Goal: Task Accomplishment & Management: Manage account settings

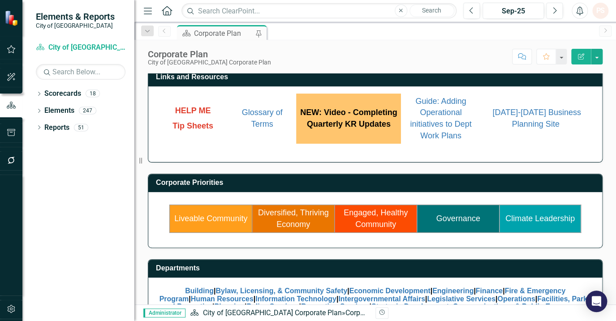
scroll to position [81, 0]
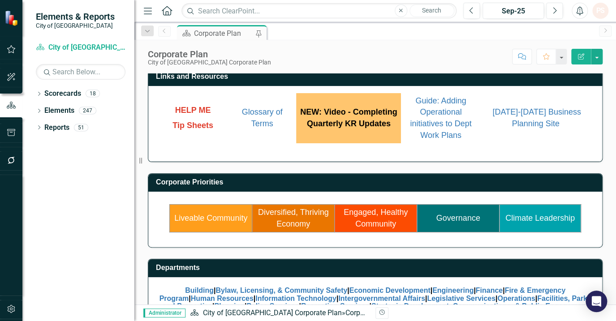
click at [220, 219] on link "Liveable Community" at bounding box center [210, 218] width 73 height 9
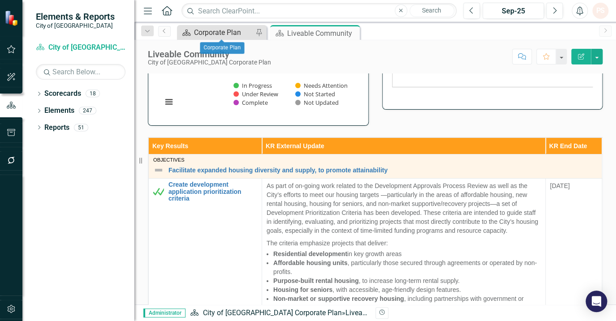
click at [206, 34] on div "Corporate Plan" at bounding box center [223, 32] width 59 height 11
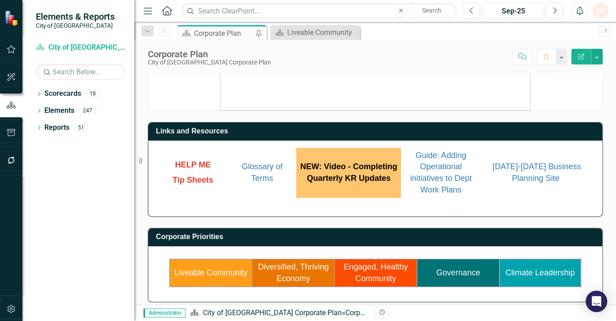
scroll to position [40, 0]
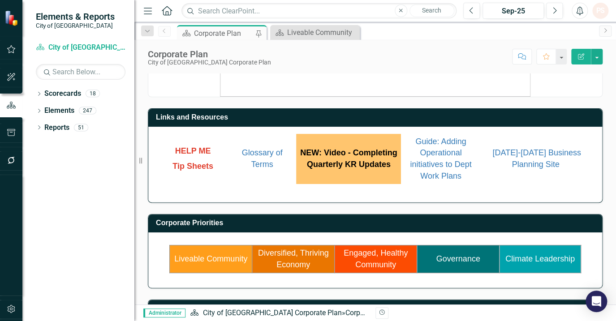
click at [524, 259] on link "Climate Leadership" at bounding box center [539, 258] width 69 height 9
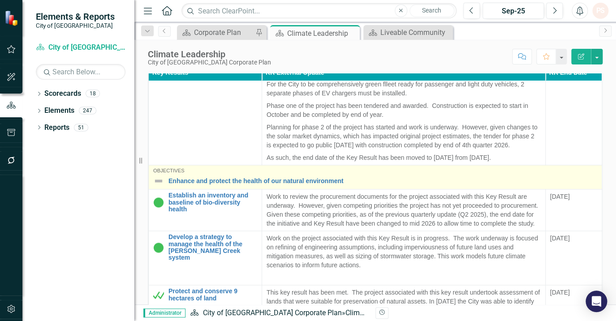
scroll to position [407, 0]
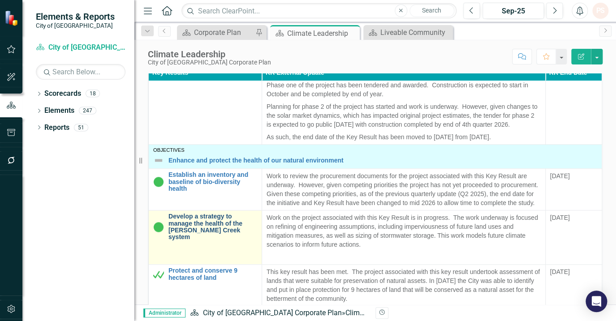
click at [224, 241] on link "Develop a strategy to manage the health of the [PERSON_NAME] Creek system" at bounding box center [212, 227] width 89 height 28
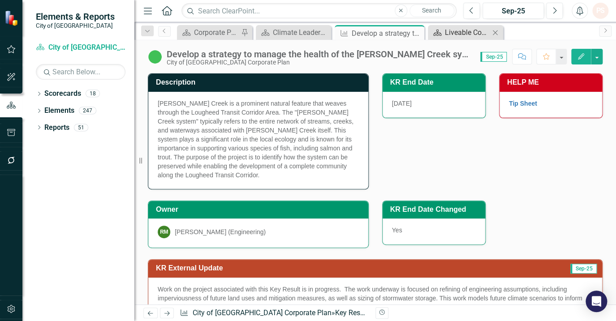
click at [464, 34] on div "Liveable Community" at bounding box center [467, 32] width 45 height 11
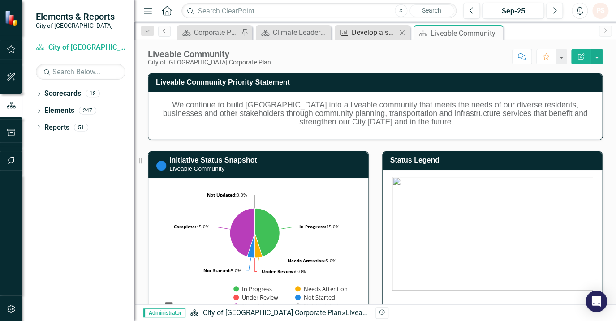
click at [348, 33] on icon "Key Result" at bounding box center [344, 32] width 9 height 7
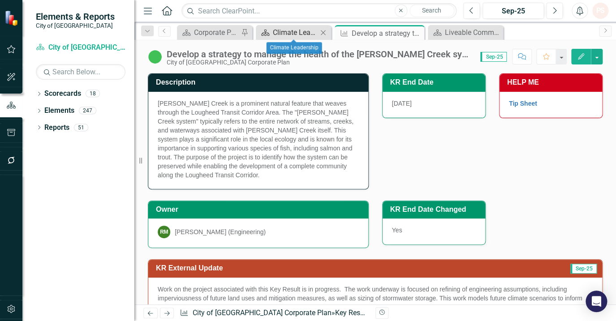
click at [282, 31] on div "Climate Leadership" at bounding box center [295, 32] width 45 height 11
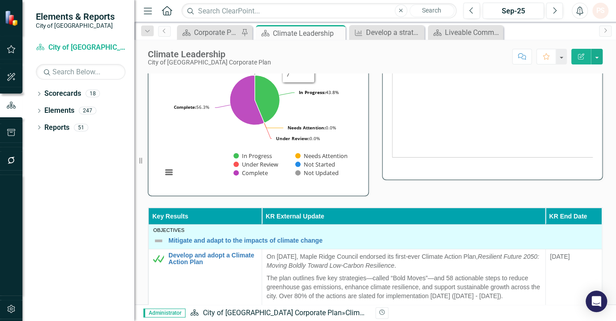
scroll to position [203, 0]
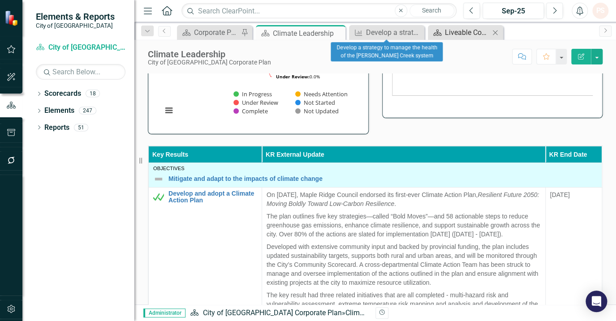
click at [476, 34] on div "Liveable Community" at bounding box center [467, 32] width 45 height 11
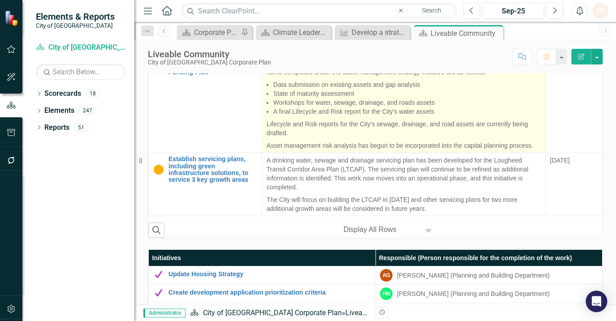
scroll to position [366, 0]
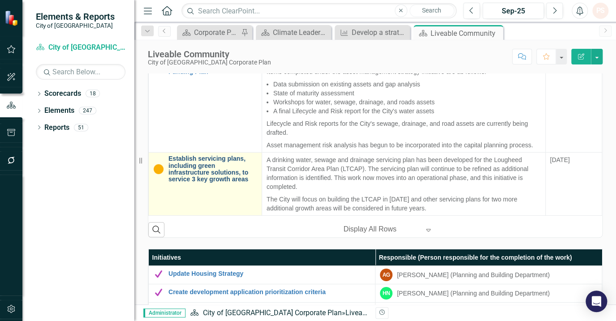
click at [194, 160] on link "Establish servicing plans, including green infrastructure solutions, to service…" at bounding box center [212, 169] width 89 height 28
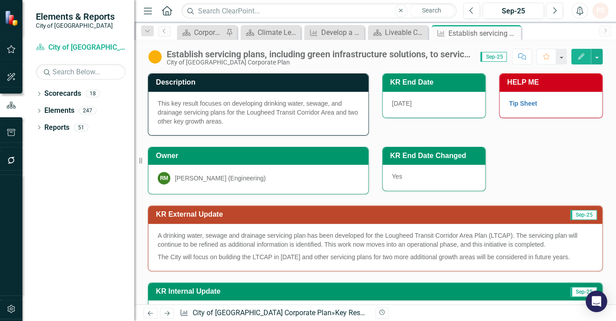
click at [152, 56] on img at bounding box center [155, 57] width 14 height 14
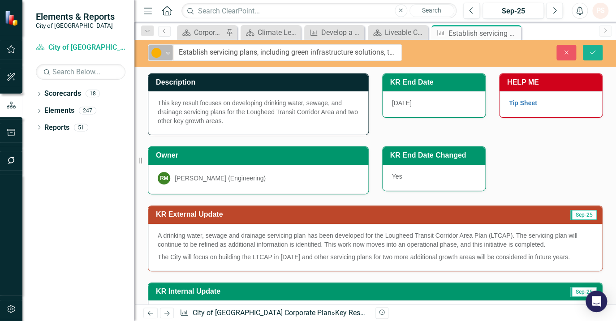
click at [165, 54] on icon "Expand" at bounding box center [167, 52] width 9 height 7
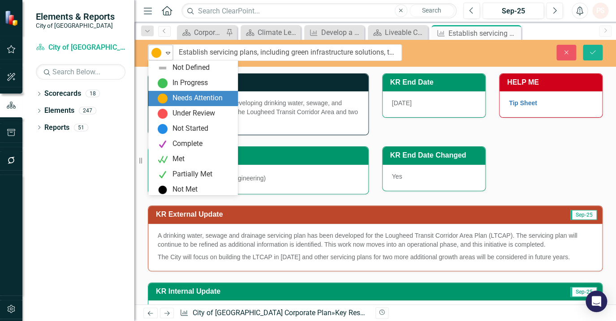
scroll to position [3, 0]
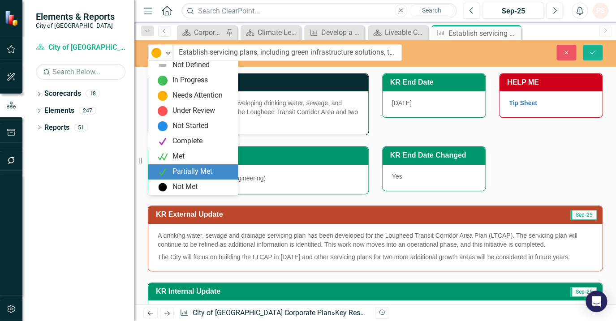
click at [175, 168] on div "Partially Met" at bounding box center [192, 172] width 40 height 10
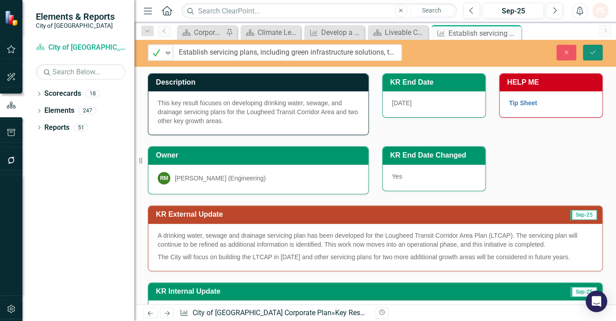
click at [595, 53] on icon "Save" at bounding box center [593, 52] width 8 height 6
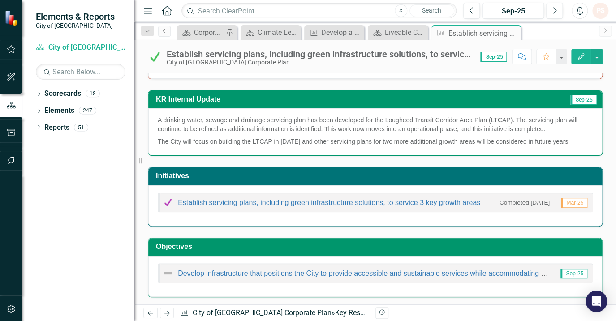
scroll to position [0, 0]
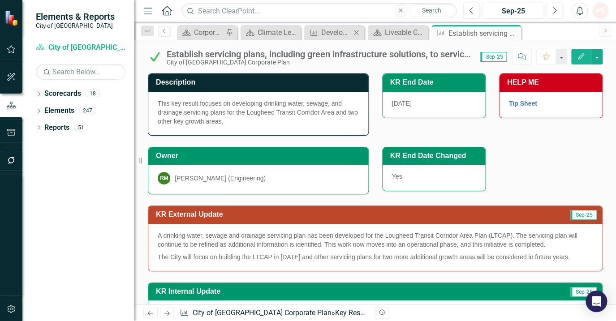
drag, startPoint x: 512, startPoint y: 34, endPoint x: 341, endPoint y: 39, distance: 170.7
click at [0, 0] on icon "Close" at bounding box center [0, 0] width 0 height 0
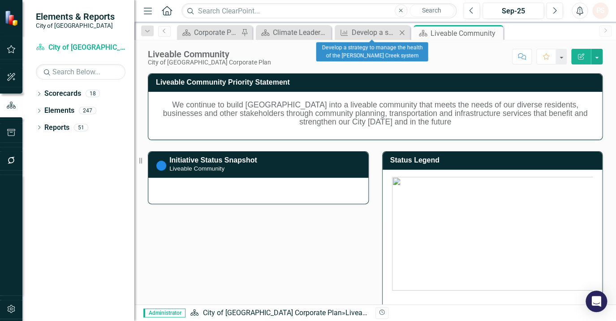
click at [403, 32] on icon "Close" at bounding box center [401, 32] width 9 height 7
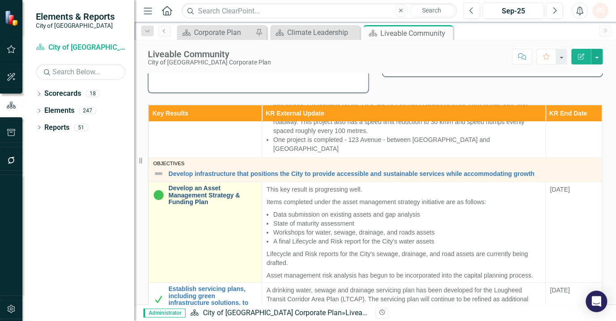
scroll to position [285, 0]
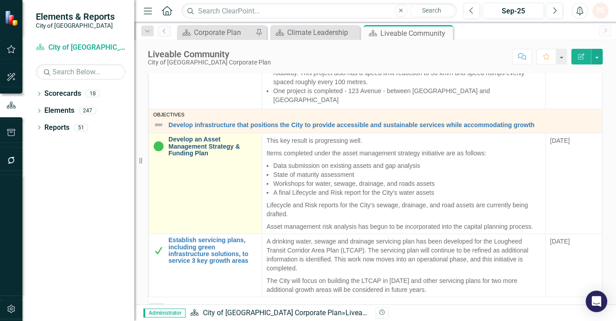
click at [185, 136] on link "Develop an Asset Management Strategy & Funding Plan" at bounding box center [212, 146] width 89 height 21
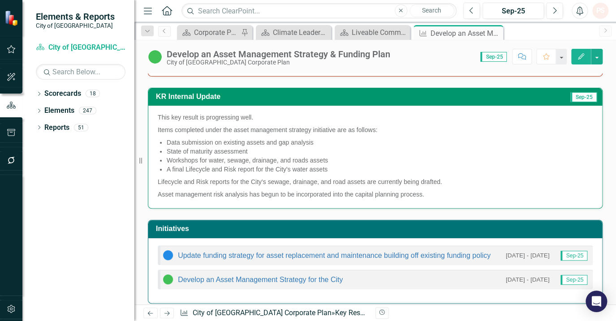
scroll to position [285, 0]
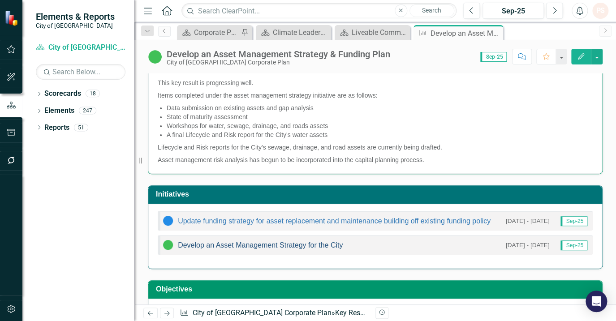
click at [284, 243] on link "Develop an Asset Management Strategy for the City" at bounding box center [260, 245] width 165 height 8
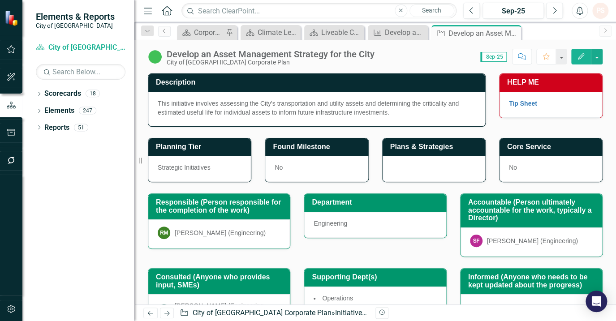
click at [189, 55] on div "Develop an Asset Management Strategy for the City" at bounding box center [271, 54] width 208 height 10
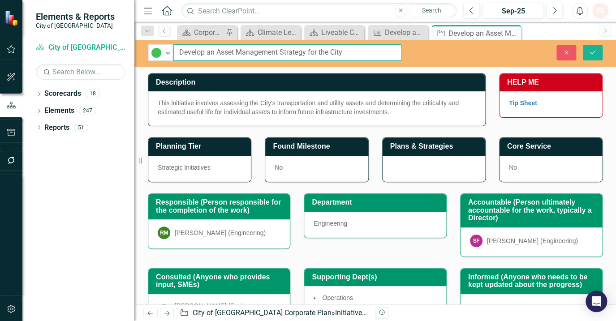
drag, startPoint x: 179, startPoint y: 51, endPoint x: 346, endPoint y: 52, distance: 167.5
click at [346, 52] on input "Develop an Asset Management Strategy for the City" at bounding box center [287, 52] width 228 height 17
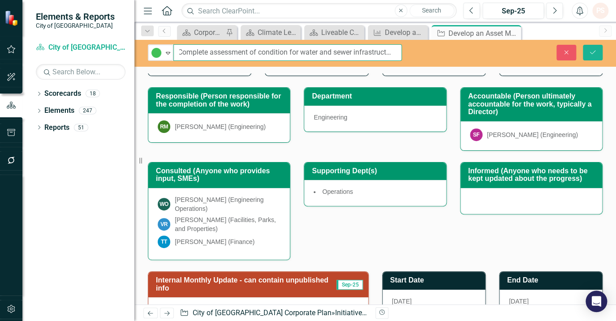
scroll to position [81, 0]
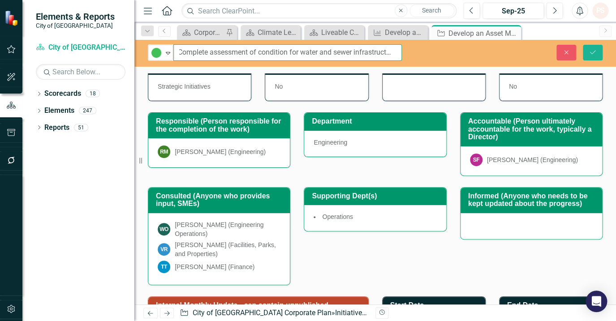
drag, startPoint x: 319, startPoint y: 53, endPoint x: 354, endPoint y: 53, distance: 34.9
click at [354, 53] on input "Complete assessment of condition for water and sewer infrastructure" at bounding box center [287, 52] width 228 height 17
click at [373, 53] on input "Complete assessment of condition for water infrastructure" at bounding box center [287, 52] width 228 height 17
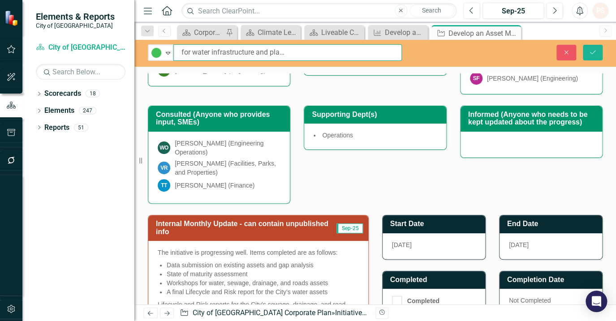
scroll to position [0, 113]
click at [295, 52] on input "Complete assessment of condition for water infrastructure and plan for sewer, d…" at bounding box center [287, 52] width 228 height 17
type input "Complete assessment of condition for water infrastructure and plan for assessme…"
click at [595, 51] on icon "submit" at bounding box center [592, 52] width 5 height 4
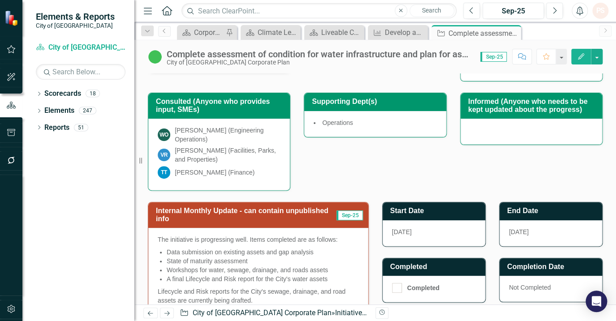
scroll to position [13, 0]
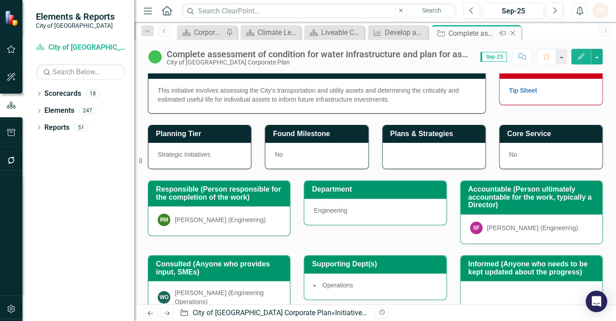
click at [509, 34] on icon "Close" at bounding box center [512, 33] width 9 height 7
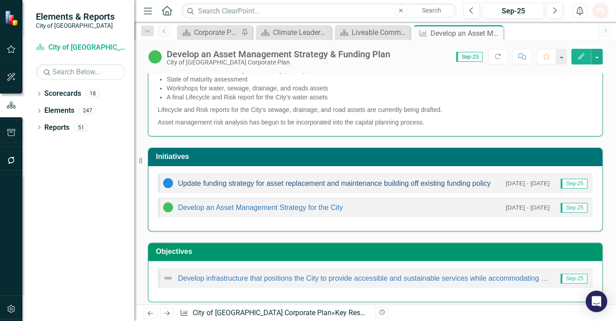
scroll to position [326, 0]
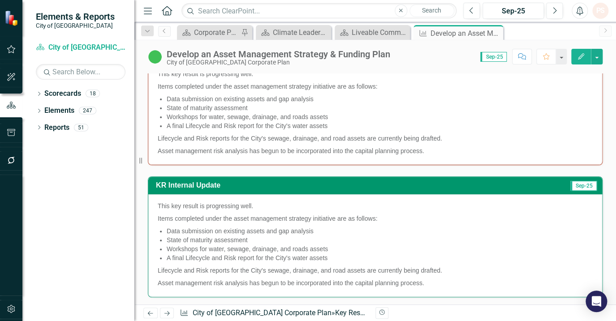
scroll to position [163, 0]
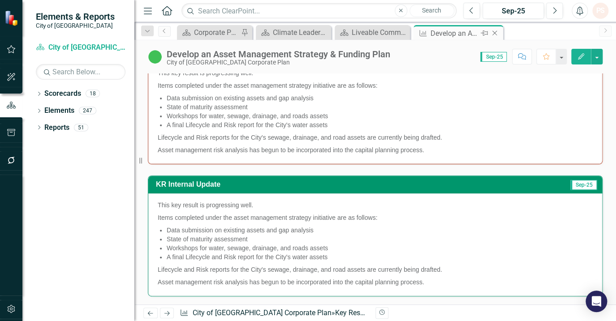
click at [491, 33] on icon "Close" at bounding box center [494, 33] width 9 height 7
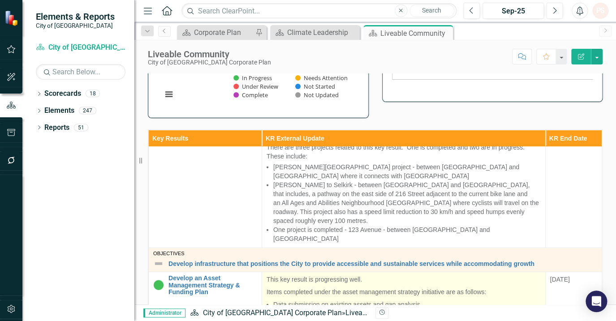
scroll to position [903, 0]
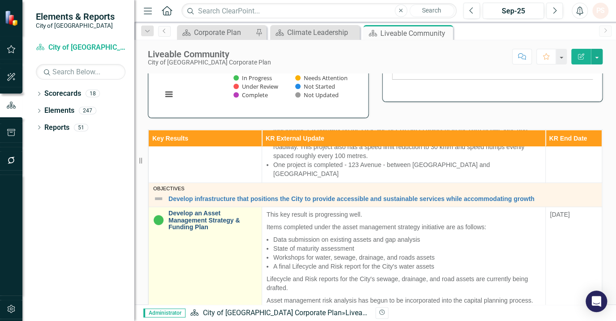
click at [191, 210] on link "Develop an Asset Management Strategy & Funding Plan" at bounding box center [212, 220] width 89 height 21
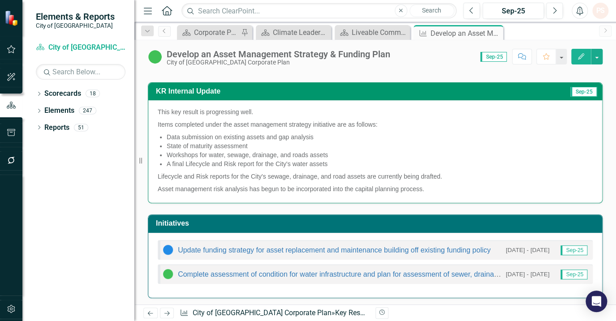
scroll to position [327, 0]
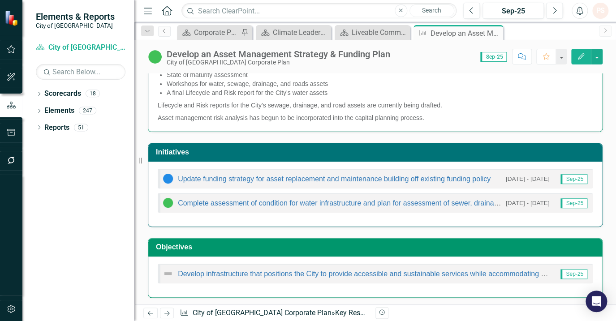
click at [476, 151] on h3 "Initiatives" at bounding box center [377, 152] width 442 height 8
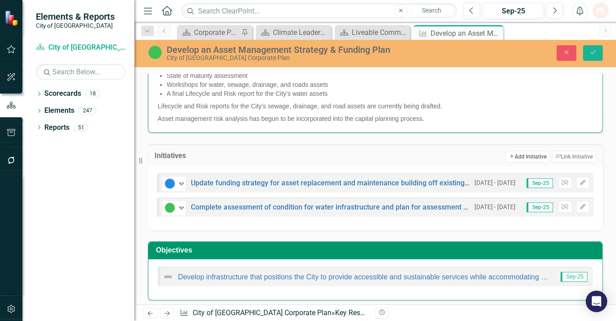
click at [522, 151] on button "Add Add Initiative" at bounding box center [527, 157] width 44 height 12
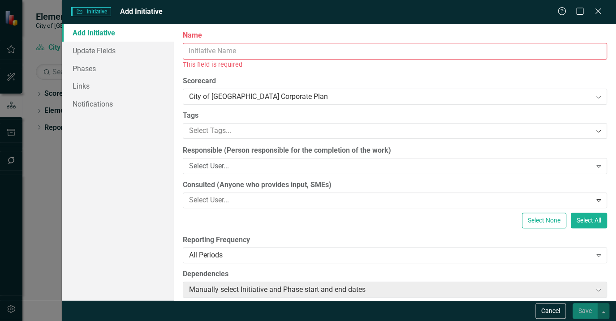
click at [184, 50] on input "Name" at bounding box center [395, 51] width 425 height 17
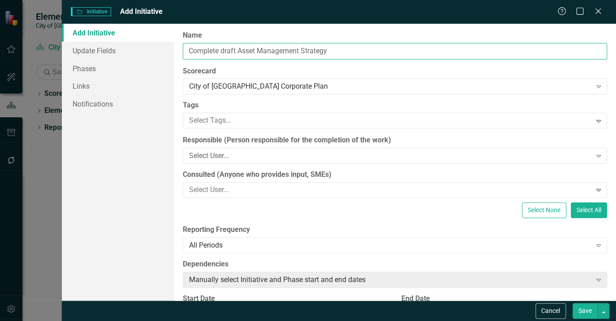
click at [226, 45] on input "Complete draft Asset Management Strategy" at bounding box center [395, 51] width 425 height 17
click at [323, 50] on input "Complete Asset Management Strategy" at bounding box center [395, 51] width 425 height 17
type input "Complete Asset Management Strategy following condition assessments"
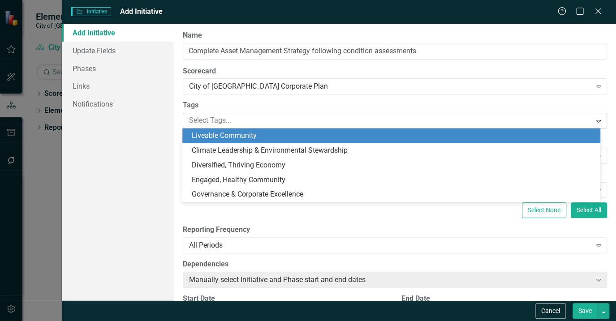
click at [210, 119] on div at bounding box center [388, 121] width 406 height 12
click at [216, 138] on span "Liveable Community" at bounding box center [223, 135] width 65 height 9
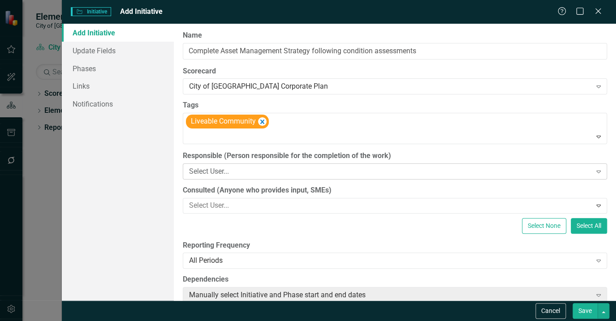
click at [226, 172] on div "Select User..." at bounding box center [390, 171] width 402 height 10
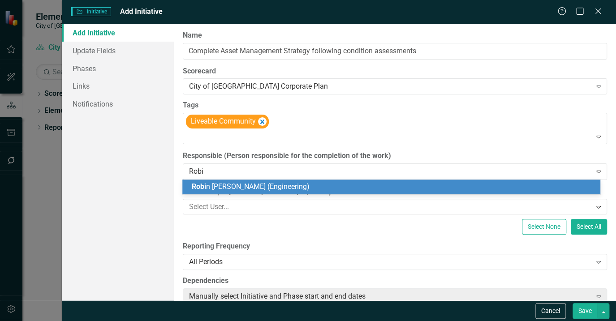
type input "Robin"
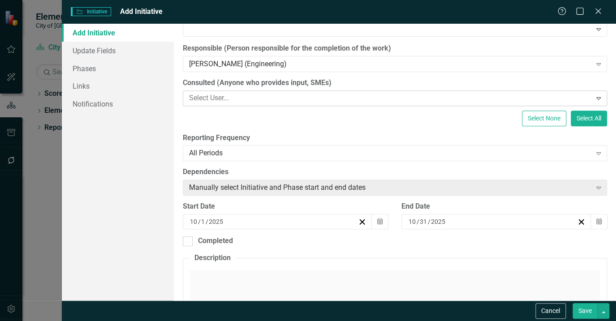
scroll to position [122, 0]
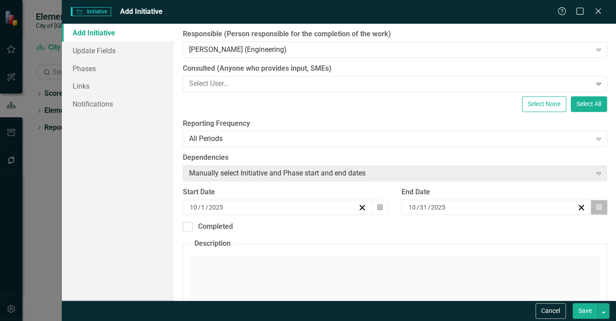
click at [596, 206] on icon "Calendar" at bounding box center [598, 207] width 5 height 6
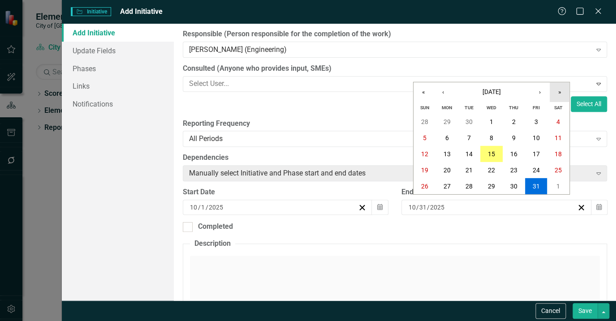
click at [554, 91] on button "»" at bounding box center [560, 92] width 20 height 20
click at [445, 95] on button "‹" at bounding box center [443, 92] width 20 height 20
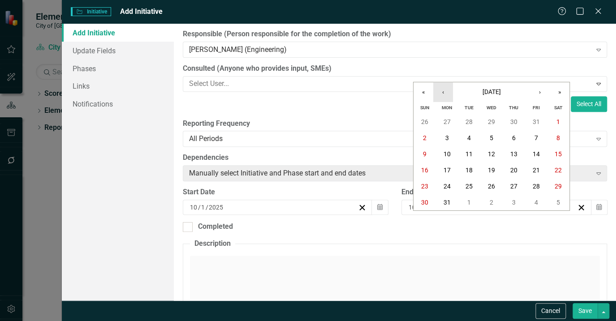
click at [445, 95] on button "‹" at bounding box center [443, 92] width 20 height 20
click at [535, 90] on button "›" at bounding box center [540, 92] width 20 height 20
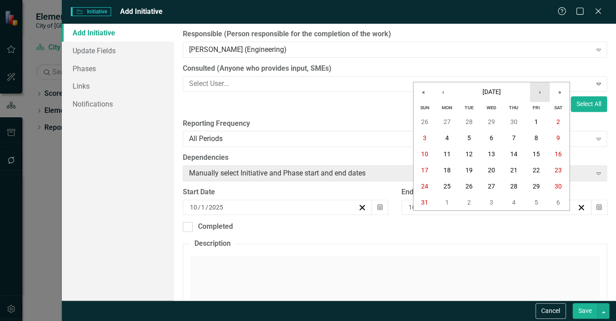
click at [538, 94] on button "›" at bounding box center [540, 92] width 20 height 20
click at [462, 183] on button "30" at bounding box center [469, 186] width 22 height 16
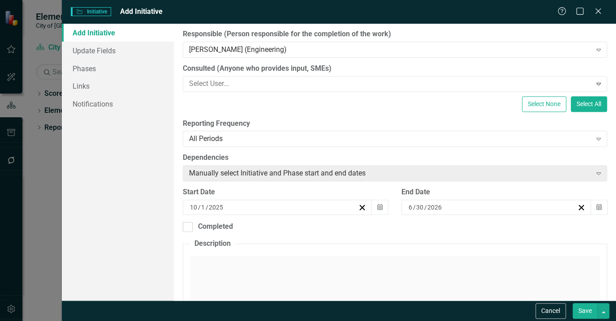
click at [584, 314] on button "Save" at bounding box center [584, 311] width 25 height 16
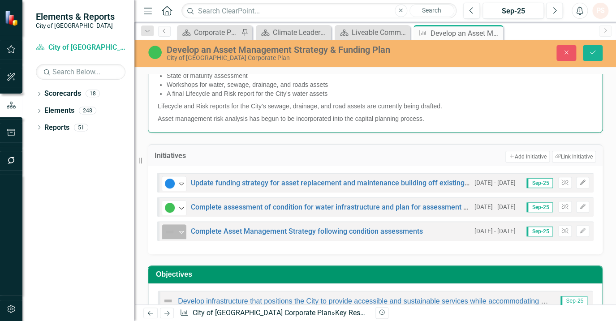
click at [181, 232] on icon at bounding box center [181, 232] width 4 height 3
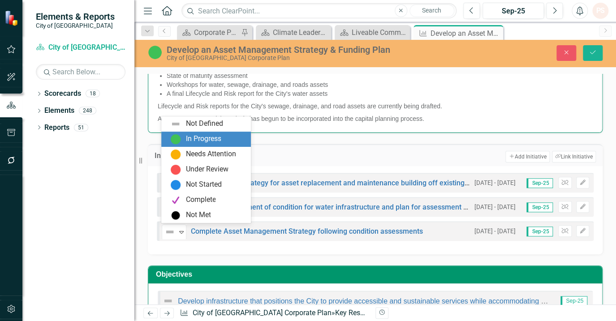
click at [203, 140] on div "In Progress" at bounding box center [202, 139] width 35 height 10
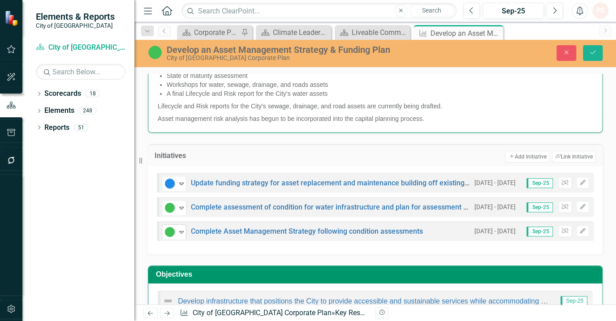
click at [179, 232] on icon "Expand" at bounding box center [181, 231] width 9 height 7
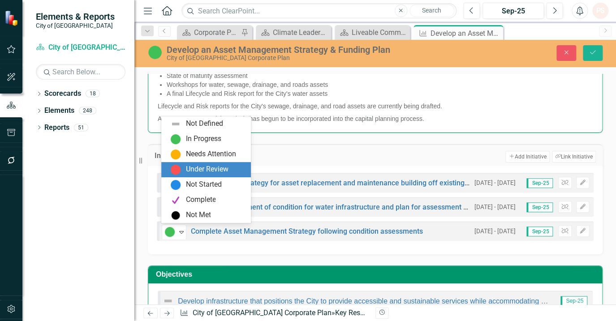
click at [187, 182] on div "Not Started" at bounding box center [203, 185] width 36 height 10
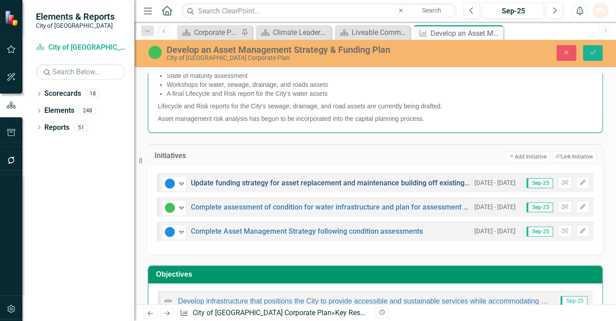
click at [233, 181] on link "Update funding strategy for asset replacement and maintenance building off exis…" at bounding box center [351, 183] width 321 height 9
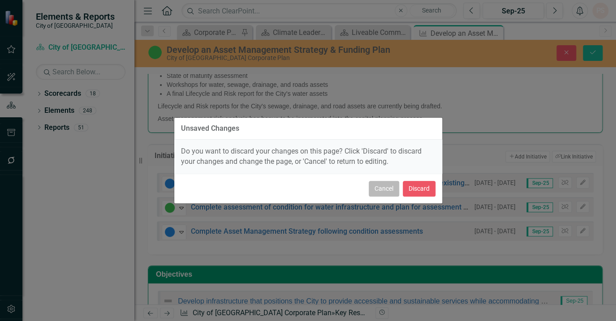
click at [379, 189] on button "Cancel" at bounding box center [384, 189] width 30 height 16
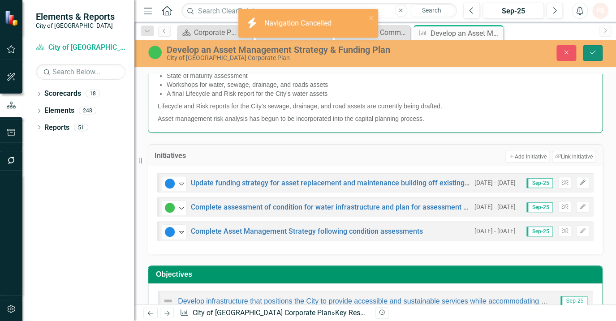
click at [587, 57] on button "Save" at bounding box center [593, 53] width 20 height 16
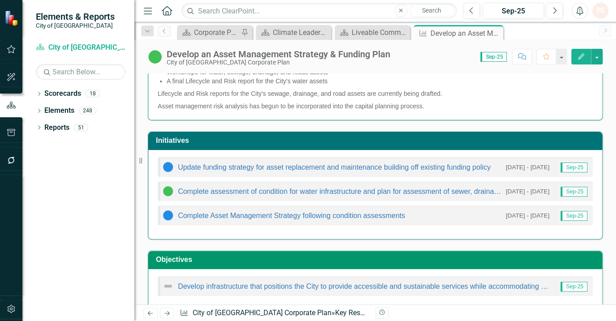
scroll to position [352, 0]
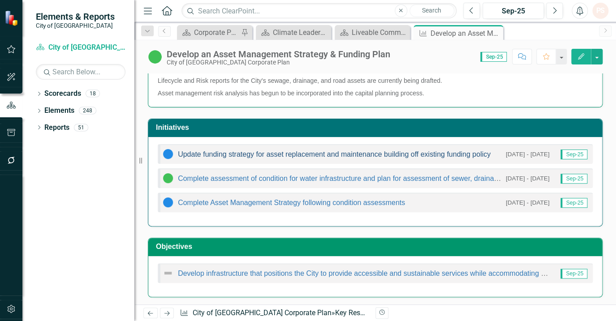
click at [259, 151] on link "Update funding strategy for asset replacement and maintenance building off exis…" at bounding box center [334, 155] width 313 height 8
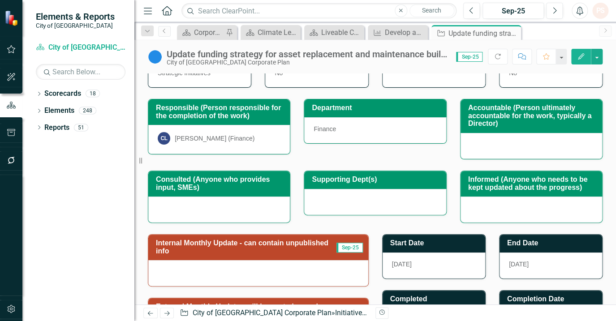
scroll to position [203, 0]
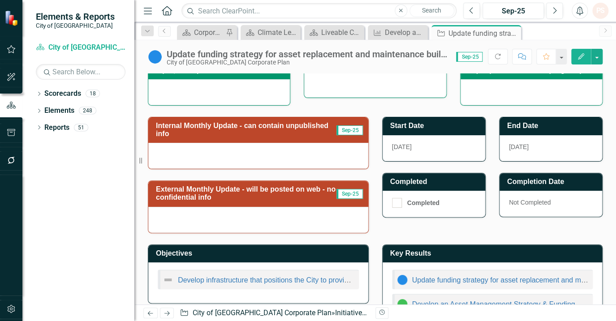
click at [407, 147] on div "[DATE]" at bounding box center [434, 148] width 103 height 26
click at [403, 146] on span "[DATE]" at bounding box center [402, 146] width 20 height 7
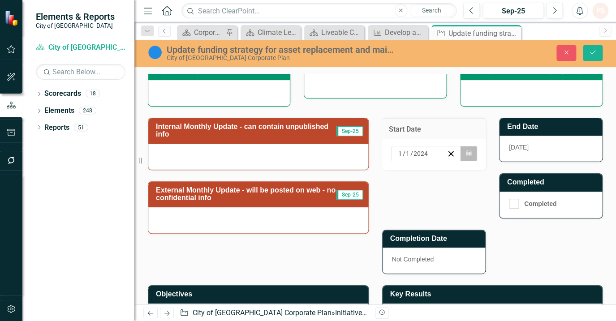
click at [466, 154] on icon "button" at bounding box center [468, 153] width 5 height 6
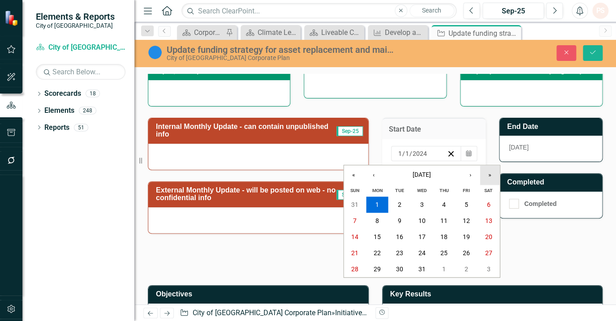
click at [488, 175] on button "»" at bounding box center [490, 175] width 20 height 20
click at [458, 268] on button "30" at bounding box center [466, 269] width 22 height 16
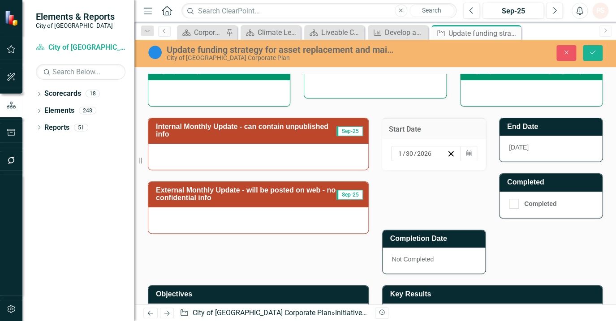
click at [520, 147] on span "[DATE]" at bounding box center [519, 147] width 20 height 7
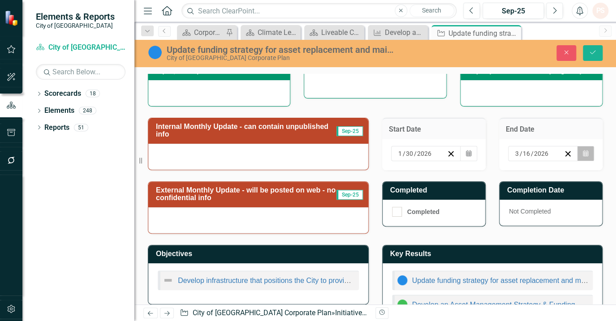
click at [583, 151] on icon "Calendar" at bounding box center [585, 154] width 5 height 6
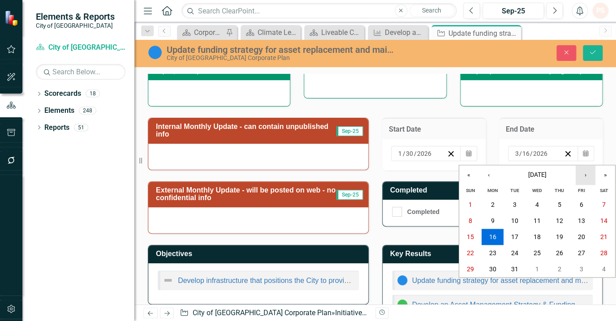
click at [588, 178] on button "›" at bounding box center [586, 175] width 20 height 20
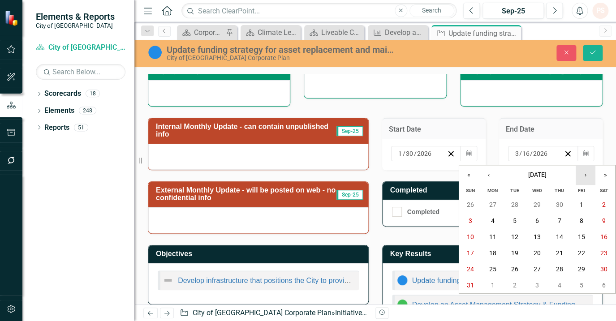
click at [588, 178] on button "›" at bounding box center [586, 175] width 20 height 20
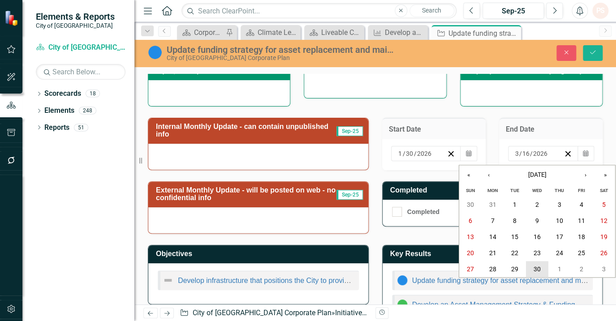
click at [534, 267] on abbr "30" at bounding box center [536, 269] width 7 height 7
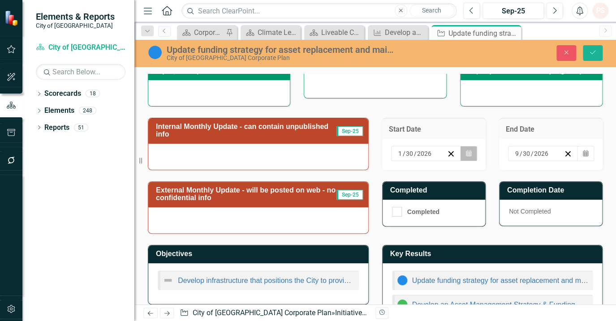
click at [466, 152] on icon "button" at bounding box center [468, 153] width 5 height 6
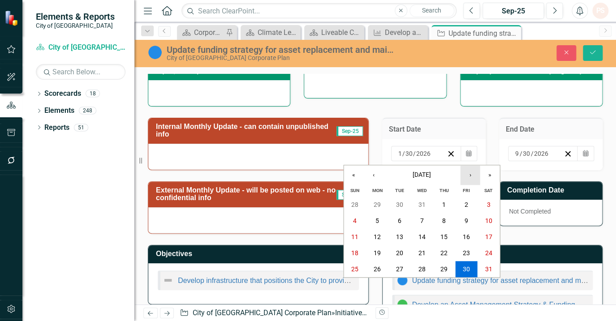
click at [467, 172] on button "›" at bounding box center [470, 175] width 20 height 20
click at [399, 268] on abbr "31" at bounding box center [399, 269] width 7 height 7
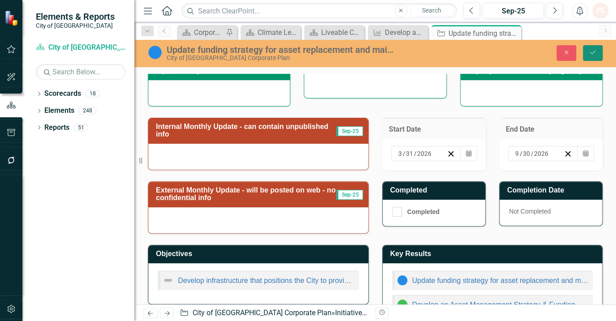
click at [591, 54] on icon "submit" at bounding box center [592, 53] width 5 height 4
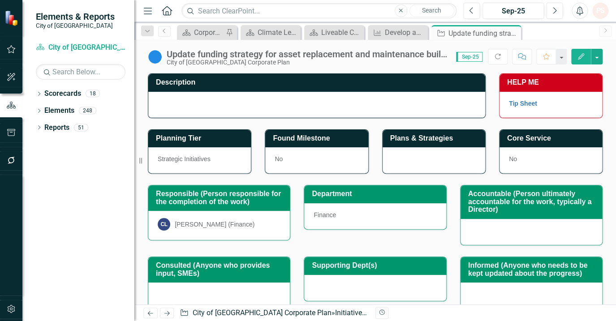
scroll to position [0, 0]
click at [513, 33] on icon "Close" at bounding box center [512, 33] width 9 height 7
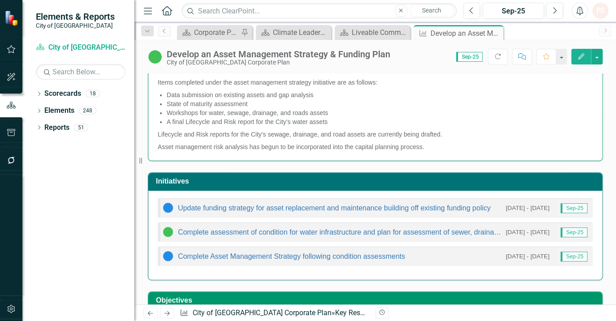
scroll to position [352, 0]
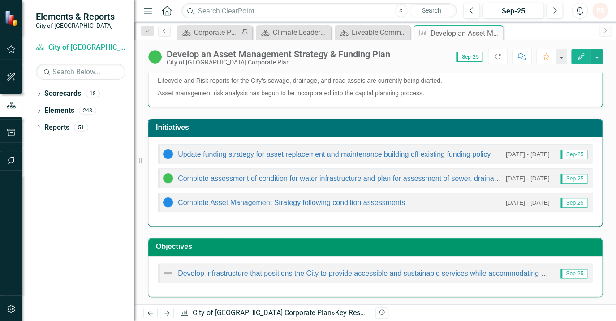
click at [420, 124] on h3 "Initiatives" at bounding box center [377, 128] width 442 height 8
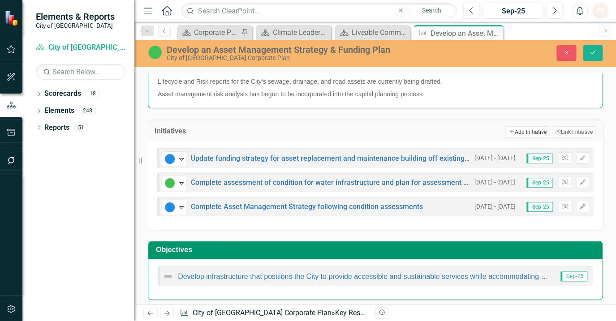
click at [514, 132] on button "Add Add Initiative" at bounding box center [527, 132] width 44 height 12
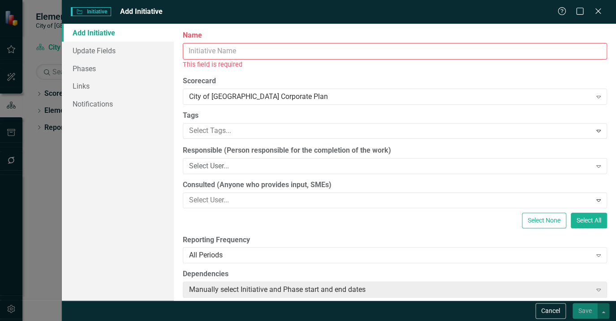
click at [212, 53] on input "Name" at bounding box center [395, 51] width 425 height 17
type input "P"
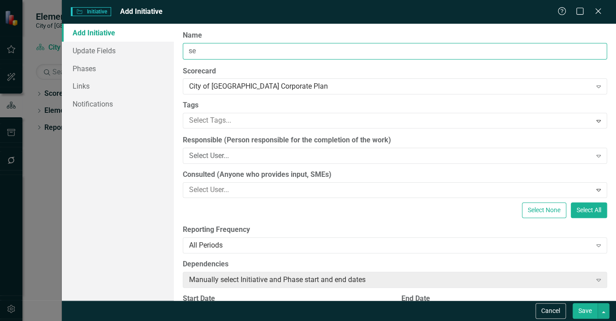
type input "s"
type input "I"
type input "c"
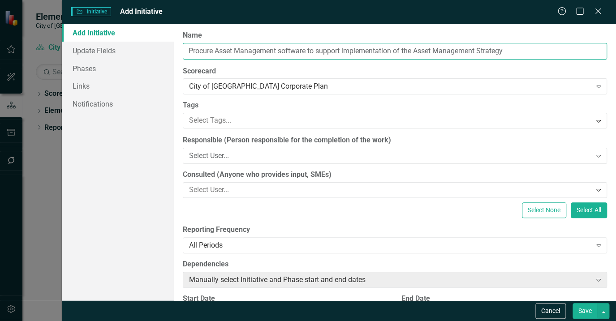
drag, startPoint x: 217, startPoint y: 51, endPoint x: 277, endPoint y: 49, distance: 59.6
click at [277, 49] on input "Procure Asset Management software to support implementation of the Asset Manage…" at bounding box center [395, 51] width 425 height 17
type input "Procure software to support implementation of the Asset Management Strategy"
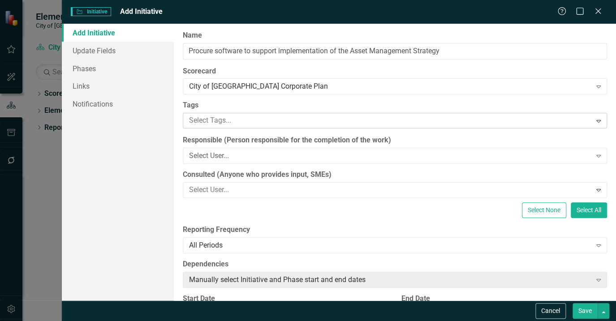
click at [201, 121] on div at bounding box center [388, 121] width 406 height 12
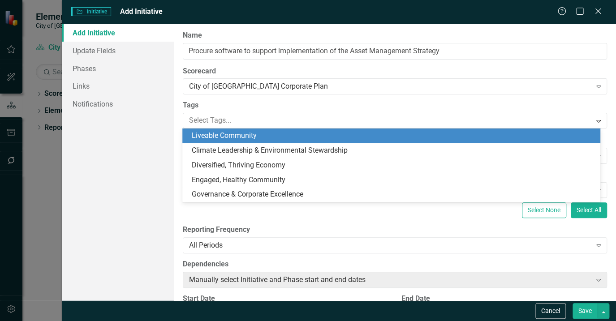
click at [206, 138] on span "Liveable Community" at bounding box center [223, 135] width 65 height 9
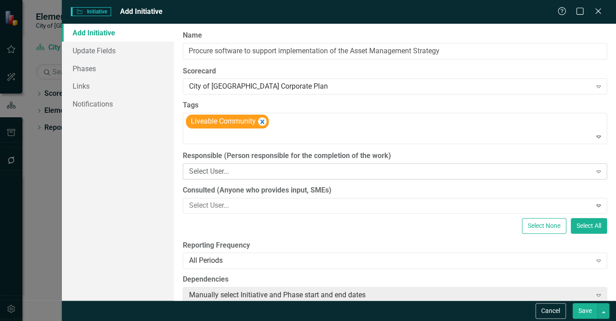
click at [206, 172] on div "Select User..." at bounding box center [390, 171] width 402 height 10
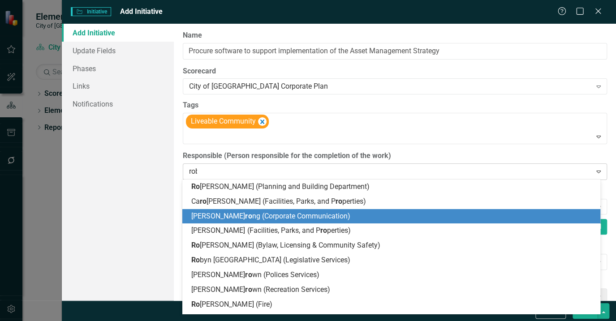
type input "robin"
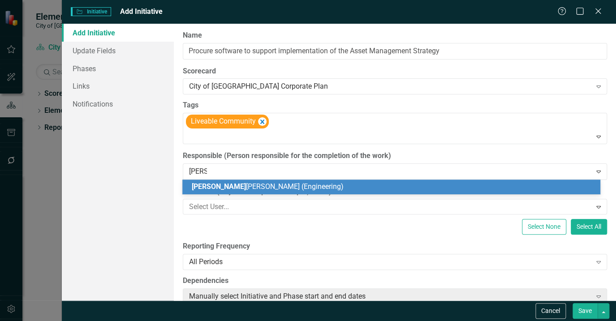
click at [202, 182] on div "Robin Miller (Engineering)" at bounding box center [393, 187] width 404 height 10
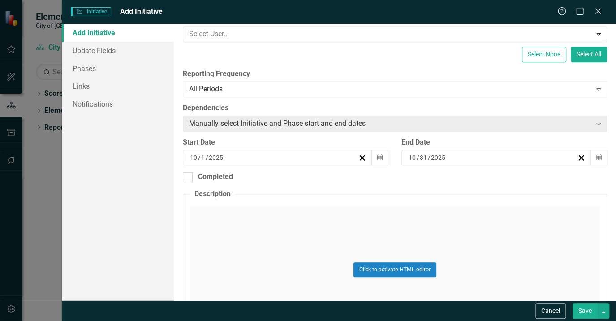
scroll to position [203, 0]
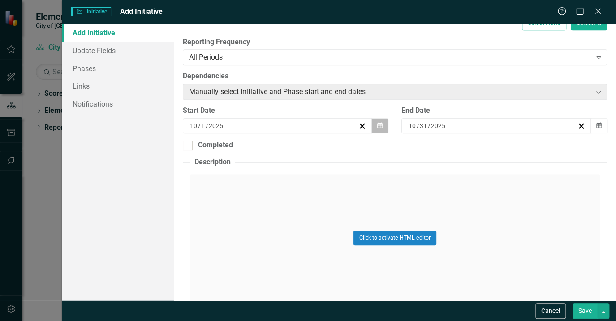
click at [377, 125] on icon "button" at bounding box center [379, 125] width 5 height 6
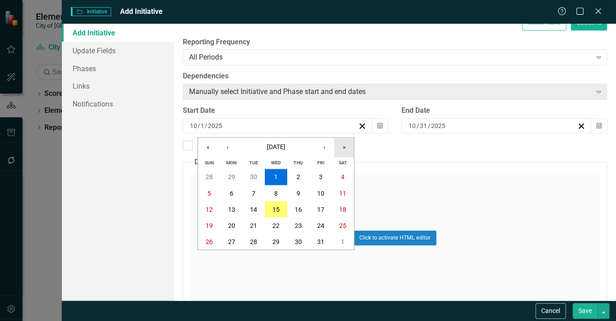
click at [338, 150] on button "»" at bounding box center [344, 148] width 20 height 20
click at [230, 151] on button "‹" at bounding box center [228, 148] width 20 height 20
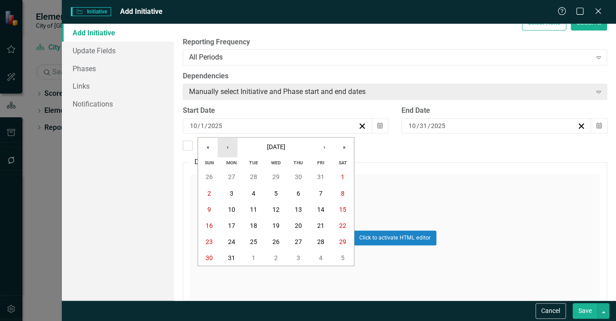
click at [230, 151] on button "‹" at bounding box center [228, 148] width 20 height 20
click at [278, 175] on button "1" at bounding box center [276, 177] width 22 height 16
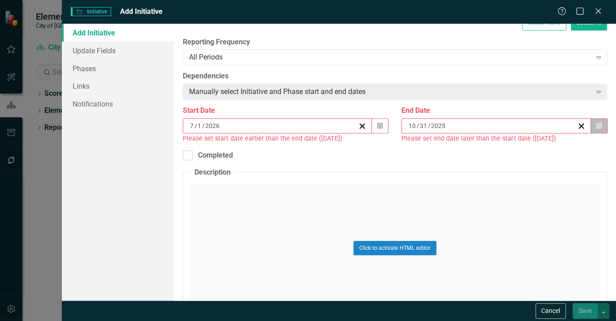
click at [596, 123] on icon "Calendar" at bounding box center [598, 126] width 5 height 6
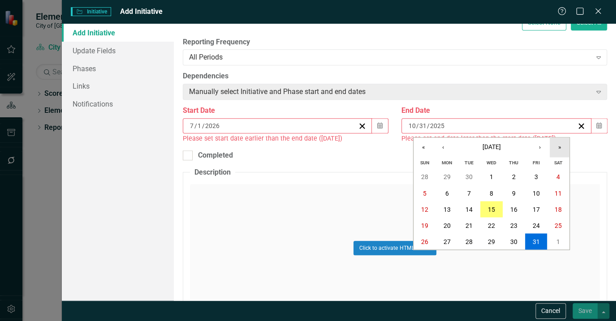
click at [558, 145] on button "»" at bounding box center [560, 148] width 20 height 20
click at [538, 148] on button "›" at bounding box center [540, 148] width 20 height 20
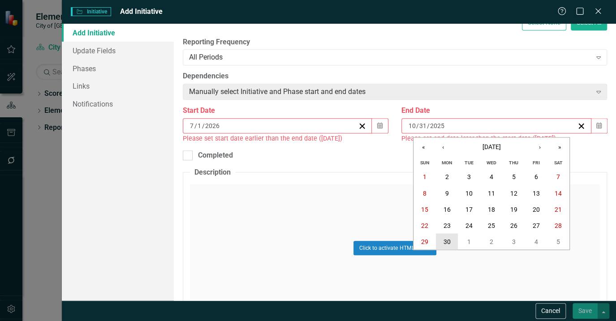
click at [443, 244] on abbr "30" at bounding box center [446, 241] width 7 height 7
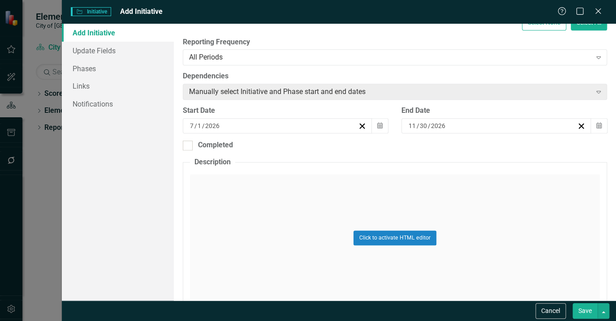
click at [584, 309] on button "Save" at bounding box center [584, 311] width 25 height 16
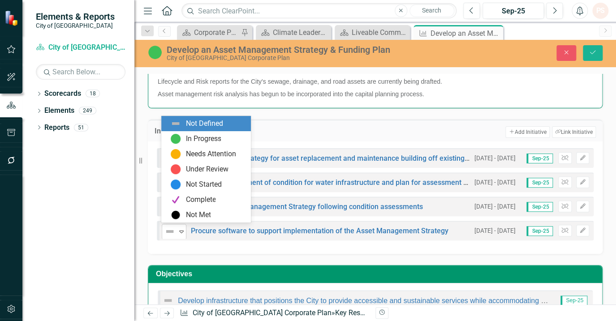
click at [179, 228] on icon "Expand" at bounding box center [181, 231] width 9 height 7
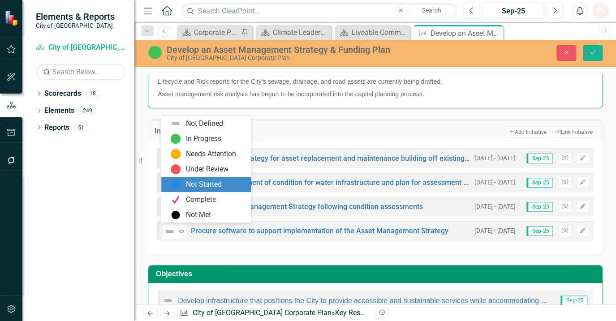
click at [185, 181] on div "Not Started" at bounding box center [207, 184] width 75 height 11
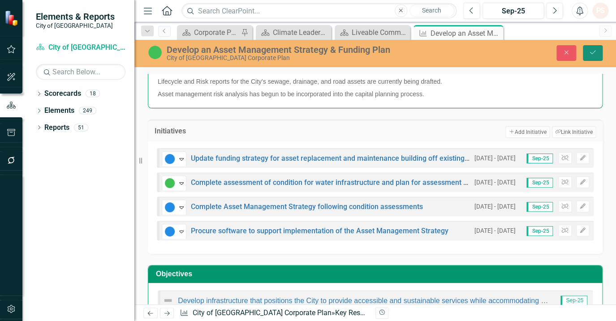
click at [587, 53] on button "Save" at bounding box center [593, 53] width 20 height 16
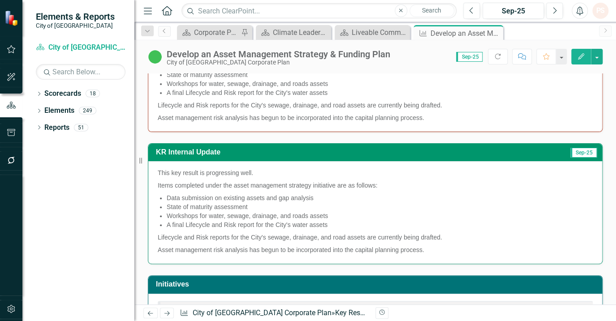
scroll to position [172, 0]
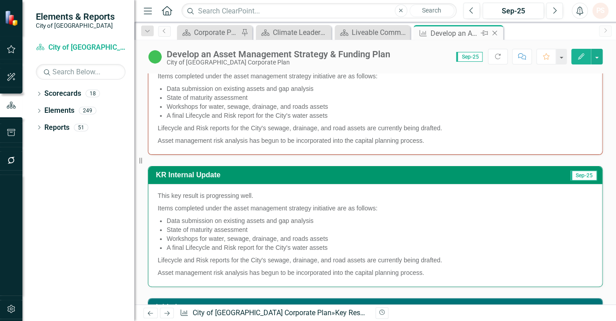
click at [495, 32] on icon "Close" at bounding box center [494, 33] width 9 height 7
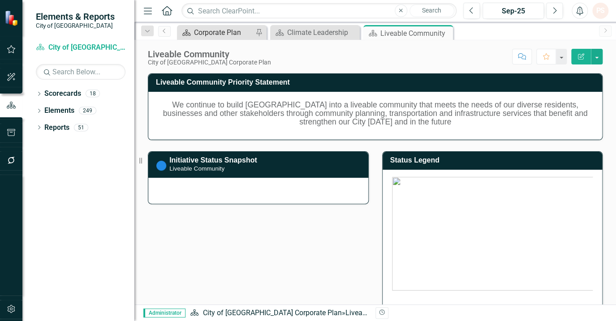
click at [242, 31] on div "Corporate Plan" at bounding box center [223, 32] width 59 height 11
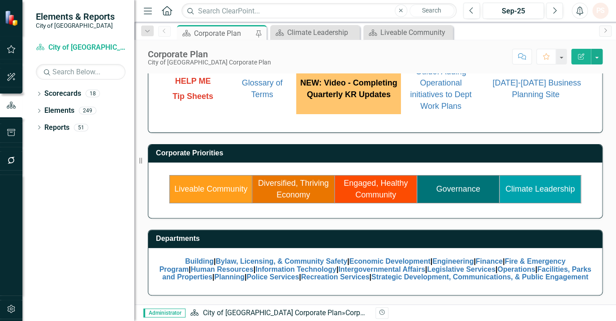
scroll to position [116, 0]
click at [451, 185] on link "Governance" at bounding box center [458, 189] width 44 height 9
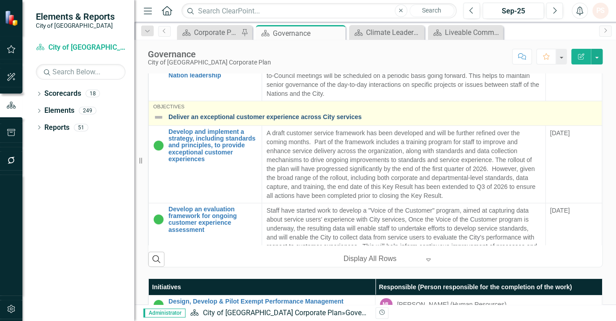
scroll to position [40, 0]
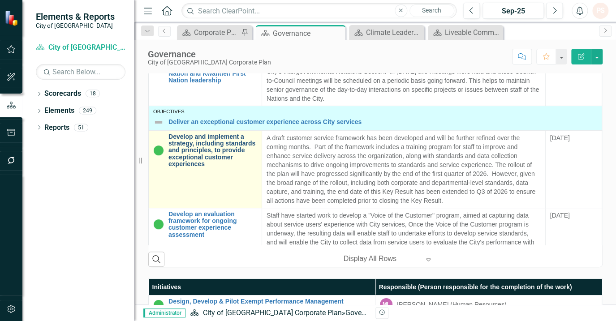
click at [208, 154] on link "Develop and implement a strategy, including standards and principles, to provid…" at bounding box center [212, 150] width 89 height 34
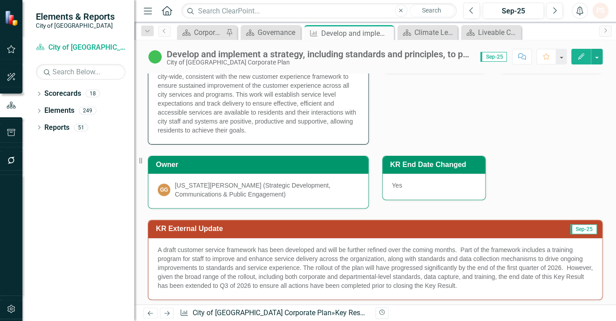
scroll to position [40, 0]
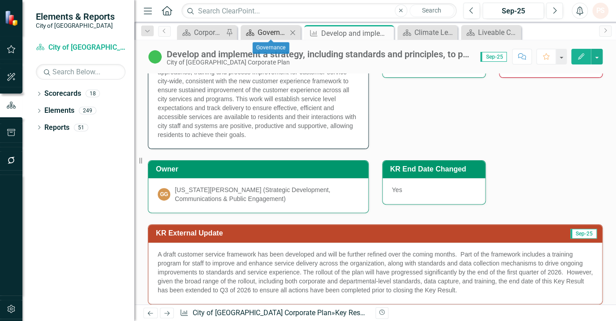
click at [264, 33] on div "Governance" at bounding box center [273, 32] width 30 height 11
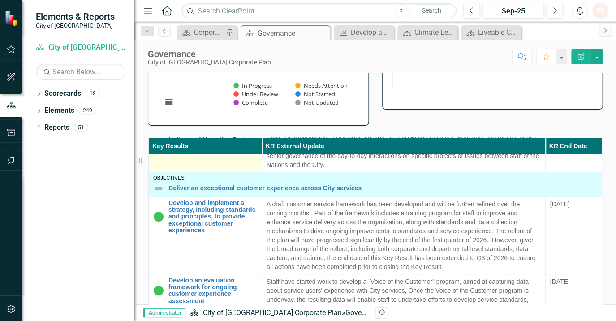
scroll to position [122, 0]
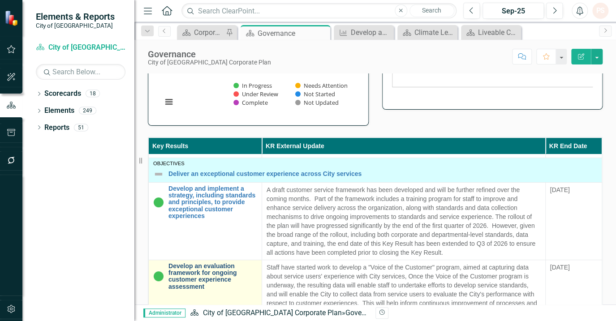
click at [203, 280] on link "Develop an evaluation framework for ongoing customer experience assessment" at bounding box center [212, 277] width 89 height 28
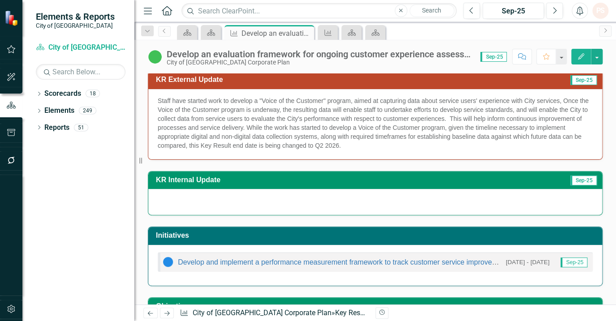
scroll to position [163, 0]
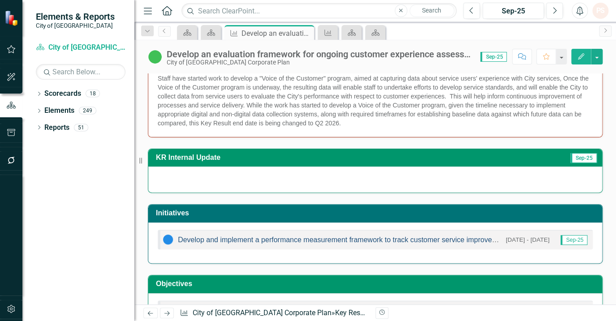
click at [254, 242] on link "Develop and implement a performance measurement framework to track customer ser…" at bounding box center [358, 240] width 361 height 8
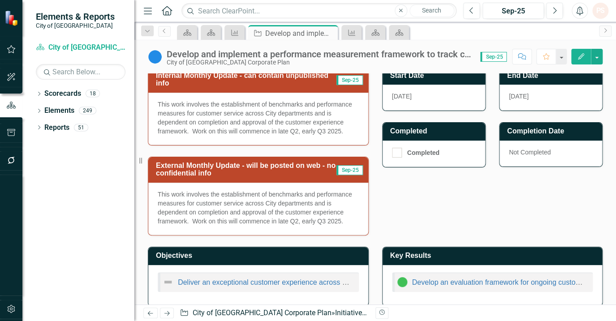
scroll to position [334, 0]
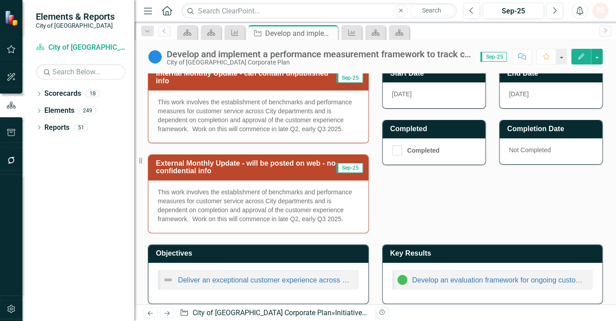
click at [468, 249] on h3 "Key Results" at bounding box center [494, 253] width 208 height 8
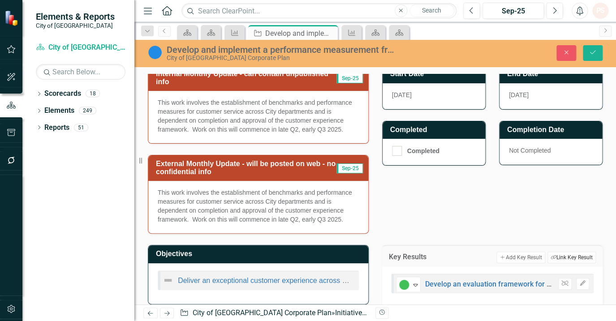
click at [564, 252] on button "Link Tag Link Key Result" at bounding box center [571, 258] width 48 height 12
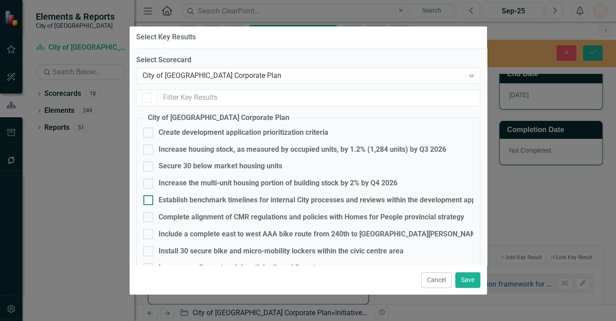
checkbox input "true"
checkbox input "false"
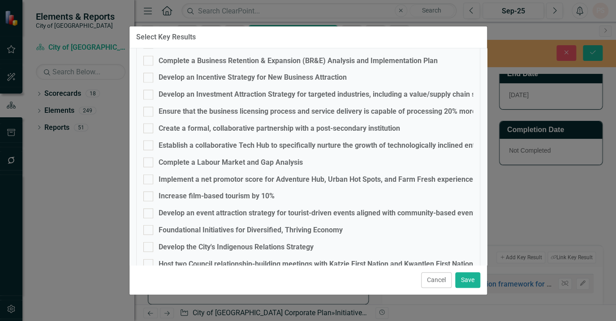
scroll to position [774, 0]
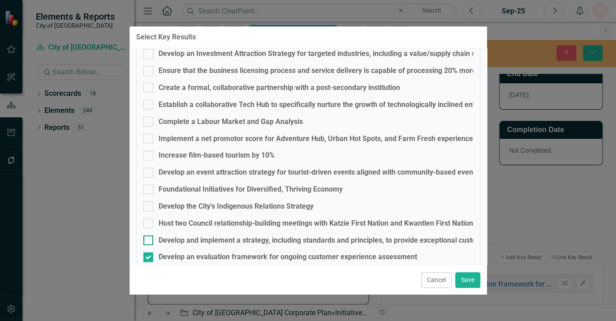
click at [147, 240] on input "Develop and implement a strategy, including standards and principles, to provid…" at bounding box center [146, 239] width 6 height 6
checkbox input "true"
click at [149, 256] on div at bounding box center [148, 258] width 10 height 10
click at [149, 256] on input "Develop an evaluation framework for ongoing customer experience assessment" at bounding box center [146, 256] width 6 height 6
checkbox input "false"
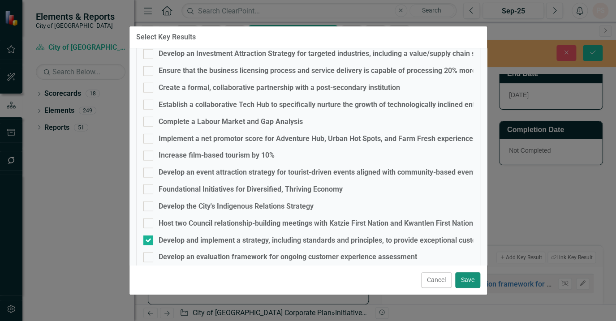
click at [466, 278] on button "Save" at bounding box center [467, 280] width 25 height 16
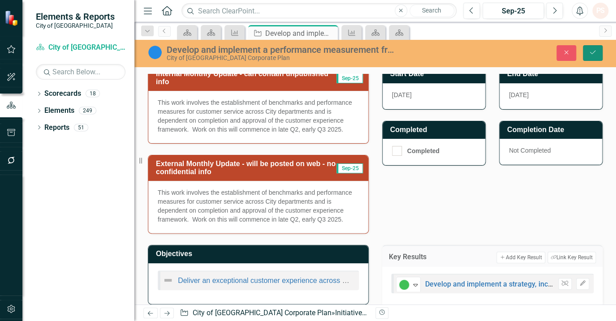
click at [594, 50] on icon "Save" at bounding box center [593, 52] width 8 height 6
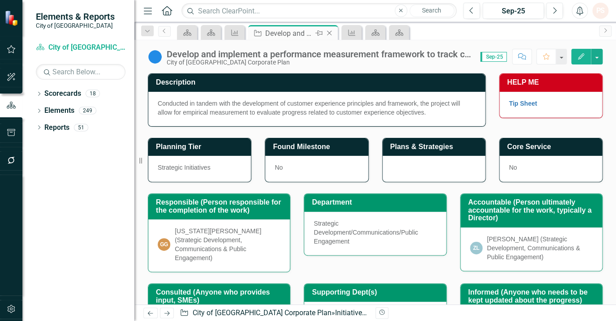
click at [329, 30] on icon "Close" at bounding box center [329, 33] width 9 height 7
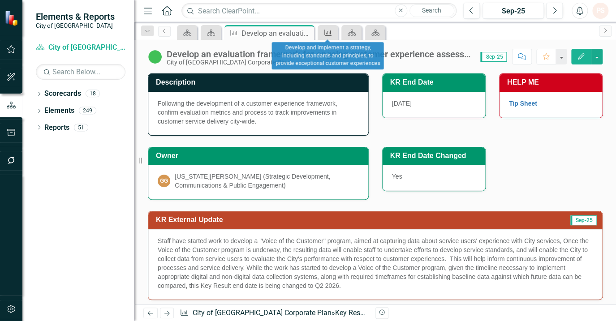
click at [332, 31] on link "Key Result" at bounding box center [328, 32] width 16 height 11
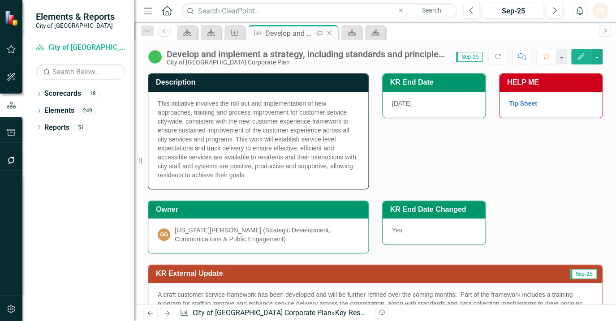
click at [332, 31] on icon "Close" at bounding box center [329, 33] width 9 height 7
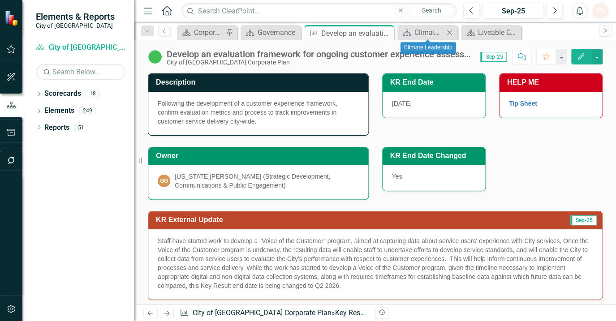
click at [445, 30] on icon "Close" at bounding box center [449, 32] width 9 height 7
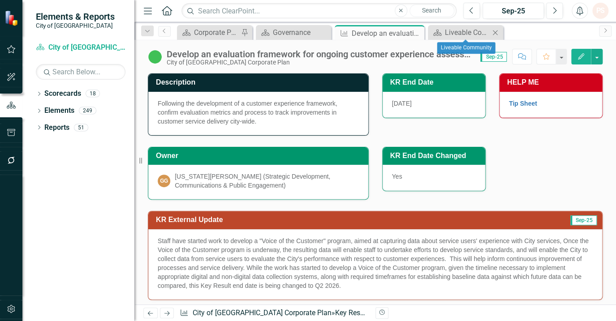
click at [497, 32] on icon "Close" at bounding box center [494, 32] width 9 height 7
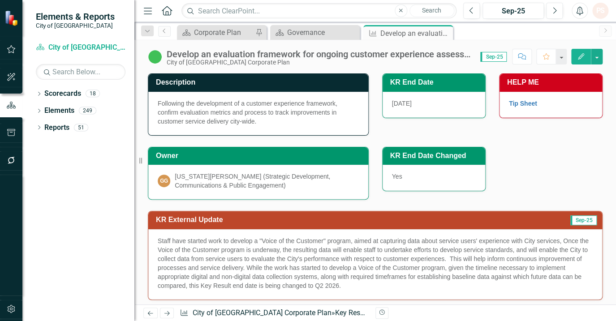
scroll to position [40, 0]
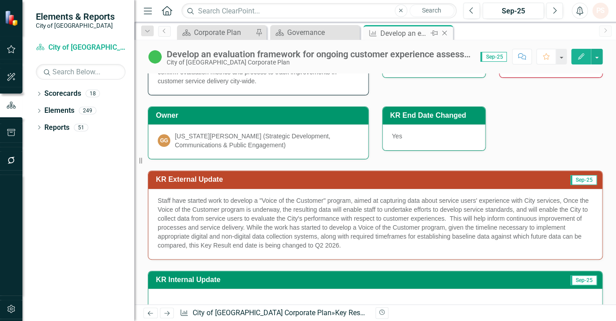
click at [445, 30] on icon "Close" at bounding box center [444, 33] width 9 height 7
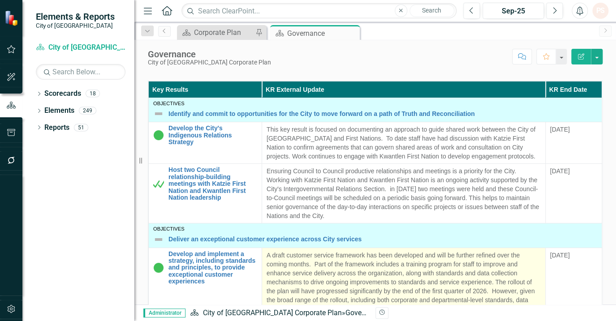
scroll to position [122, 0]
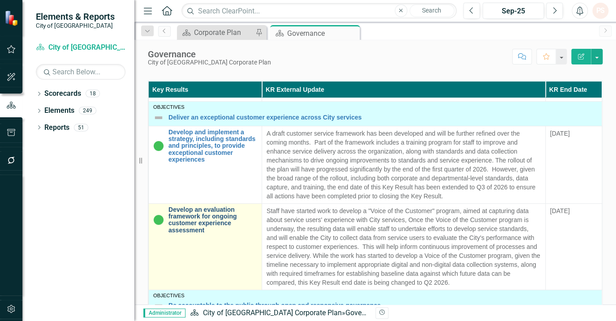
click at [209, 212] on link "Develop an evaluation framework for ongoing customer experience assessment" at bounding box center [212, 220] width 89 height 28
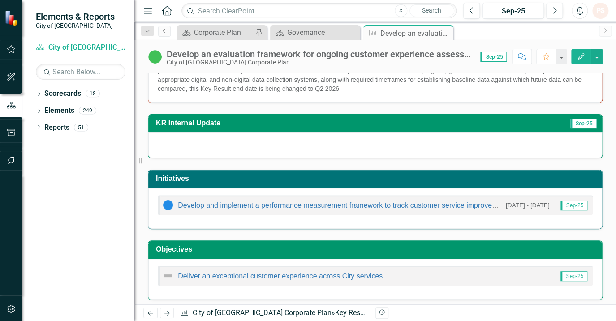
scroll to position [200, 0]
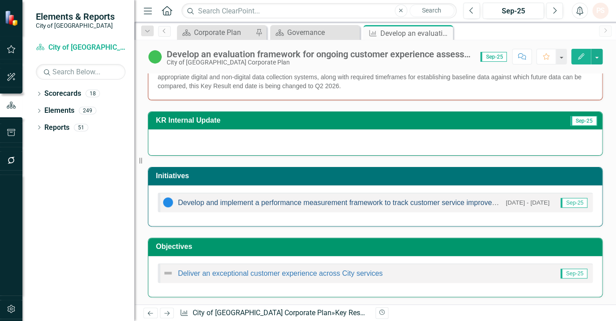
click at [250, 202] on link "Develop and implement a performance measurement framework to track customer ser…" at bounding box center [358, 203] width 361 height 8
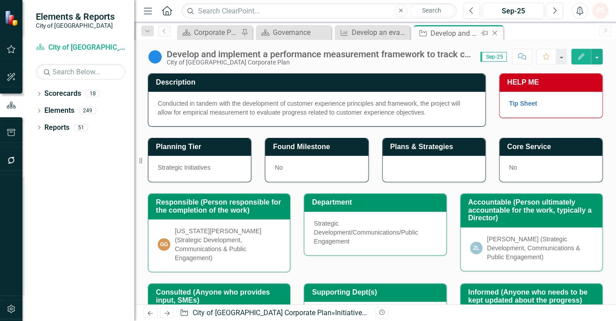
click at [493, 33] on icon "Close" at bounding box center [494, 33] width 9 height 7
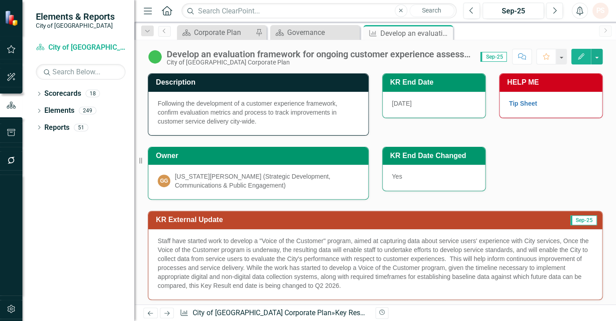
click at [0, 0] on icon "Close" at bounding box center [0, 0] width 0 height 0
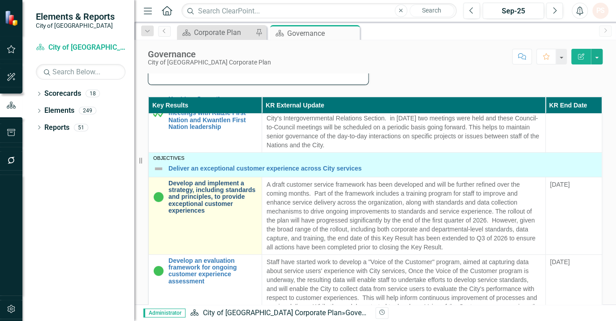
scroll to position [81, 0]
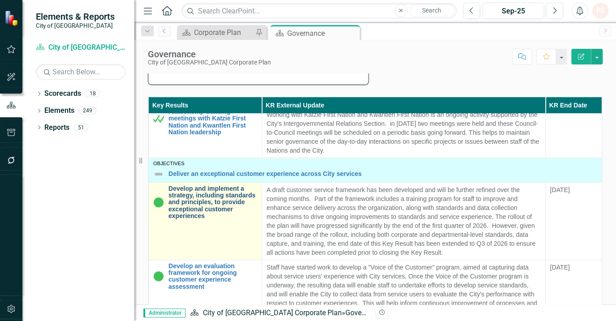
click at [211, 197] on link "Develop and implement a strategy, including standards and principles, to provid…" at bounding box center [212, 202] width 89 height 34
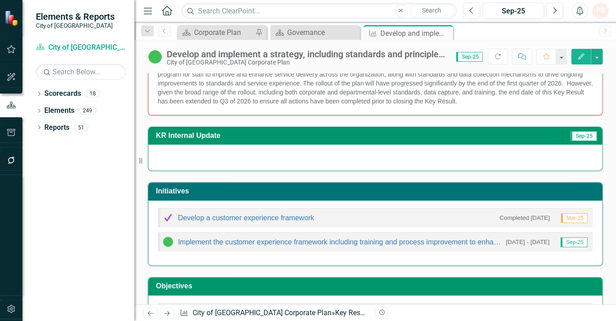
scroll to position [244, 0]
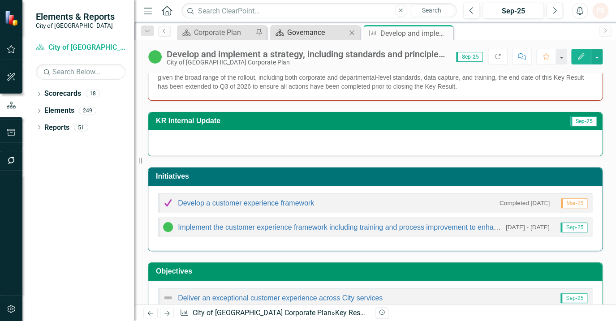
click at [324, 31] on div "Governance" at bounding box center [316, 32] width 59 height 11
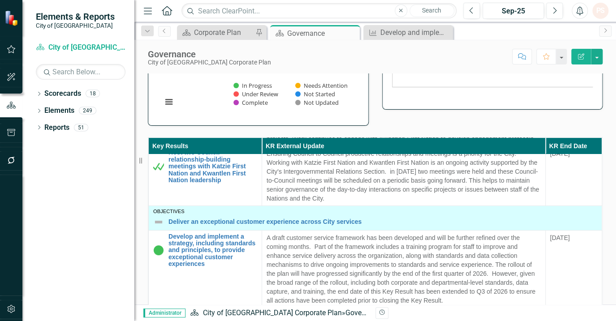
scroll to position [203, 0]
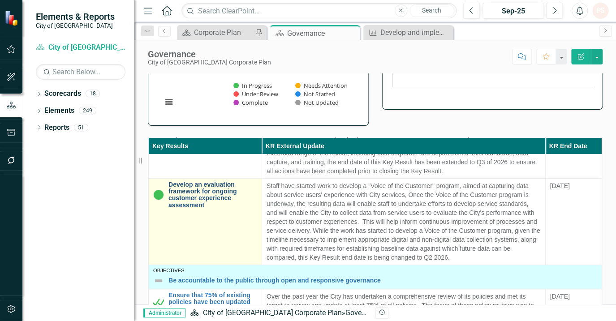
click at [192, 197] on link "Develop an evaluation framework for ongoing customer experience assessment" at bounding box center [212, 195] width 89 height 28
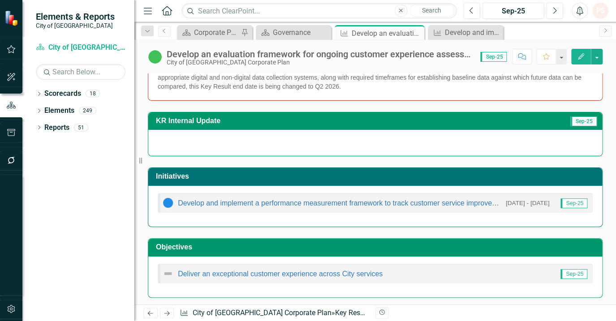
scroll to position [200, 0]
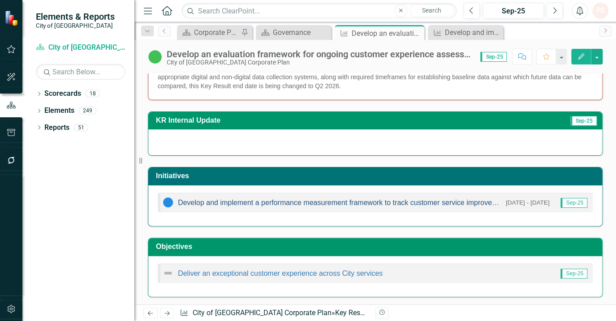
click at [414, 202] on link "Develop and implement a performance measurement framework to track customer ser…" at bounding box center [358, 203] width 361 height 8
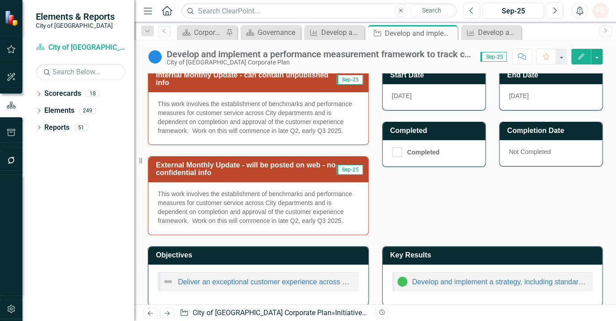
scroll to position [334, 0]
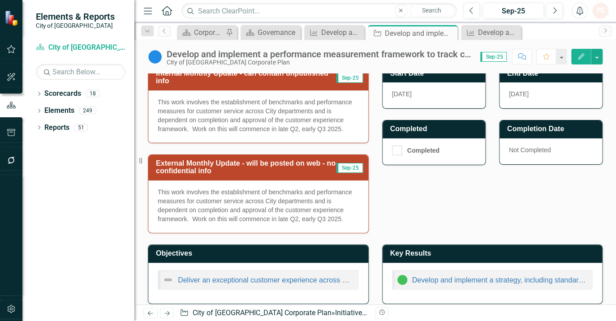
click at [455, 263] on div "Develop and implement a strategy, including standards and principles, to provid…" at bounding box center [493, 283] width 220 height 41
click at [448, 283] on div "Develop and implement a strategy, including standards and principles, to provid…" at bounding box center [493, 283] width 220 height 41
click at [440, 276] on link "Develop and implement a strategy, including standards and principles, to provid…" at bounding box center [595, 280] width 366 height 8
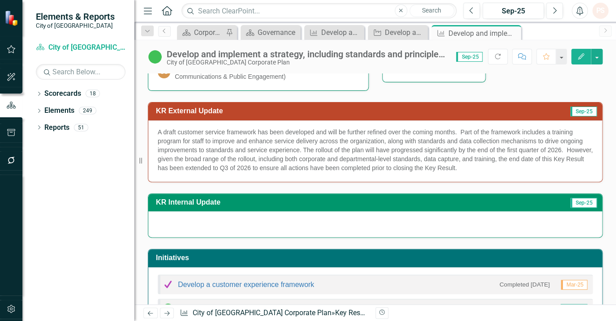
scroll to position [269, 0]
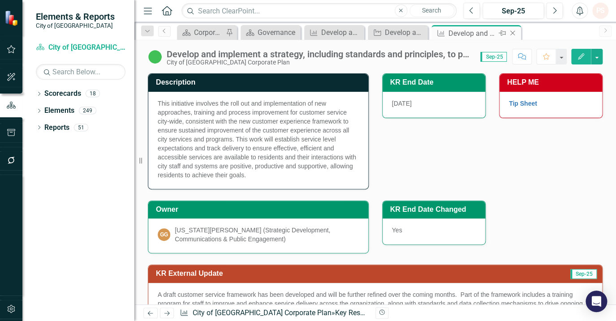
click at [514, 33] on icon "Close" at bounding box center [512, 33] width 9 height 7
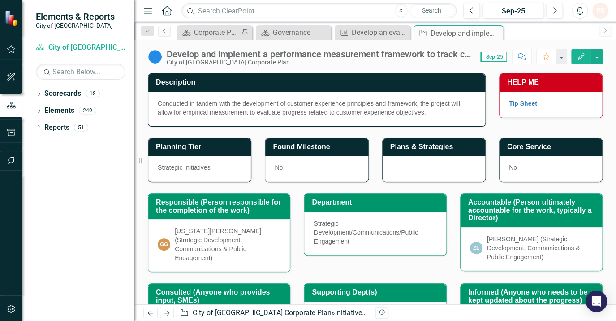
drag, startPoint x: 496, startPoint y: 33, endPoint x: 483, endPoint y: 37, distance: 13.3
click at [0, 0] on icon "Close" at bounding box center [0, 0] width 0 height 0
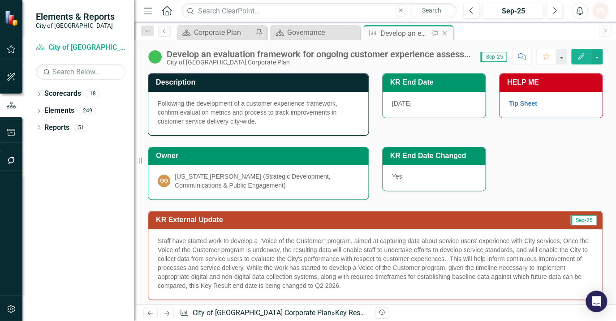
click at [444, 32] on icon "Close" at bounding box center [444, 33] width 9 height 7
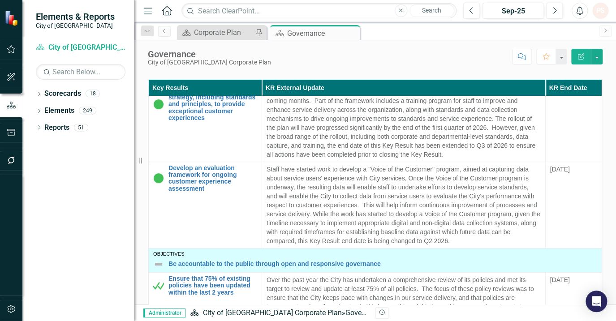
scroll to position [163, 0]
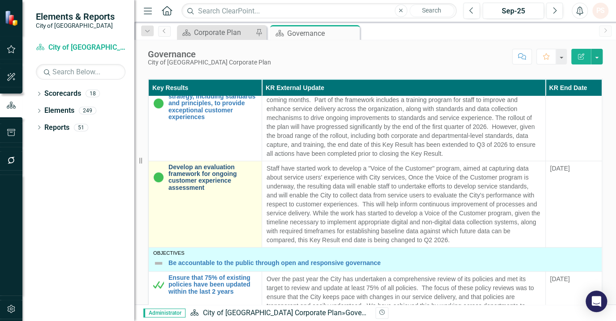
click at [194, 175] on link "Develop an evaluation framework for ongoing customer experience assessment" at bounding box center [212, 178] width 89 height 28
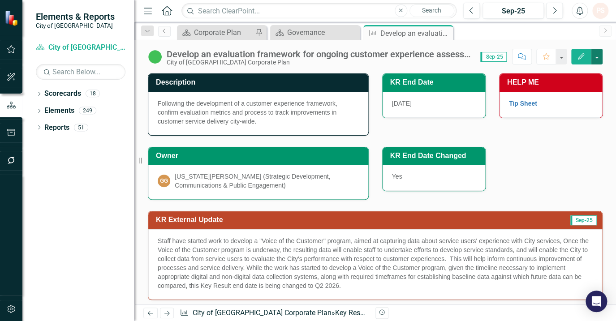
click at [595, 57] on button "button" at bounding box center [597, 57] width 12 height 16
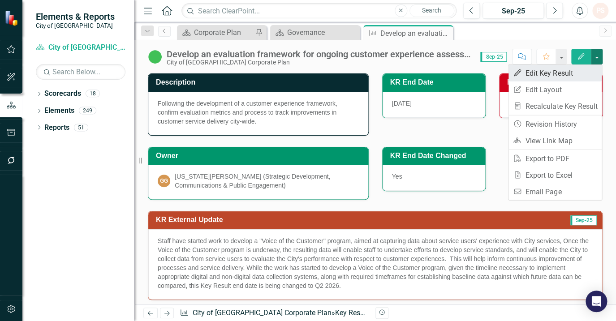
click at [556, 70] on link "Edit Edit Key Result" at bounding box center [554, 73] width 93 height 17
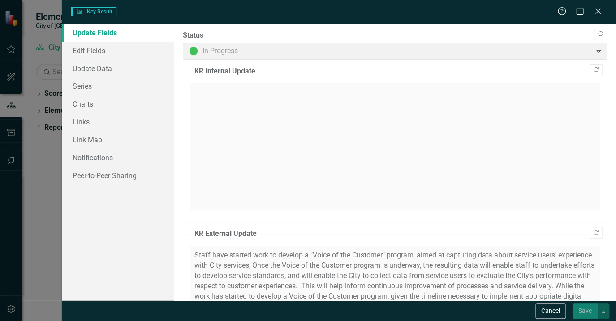
checkbox input "true"
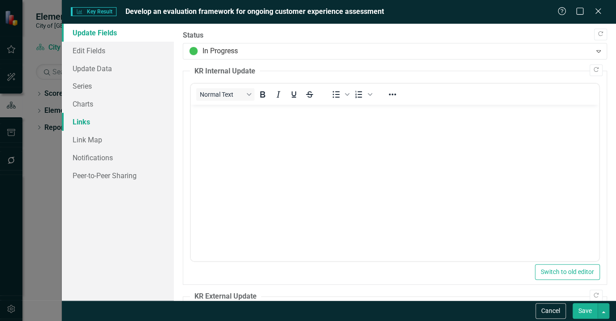
click at [98, 125] on link "Links" at bounding box center [118, 122] width 112 height 18
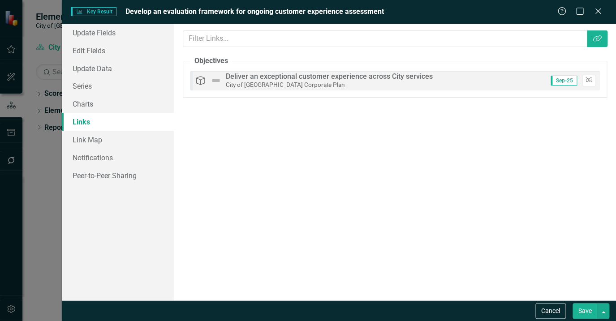
click at [587, 82] on icon "Unlink" at bounding box center [588, 79] width 7 height 5
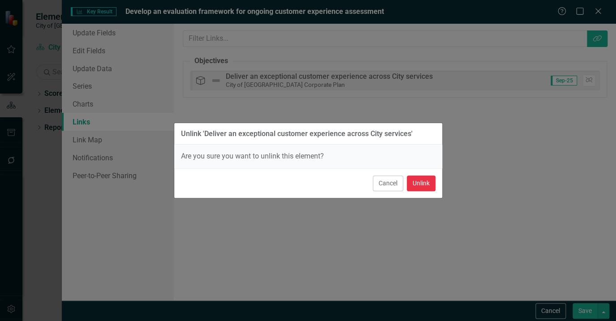
click at [421, 188] on button "Unlink" at bounding box center [421, 184] width 29 height 16
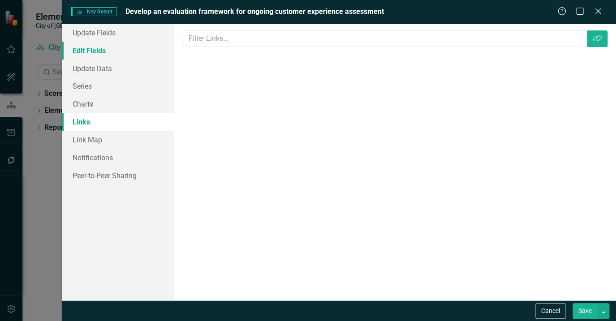
click at [82, 55] on link "Edit Fields" at bounding box center [118, 51] width 112 height 18
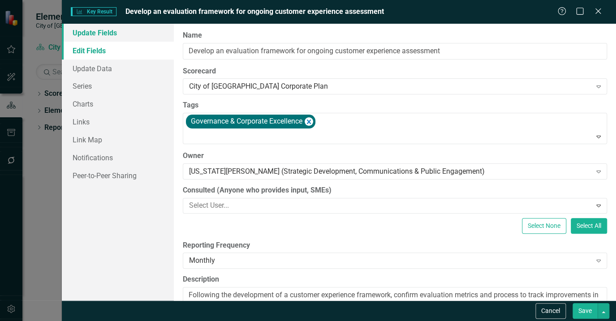
click at [92, 34] on link "Update Fields" at bounding box center [118, 33] width 112 height 18
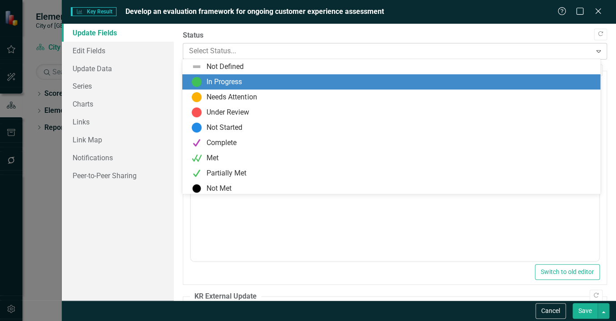
click at [594, 53] on icon "Expand" at bounding box center [598, 50] width 9 height 7
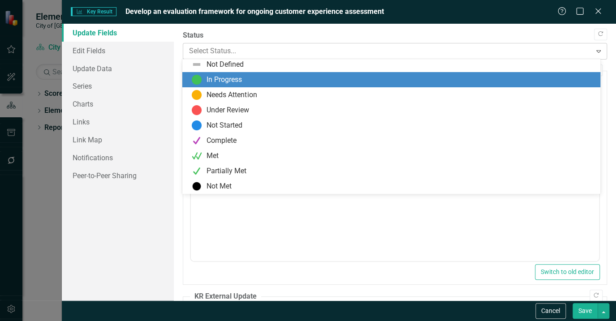
click at [594, 53] on icon "Expand" at bounding box center [598, 50] width 9 height 7
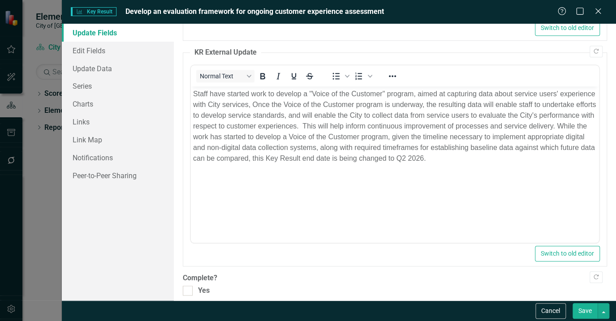
scroll to position [282, 0]
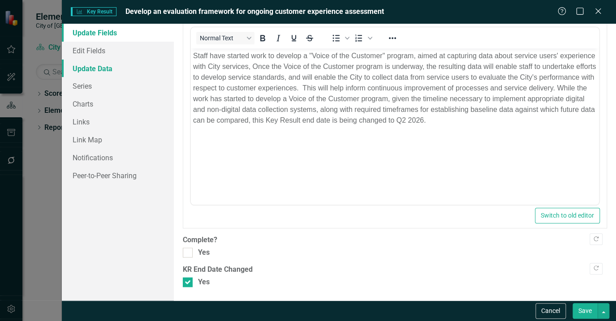
click at [111, 74] on link "Update Data" at bounding box center [118, 69] width 112 height 18
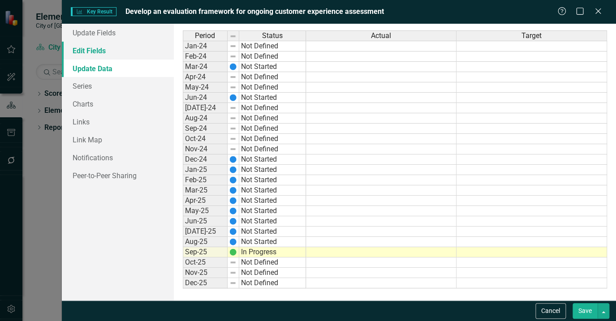
click at [106, 57] on link "Edit Fields" at bounding box center [118, 51] width 112 height 18
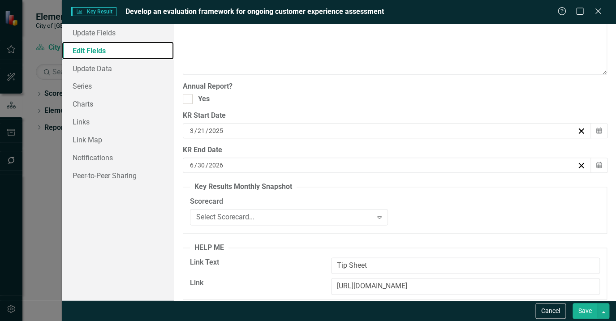
scroll to position [326, 0]
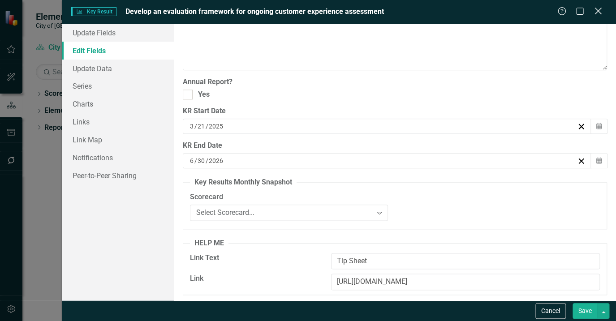
click at [593, 14] on icon "Close" at bounding box center [597, 11] width 11 height 9
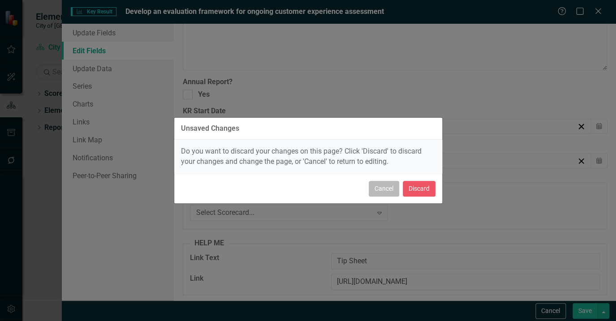
click at [386, 191] on button "Cancel" at bounding box center [384, 189] width 30 height 16
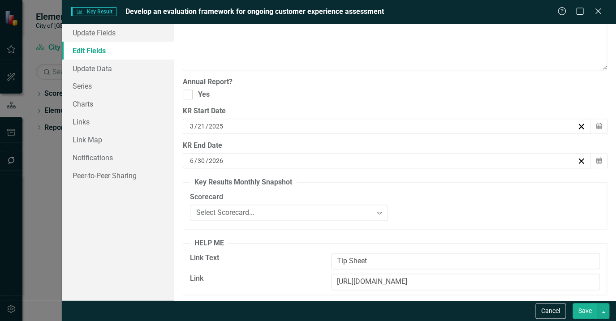
click at [586, 308] on button "Save" at bounding box center [584, 311] width 25 height 16
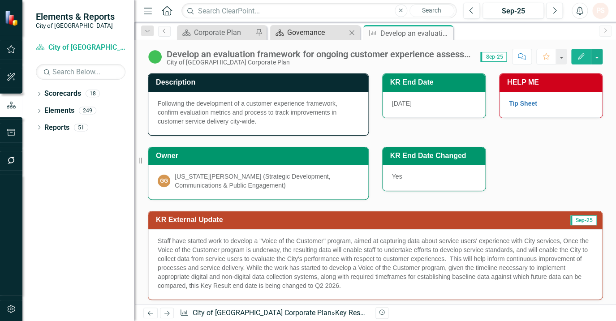
click at [303, 31] on div "icon.bolt Key Result Updated Elements & Reports City of Maple Ridge Scorecard C…" at bounding box center [308, 160] width 616 height 321
click at [303, 31] on div "Governance" at bounding box center [316, 32] width 59 height 11
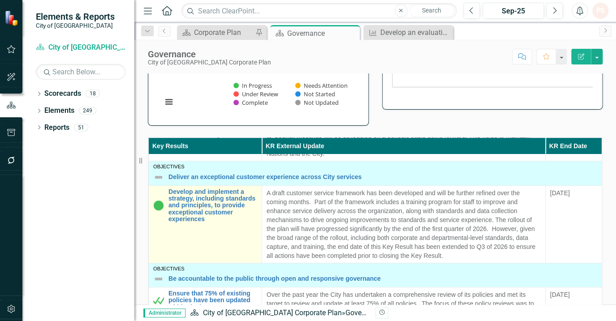
scroll to position [122, 0]
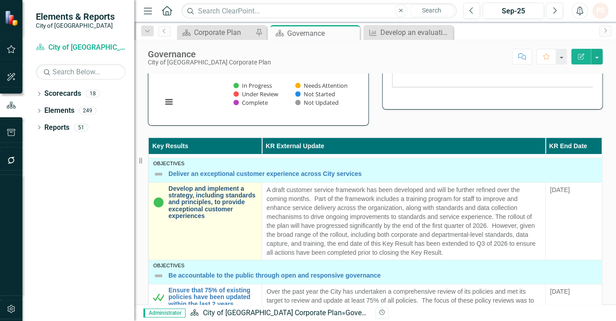
click at [194, 202] on link "Develop and implement a strategy, including standards and principles, to provid…" at bounding box center [212, 202] width 89 height 34
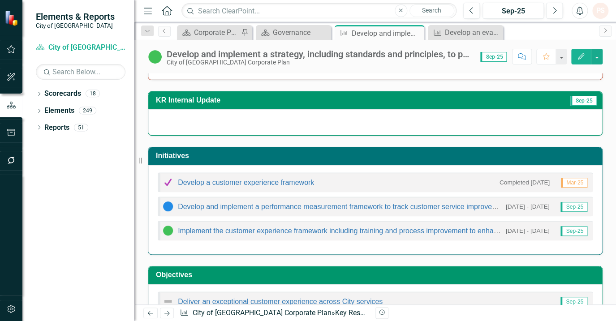
scroll to position [285, 0]
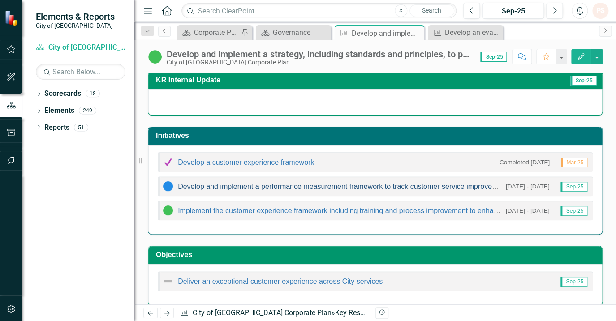
click at [267, 189] on link "Develop and implement a performance measurement framework to track customer ser…" at bounding box center [358, 187] width 361 height 8
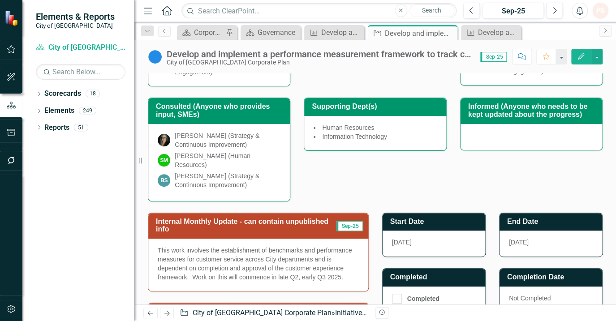
scroll to position [203, 0]
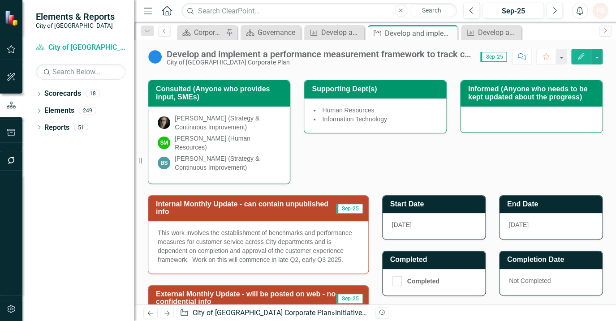
click at [525, 221] on span "[DATE]" at bounding box center [519, 224] width 20 height 7
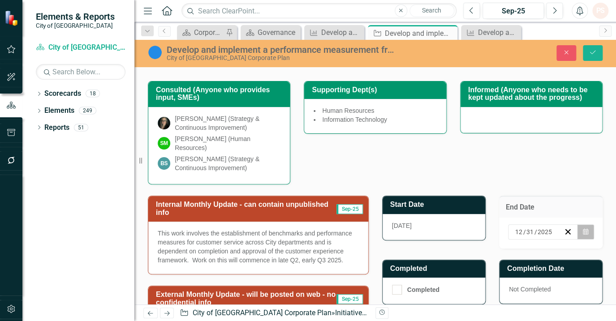
click at [584, 224] on button "Calendar" at bounding box center [585, 231] width 17 height 15
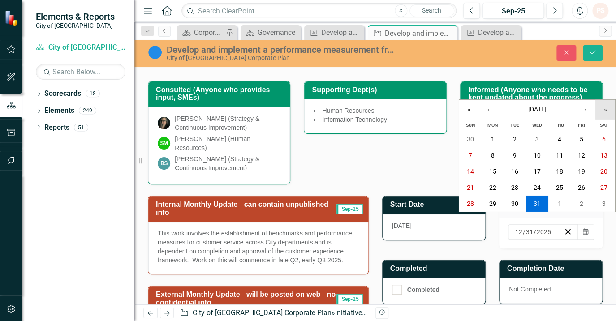
click at [600, 108] on button "»" at bounding box center [605, 110] width 20 height 20
click at [484, 109] on button "‹" at bounding box center [489, 110] width 20 height 20
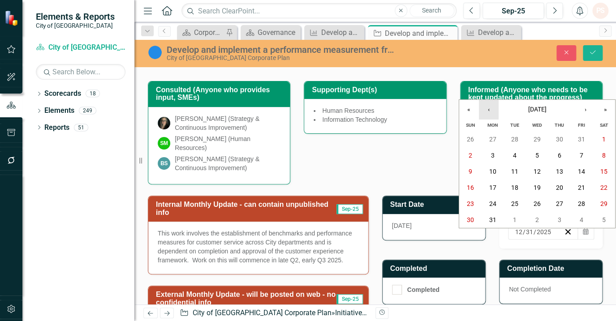
click at [484, 109] on button "‹" at bounding box center [489, 110] width 20 height 20
click at [513, 202] on abbr "30" at bounding box center [514, 203] width 7 height 7
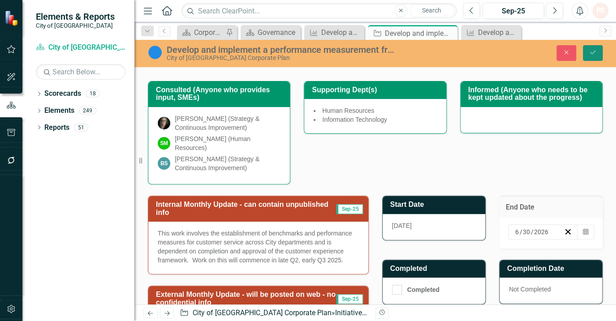
click at [600, 46] on button "Save" at bounding box center [593, 53] width 20 height 16
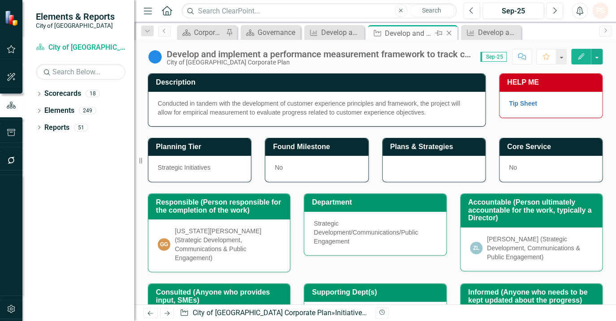
click at [448, 34] on icon "Close" at bounding box center [448, 33] width 9 height 7
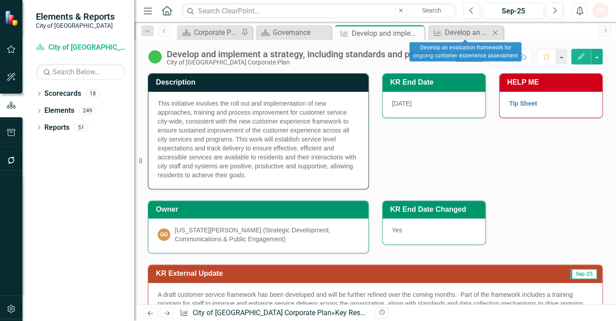
click at [494, 32] on icon "Close" at bounding box center [494, 32] width 9 height 7
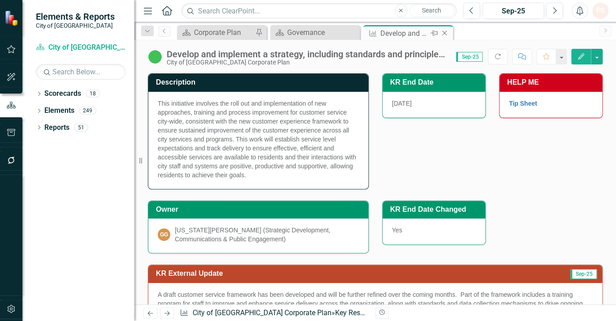
click at [440, 32] on icon "Close" at bounding box center [444, 33] width 9 height 7
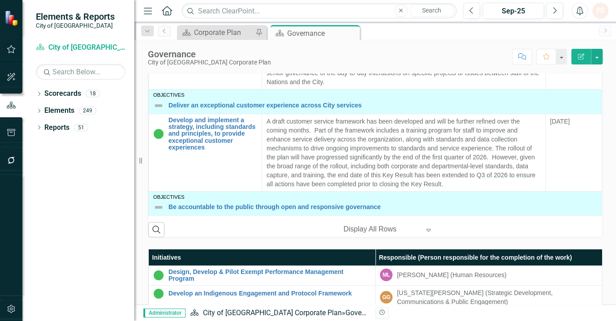
scroll to position [27, 0]
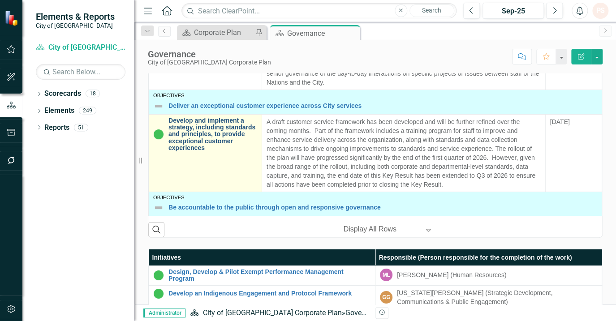
click at [204, 146] on link "Develop and implement a strategy, including standards and principles, to provid…" at bounding box center [212, 134] width 89 height 34
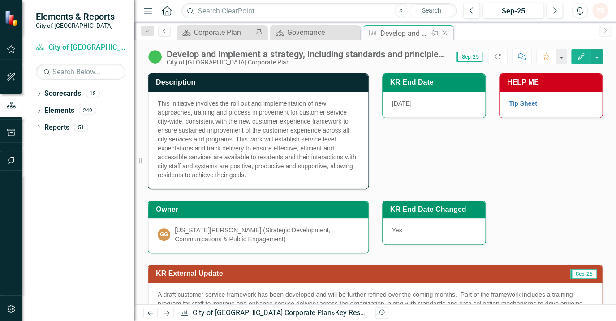
click at [443, 33] on icon at bounding box center [444, 33] width 5 height 5
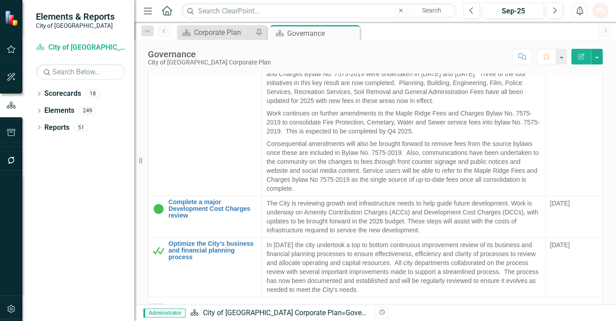
scroll to position [963, 0]
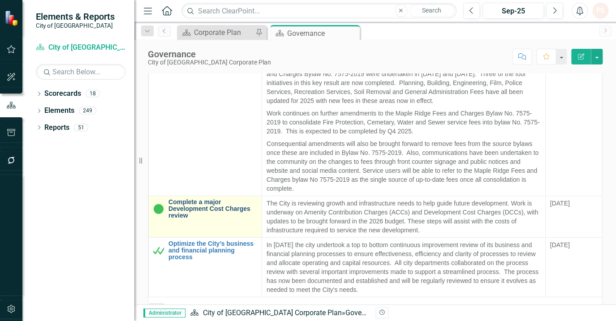
click at [180, 198] on link "Complete a major Development Cost Charges review" at bounding box center [212, 208] width 89 height 21
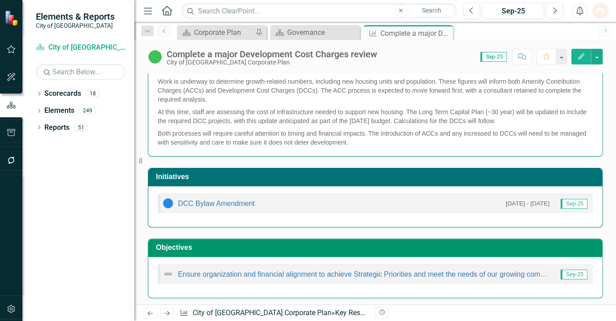
scroll to position [228, 0]
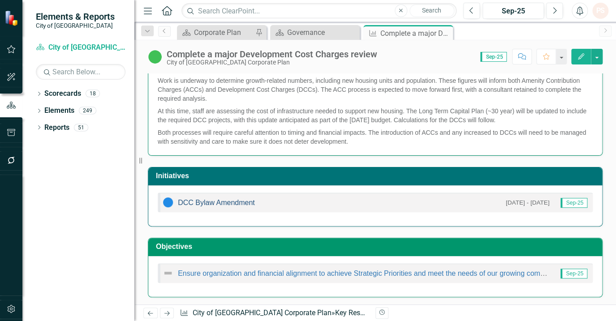
click at [226, 200] on link "DCC Bylaw Amendment" at bounding box center [216, 203] width 77 height 8
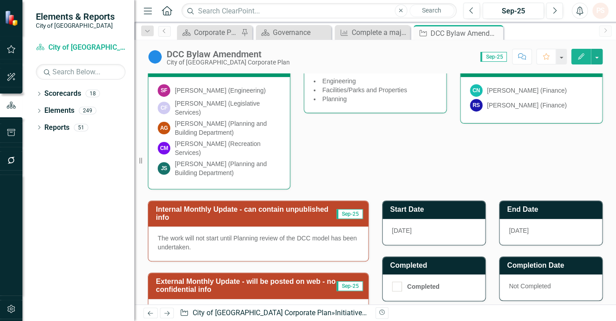
scroll to position [244, 0]
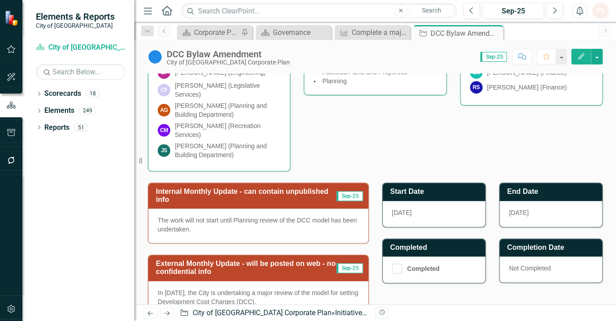
click at [525, 209] on span "[DATE]" at bounding box center [519, 212] width 20 height 7
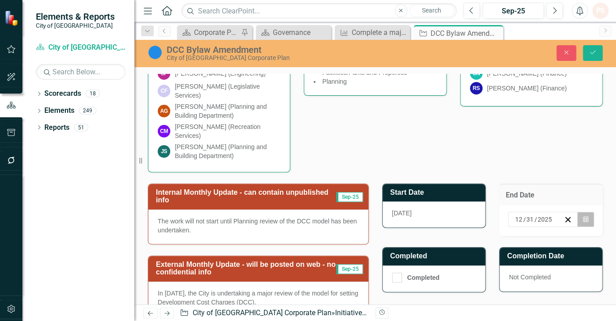
click at [583, 216] on icon "button" at bounding box center [585, 219] width 5 height 6
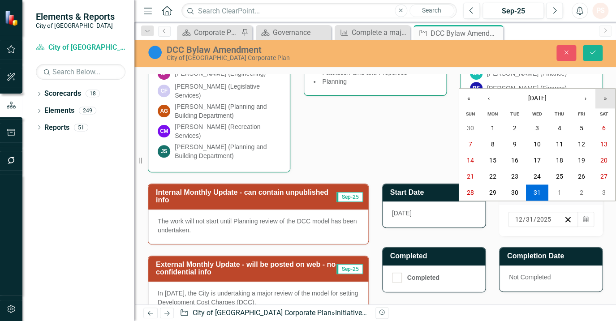
click at [602, 98] on button "»" at bounding box center [605, 99] width 20 height 20
click at [493, 98] on button "‹" at bounding box center [489, 99] width 20 height 20
click at [581, 190] on abbr "30" at bounding box center [581, 192] width 7 height 7
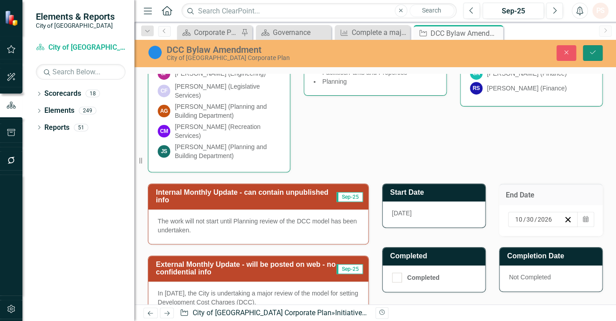
click at [592, 53] on icon "submit" at bounding box center [592, 53] width 5 height 4
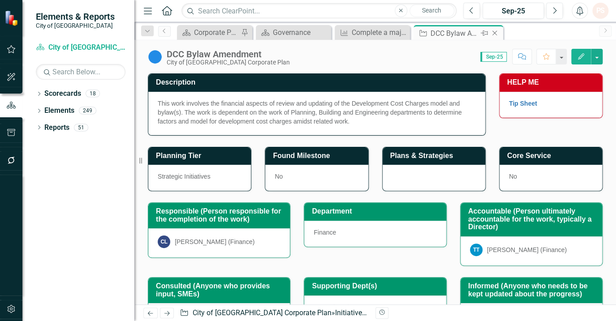
click at [495, 33] on icon "Close" at bounding box center [494, 33] width 9 height 7
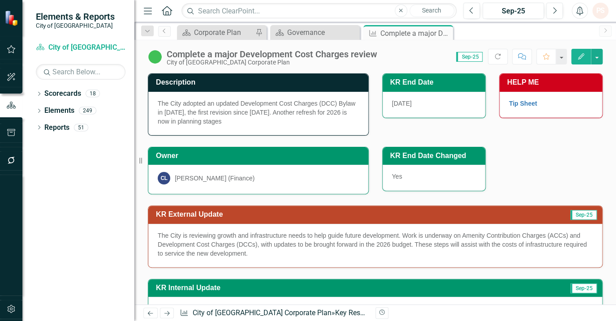
click at [428, 101] on div "5/29/26" at bounding box center [434, 105] width 103 height 26
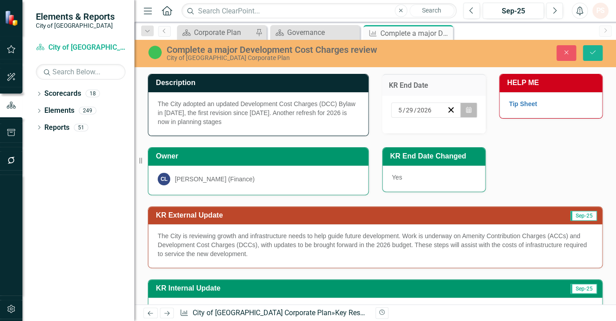
click at [466, 110] on icon "Calendar" at bounding box center [468, 110] width 5 height 6
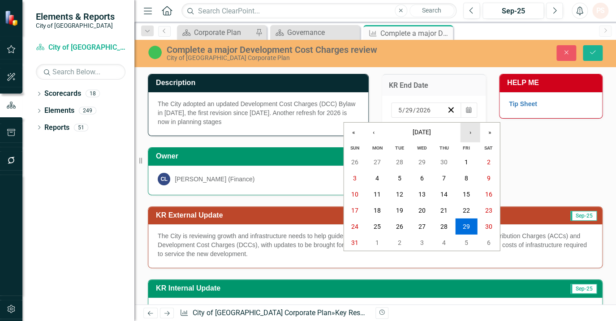
click at [474, 133] on button "›" at bounding box center [470, 133] width 20 height 20
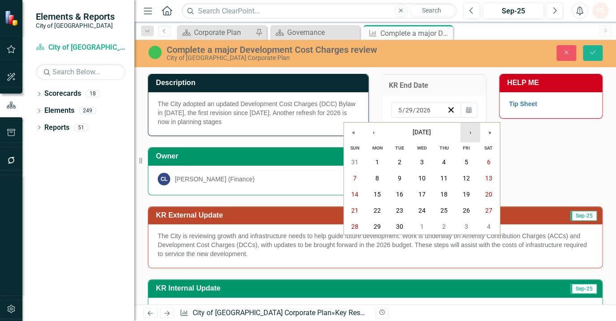
click at [474, 133] on button "›" at bounding box center [470, 133] width 20 height 20
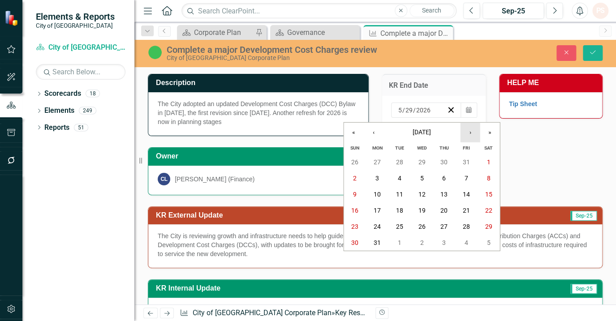
click at [474, 133] on button "›" at bounding box center [470, 133] width 20 height 20
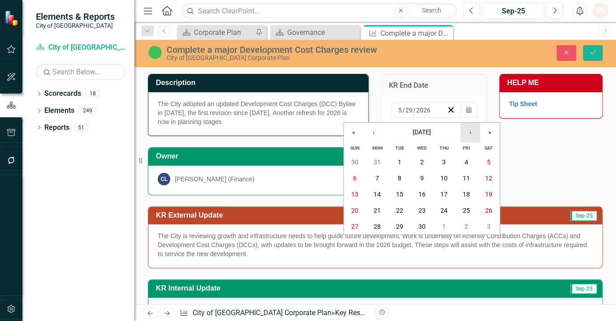
click at [474, 133] on button "›" at bounding box center [470, 133] width 20 height 20
click at [466, 228] on abbr "30" at bounding box center [466, 226] width 7 height 7
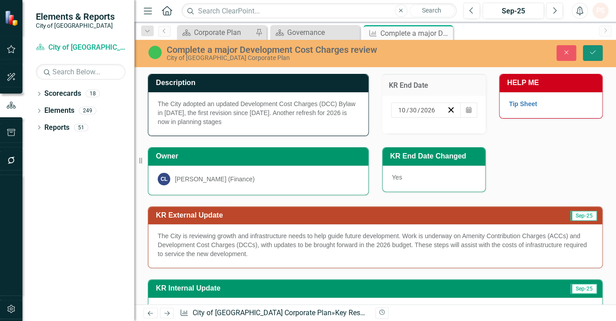
click at [597, 46] on button "Save" at bounding box center [593, 53] width 20 height 16
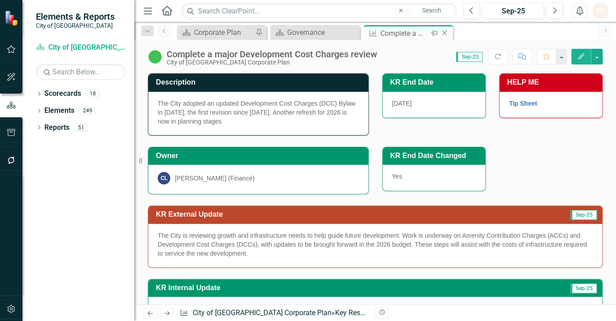
click at [446, 33] on icon "Close" at bounding box center [444, 33] width 9 height 7
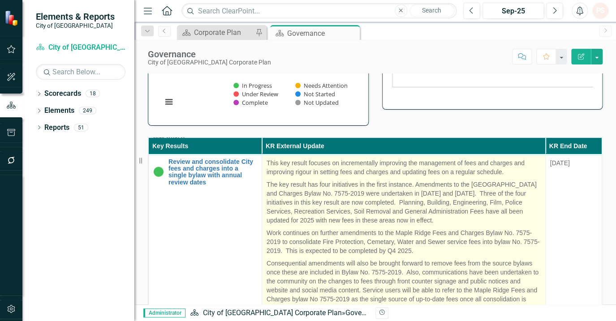
scroll to position [882, 0]
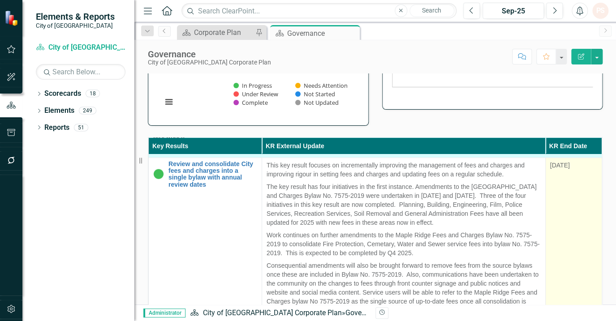
click at [551, 168] on span "12/22/25" at bounding box center [560, 164] width 20 height 7
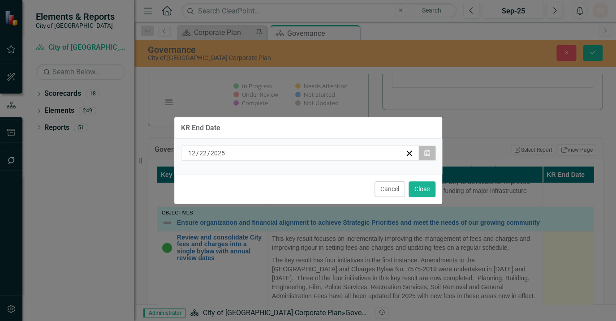
click at [430, 153] on button "Calendar" at bounding box center [426, 153] width 17 height 15
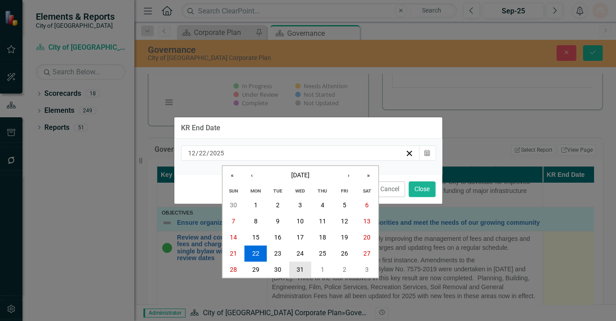
click at [299, 266] on abbr "31" at bounding box center [300, 269] width 7 height 7
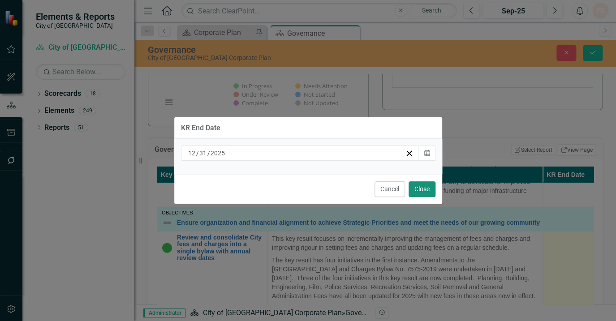
click at [415, 189] on button "Close" at bounding box center [422, 189] width 27 height 16
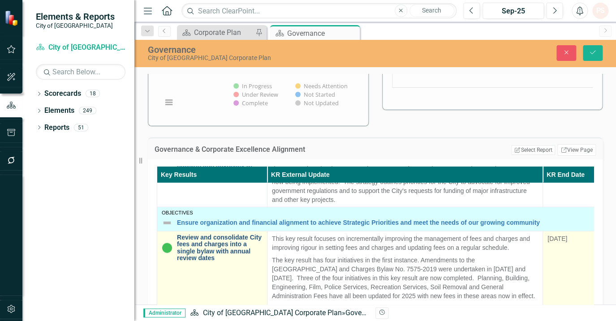
click at [206, 234] on link "Review and consolidate City fees and charges into a single bylaw with annual re…" at bounding box center [220, 248] width 86 height 28
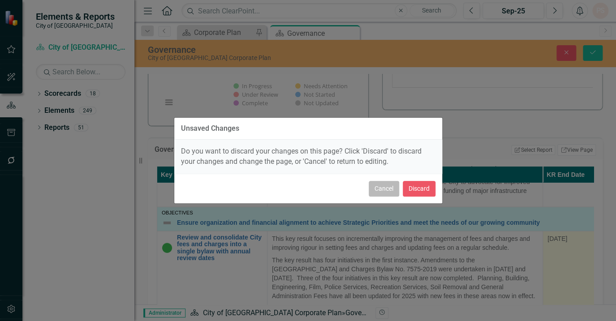
click at [386, 187] on button "Cancel" at bounding box center [384, 189] width 30 height 16
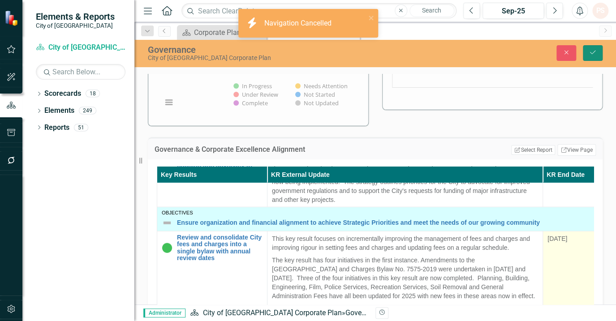
click at [594, 51] on icon "submit" at bounding box center [592, 53] width 5 height 4
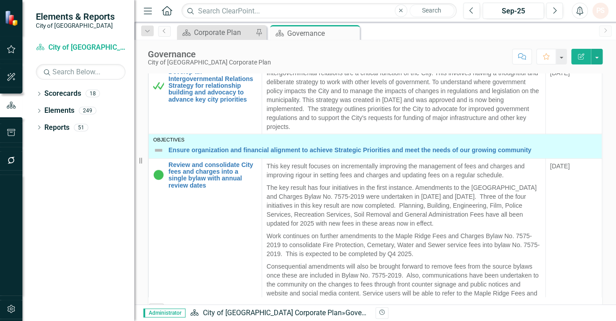
scroll to position [814, 0]
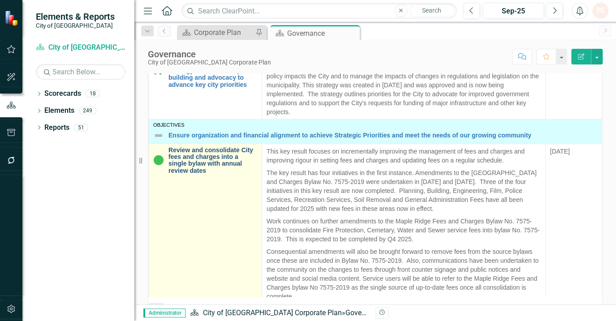
click at [203, 174] on link "Review and consolidate City fees and charges into a single bylaw with annual re…" at bounding box center [212, 160] width 89 height 28
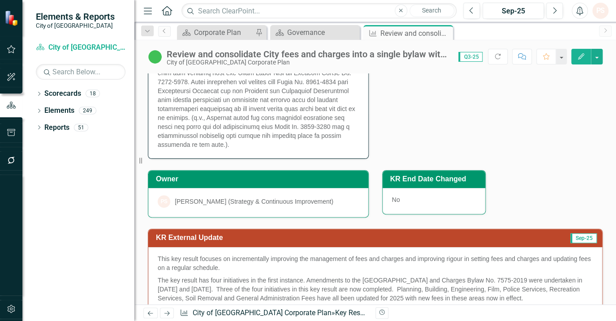
scroll to position [163, 0]
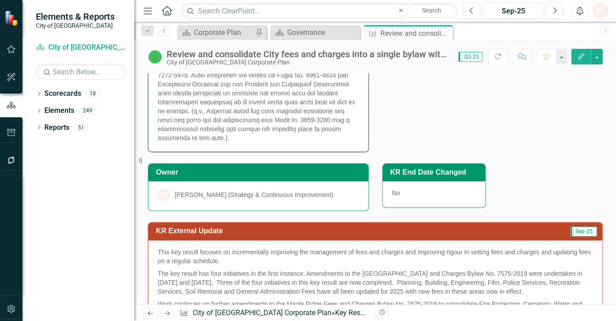
click at [398, 192] on div "No" at bounding box center [434, 194] width 103 height 26
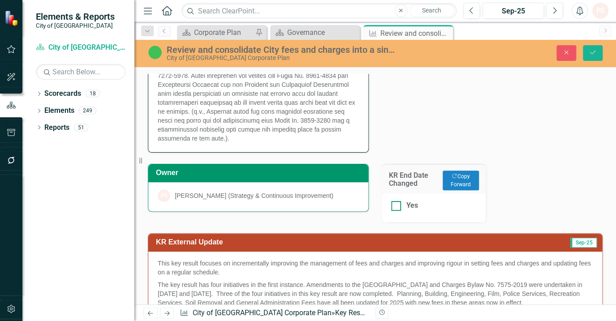
click at [395, 206] on div at bounding box center [396, 206] width 10 height 10
click at [395, 206] on input "Yes" at bounding box center [394, 204] width 6 height 6
checkbox input "true"
click at [592, 54] on icon "Save" at bounding box center [593, 52] width 8 height 6
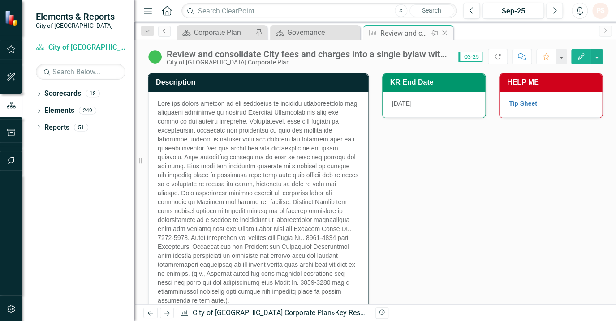
click at [443, 31] on icon at bounding box center [444, 33] width 5 height 5
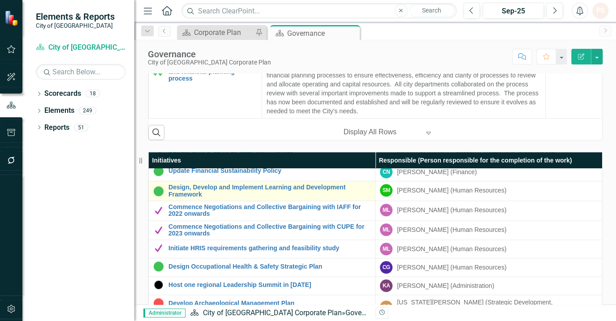
scroll to position [381, 0]
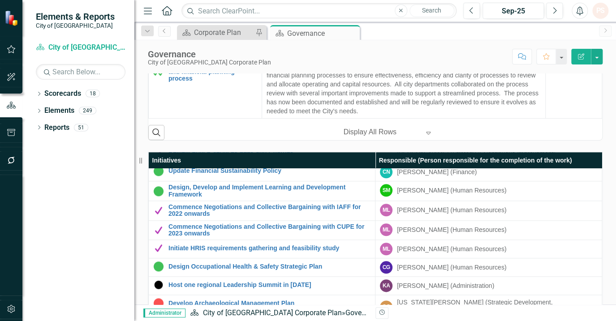
drag, startPoint x: 354, startPoint y: 30, endPoint x: 345, endPoint y: 47, distance: 18.8
click at [0, 0] on icon "Close" at bounding box center [0, 0] width 0 height 0
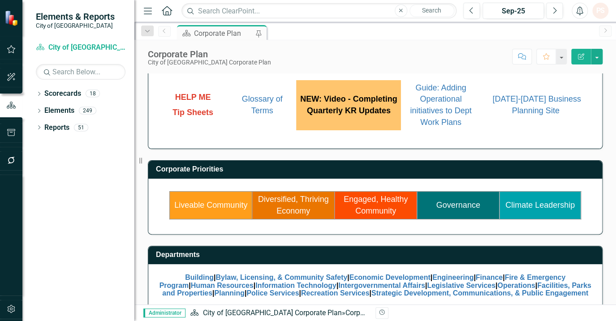
scroll to position [76, 0]
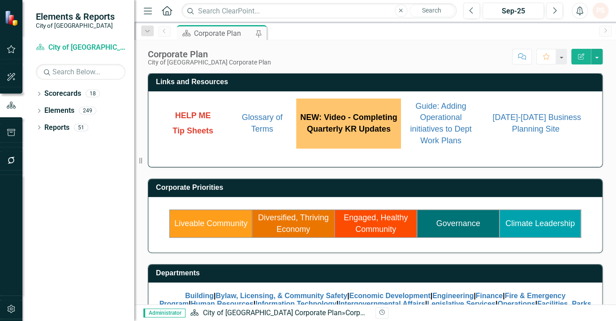
click at [215, 221] on link "Liveable Community" at bounding box center [210, 223] width 73 height 9
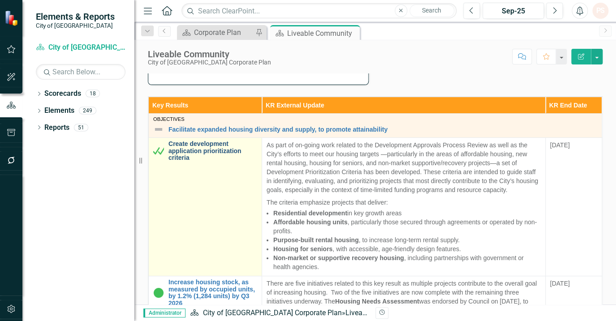
click at [189, 150] on link "Create development application prioritization criteria" at bounding box center [212, 151] width 89 height 21
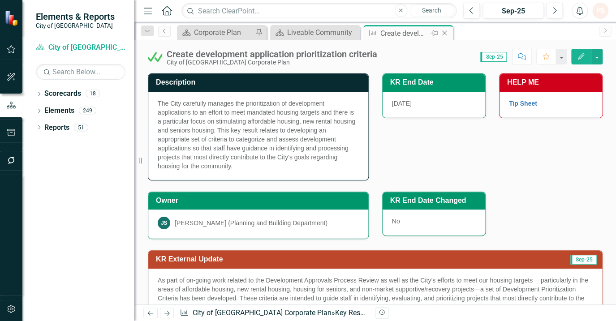
click at [445, 34] on icon "Close" at bounding box center [444, 33] width 9 height 7
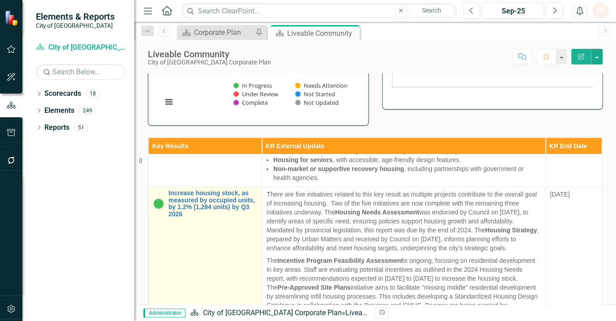
scroll to position [163, 0]
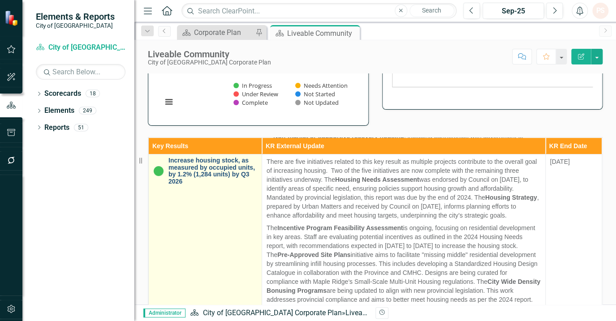
click at [179, 165] on link "Increase housing stock, as measured by occupied units, by 1.2% (1,284 units) by…" at bounding box center [212, 171] width 89 height 28
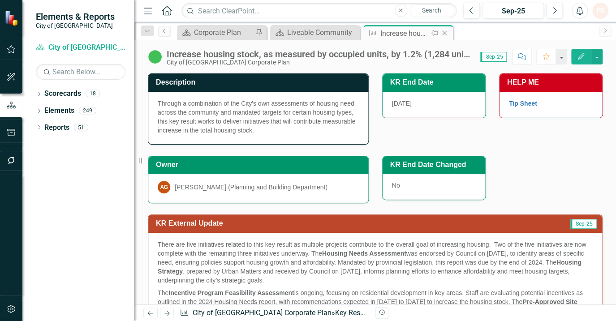
click at [446, 31] on icon at bounding box center [444, 33] width 5 height 5
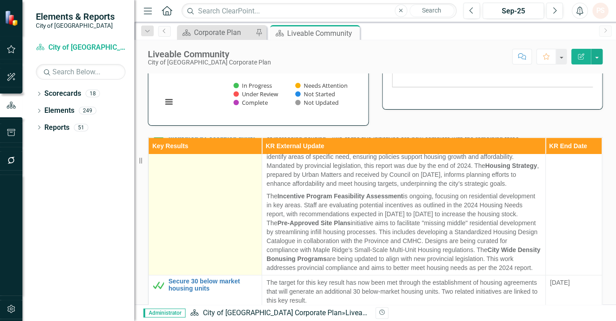
scroll to position [203, 0]
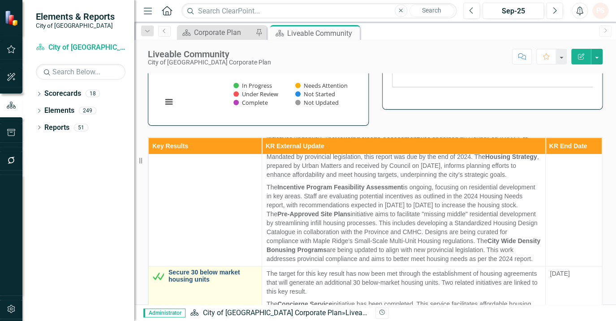
click at [185, 283] on link "Secure 30 below market housing units" at bounding box center [212, 276] width 89 height 14
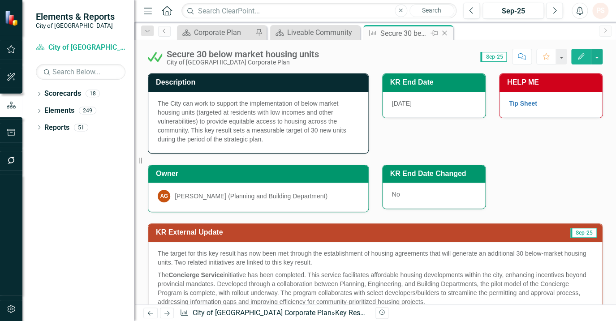
click at [443, 34] on icon "Close" at bounding box center [444, 33] width 9 height 7
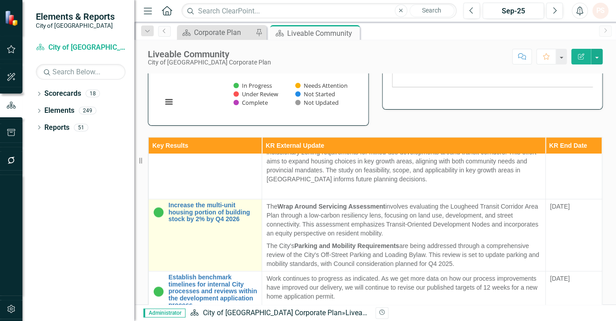
scroll to position [448, 0]
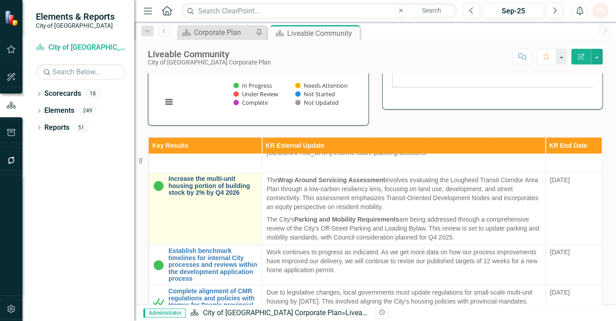
click at [211, 196] on link "Increase the multi-unit housing portion of building stock by 2% by Q4 2026" at bounding box center [212, 186] width 89 height 21
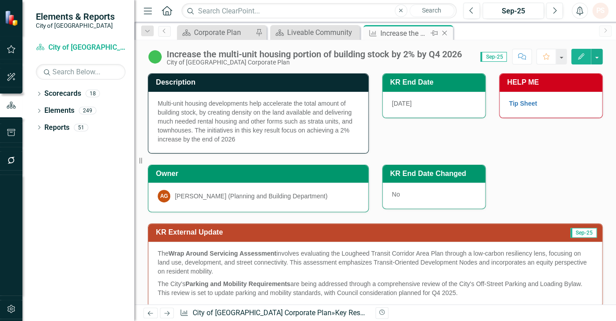
click at [445, 30] on icon "Close" at bounding box center [444, 33] width 9 height 7
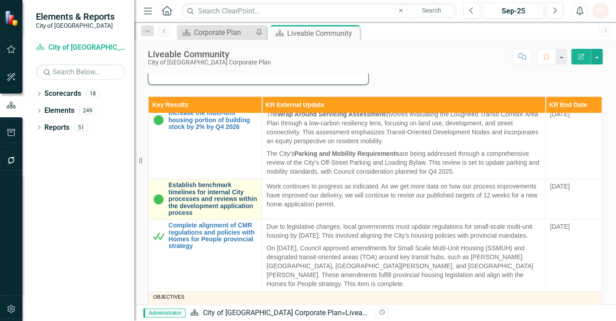
scroll to position [488, 0]
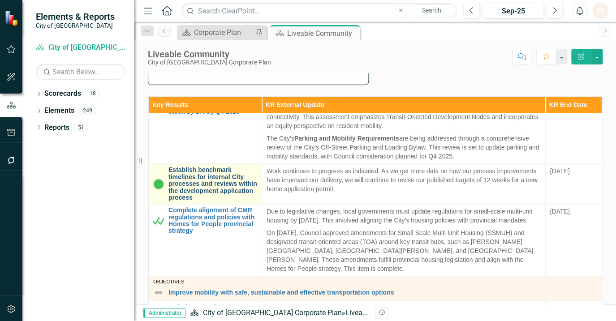
click at [211, 201] on link "Establish benchmark timelines for internal City processes and reviews within th…" at bounding box center [212, 184] width 89 height 34
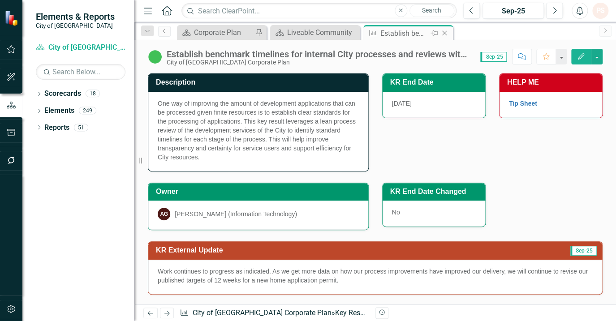
click at [446, 34] on icon "Close" at bounding box center [444, 33] width 9 height 7
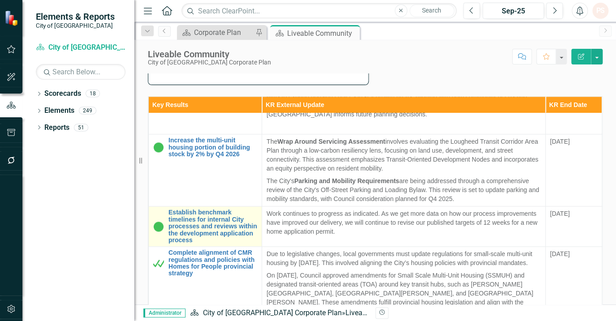
scroll to position [448, 0]
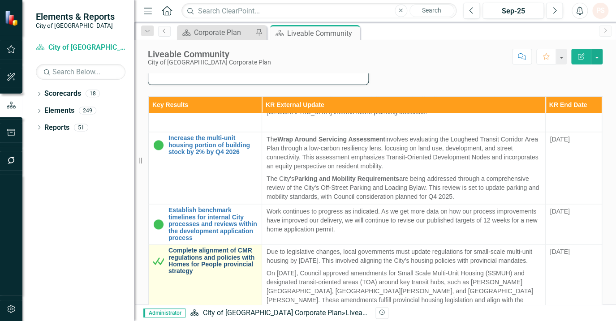
click at [219, 275] on link "Complete alignment of CMR regulations and policies with Homes for People provin…" at bounding box center [212, 261] width 89 height 28
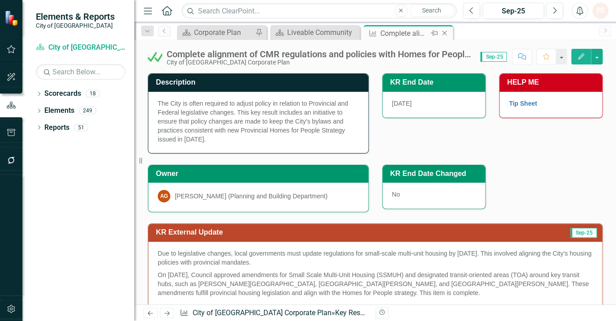
click at [447, 31] on icon "Close" at bounding box center [444, 33] width 9 height 7
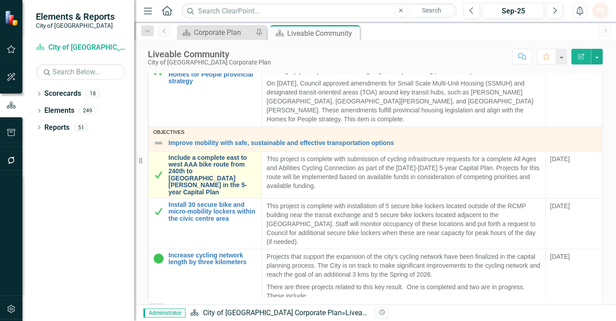
scroll to position [611, 0]
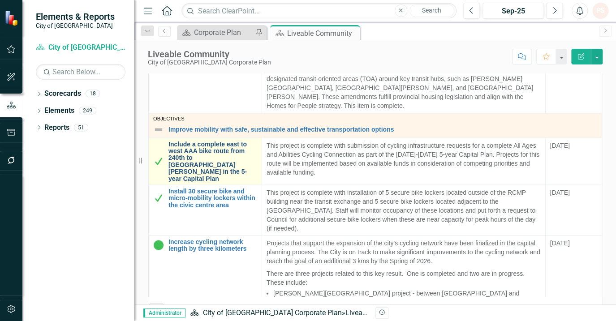
click at [221, 182] on link "Include a complete east to west AAA bike route from 240th to [GEOGRAPHIC_DATA][…" at bounding box center [212, 161] width 89 height 41
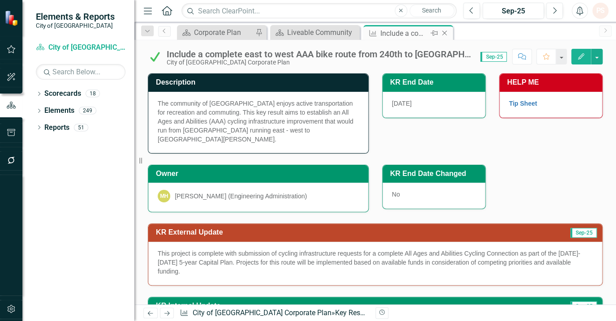
click at [446, 32] on icon "Close" at bounding box center [444, 33] width 9 height 7
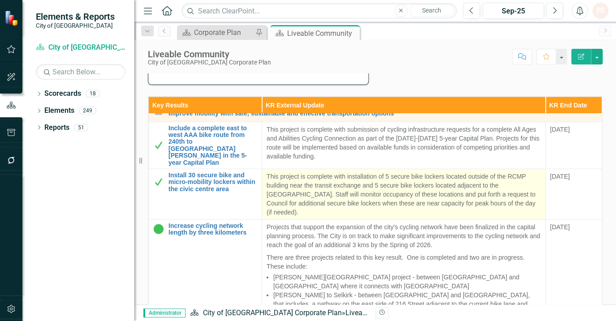
scroll to position [692, 0]
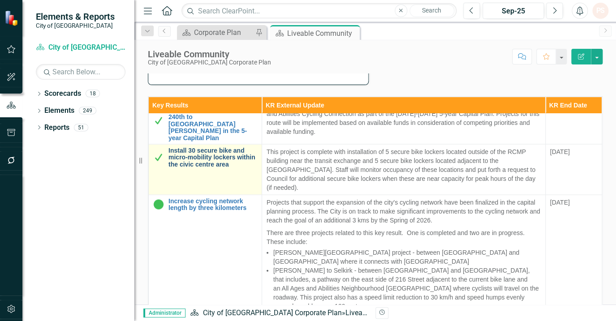
click at [220, 168] on link "Install 30 secure bike and micro-mobility lockers within the civic centre area" at bounding box center [212, 157] width 89 height 21
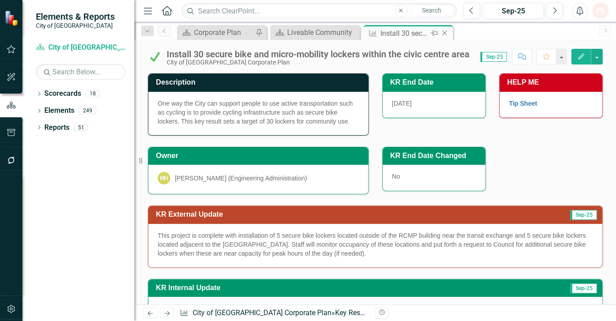
click at [444, 31] on icon "Close" at bounding box center [444, 33] width 9 height 7
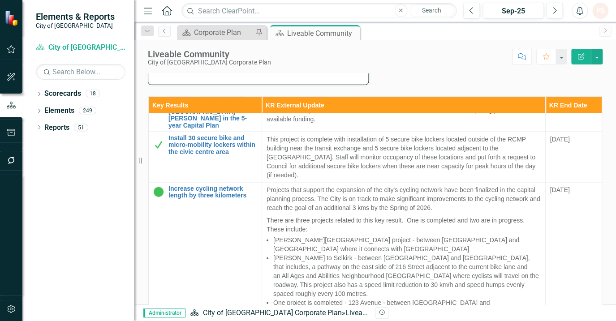
scroll to position [733, 0]
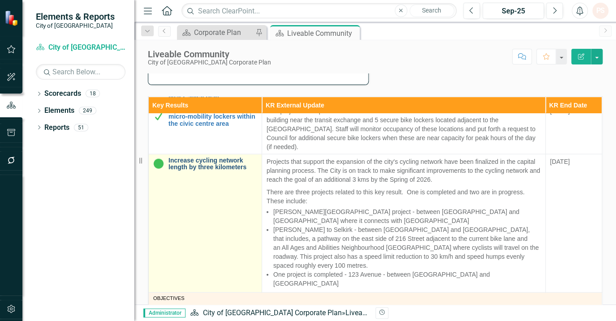
click at [225, 171] on link "Increase cycling network length by three kilometers" at bounding box center [212, 164] width 89 height 14
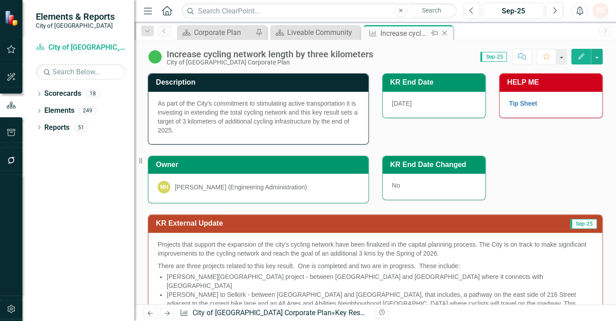
click at [446, 33] on icon "Close" at bounding box center [444, 33] width 9 height 7
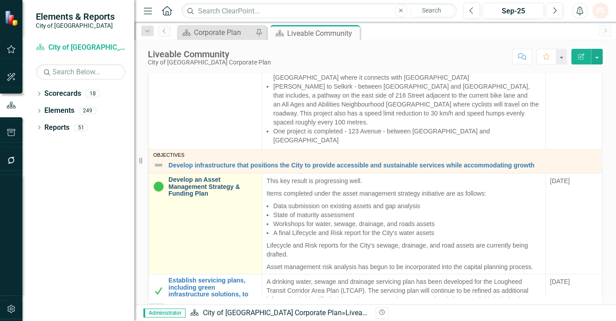
scroll to position [855, 0]
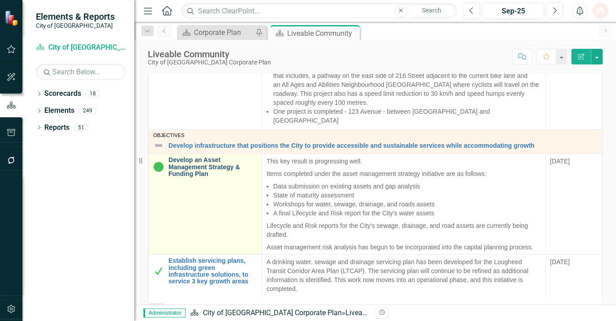
click at [213, 174] on link "Develop an Asset Management Strategy & Funding Plan" at bounding box center [212, 166] width 89 height 21
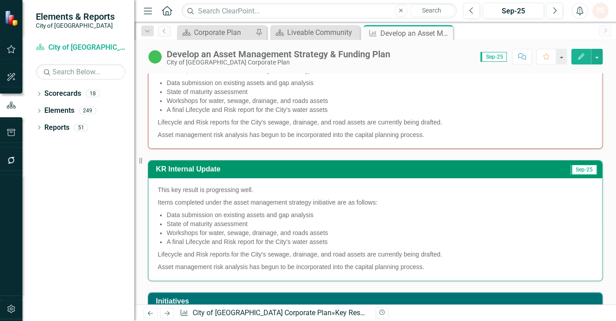
scroll to position [172, 0]
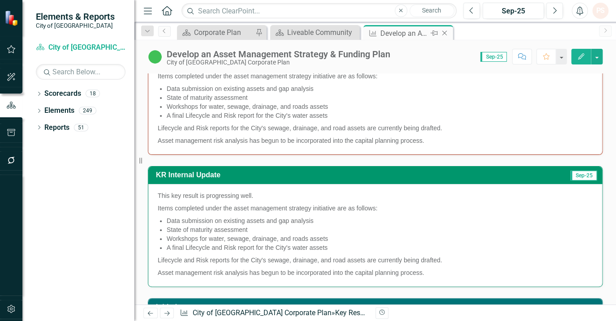
click at [446, 34] on icon "Close" at bounding box center [444, 33] width 9 height 7
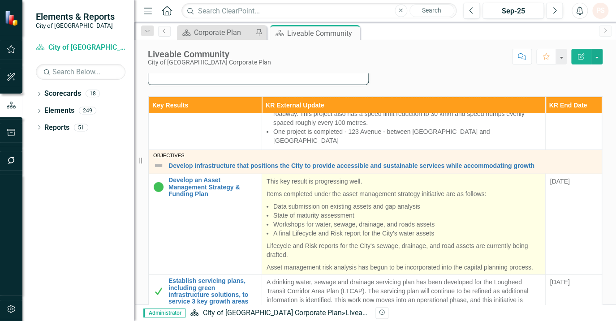
scroll to position [903, 0]
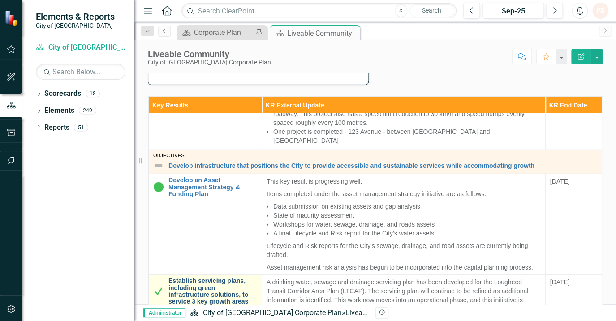
click at [198, 277] on link "Establish servicing plans, including green infrastructure solutions, to service…" at bounding box center [212, 291] width 89 height 28
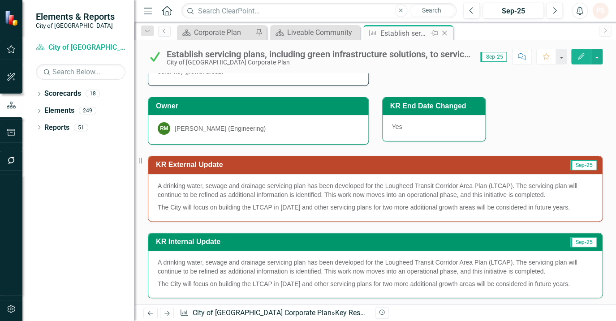
scroll to position [29, 0]
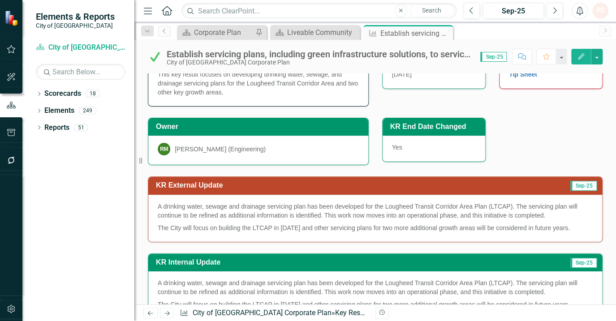
drag, startPoint x: 445, startPoint y: 31, endPoint x: 432, endPoint y: 39, distance: 15.1
click at [0, 0] on icon "Close" at bounding box center [0, 0] width 0 height 0
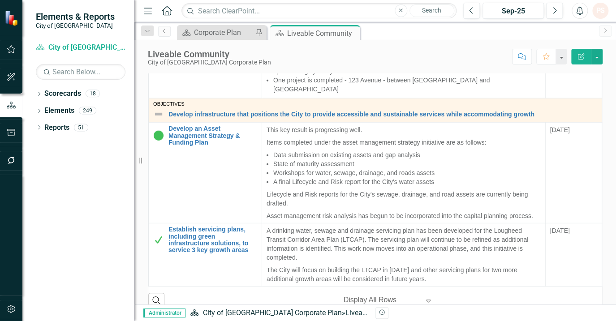
scroll to position [903, 0]
click at [356, 31] on div "Close" at bounding box center [351, 33] width 11 height 11
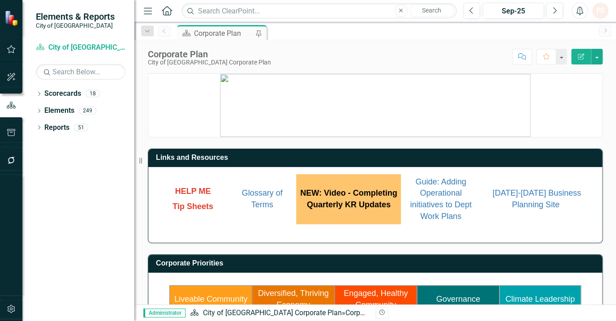
click at [289, 293] on link "Diversified, Thriving Economy" at bounding box center [293, 299] width 71 height 21
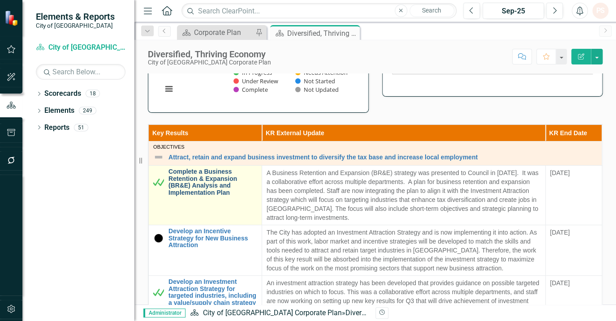
click at [189, 178] on link "Complete a Business Retention & Expansion (BR&E) Analysis and Implementation Pl…" at bounding box center [212, 182] width 89 height 28
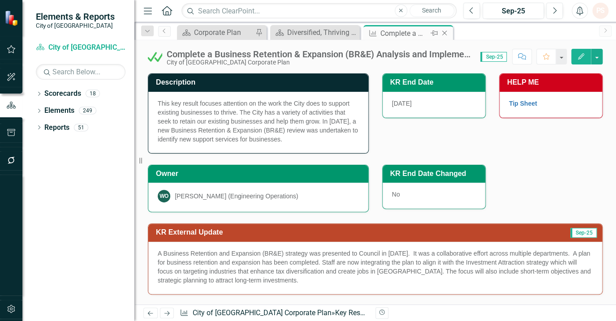
click at [443, 33] on icon "Close" at bounding box center [444, 33] width 9 height 7
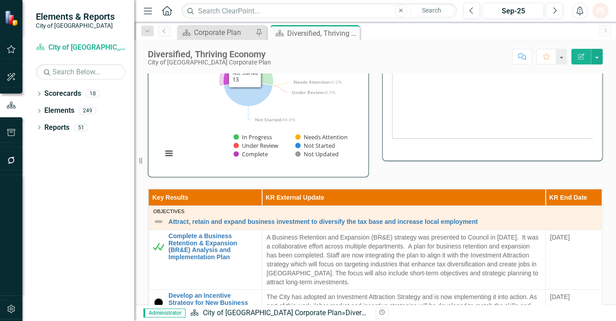
scroll to position [244, 0]
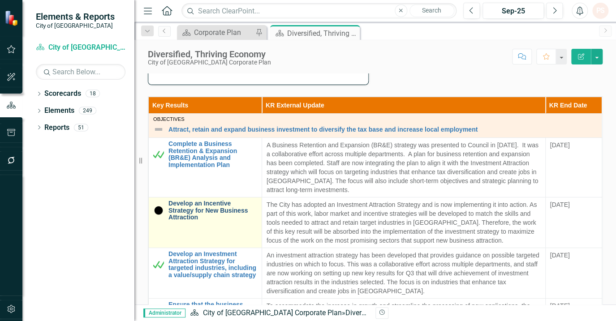
click at [199, 200] on link "Develop an Incentive Strategy for New Business Attraction" at bounding box center [212, 210] width 89 height 21
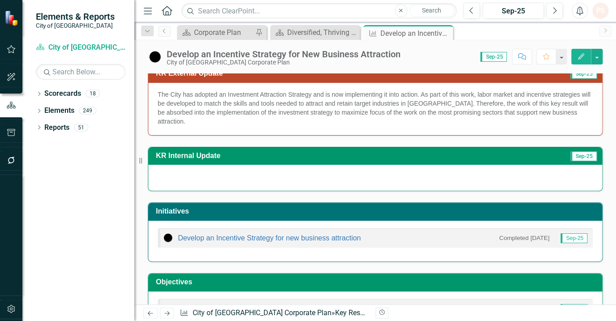
scroll to position [163, 0]
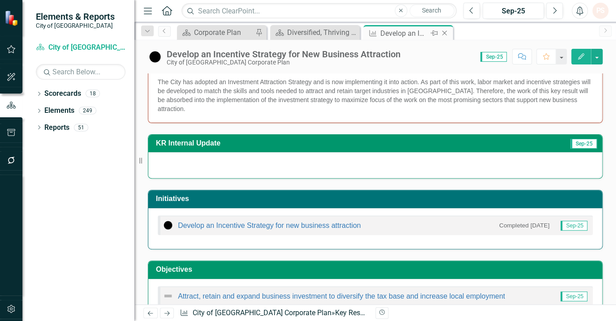
click at [445, 34] on icon at bounding box center [444, 33] width 5 height 5
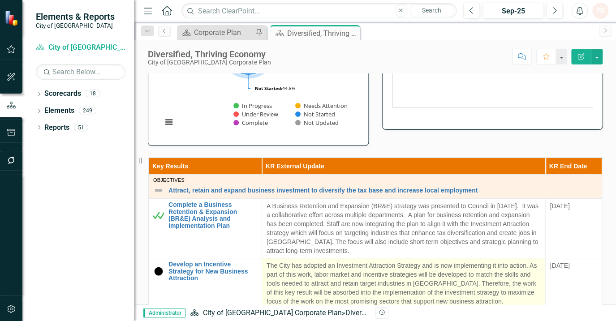
scroll to position [244, 0]
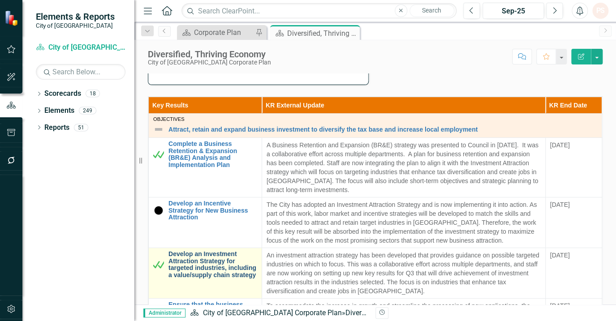
click at [198, 258] on link "Develop an Investment Attraction Strategy for targeted industries, including a …" at bounding box center [212, 265] width 89 height 28
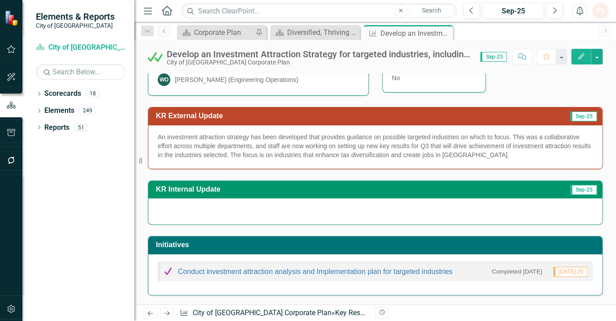
scroll to position [163, 0]
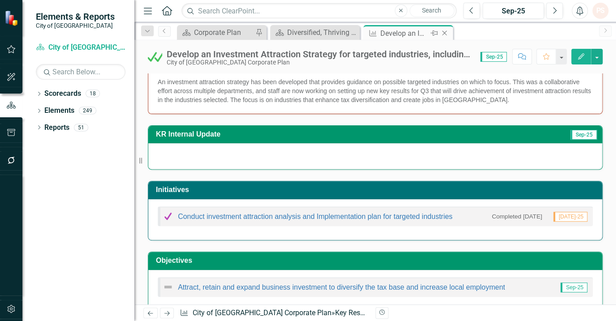
click at [447, 31] on icon "Close" at bounding box center [444, 33] width 9 height 7
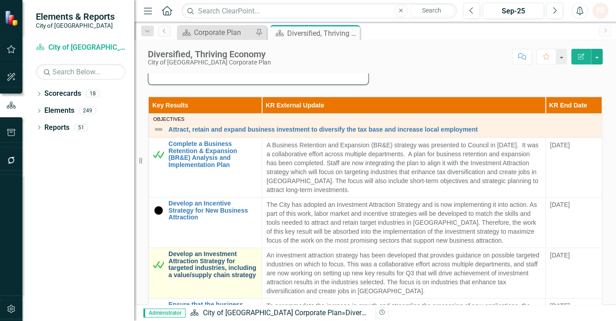
scroll to position [81, 0]
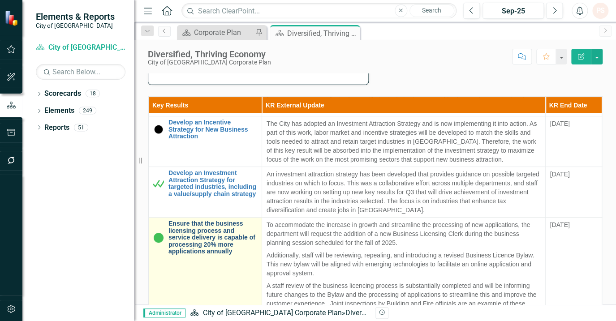
click at [198, 240] on link "Ensure that the business licensing process and service delivery is capable of p…" at bounding box center [212, 237] width 89 height 34
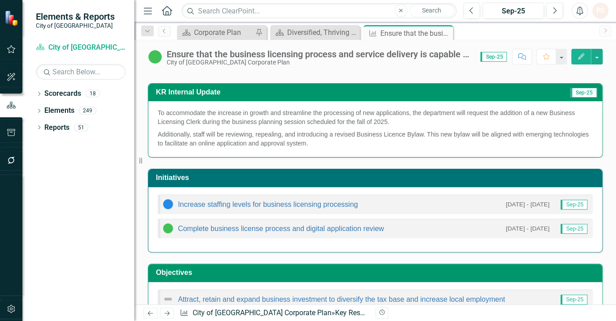
scroll to position [285, 0]
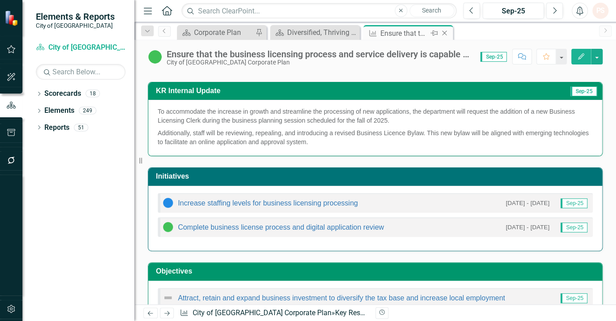
click at [447, 33] on icon "Close" at bounding box center [444, 33] width 9 height 7
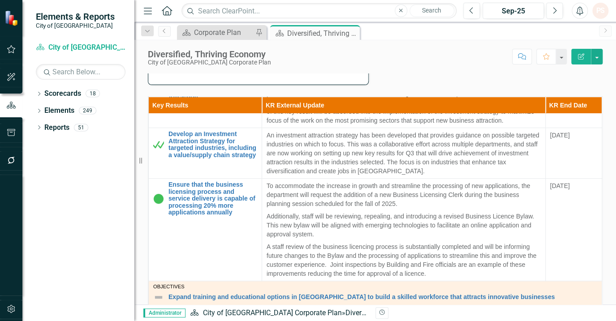
scroll to position [163, 0]
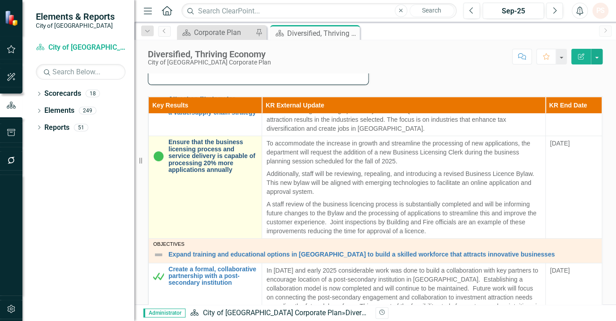
click at [208, 159] on link "Ensure that the business licensing process and service delivery is capable of p…" at bounding box center [212, 156] width 89 height 34
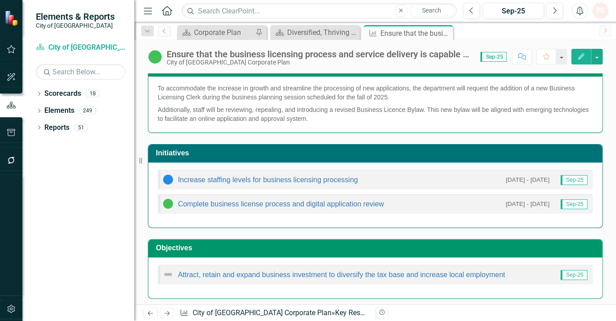
scroll to position [309, 0]
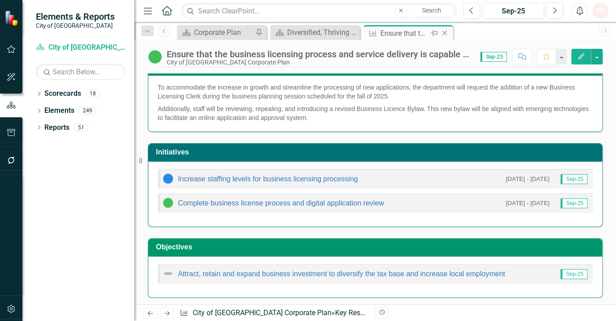
click at [446, 33] on icon "Close" at bounding box center [444, 33] width 9 height 7
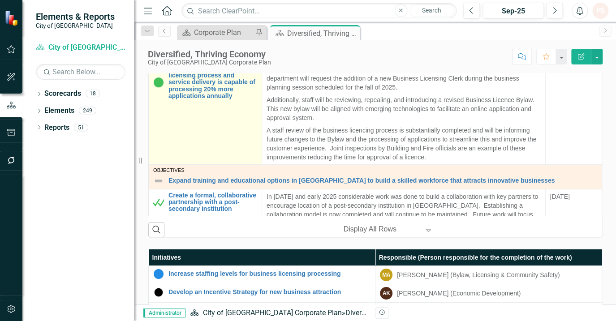
scroll to position [122, 0]
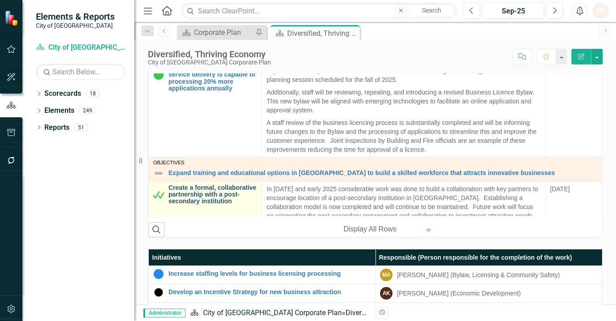
click at [185, 190] on link "Create a formal, collaborative partnership with a post-secondary institution" at bounding box center [212, 195] width 89 height 21
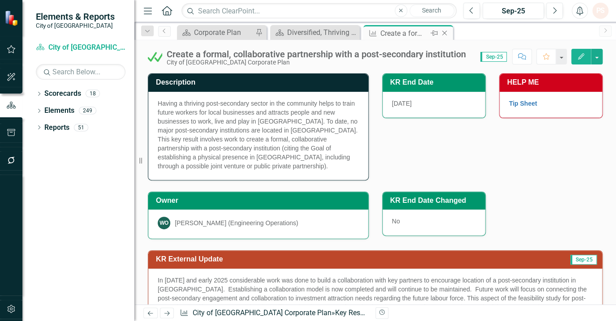
click at [443, 33] on icon "Close" at bounding box center [444, 33] width 9 height 7
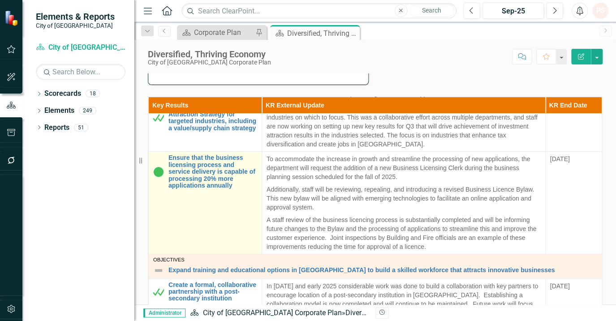
scroll to position [163, 0]
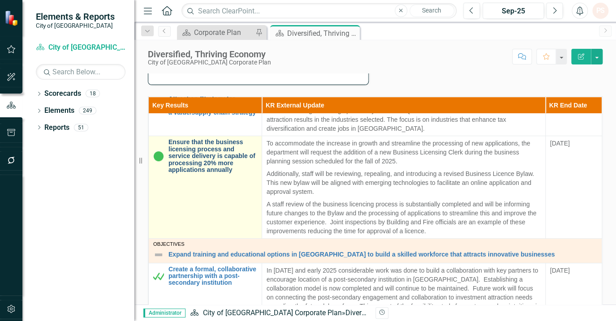
click at [207, 159] on link "Ensure that the business licensing process and service delivery is capable of p…" at bounding box center [212, 156] width 89 height 34
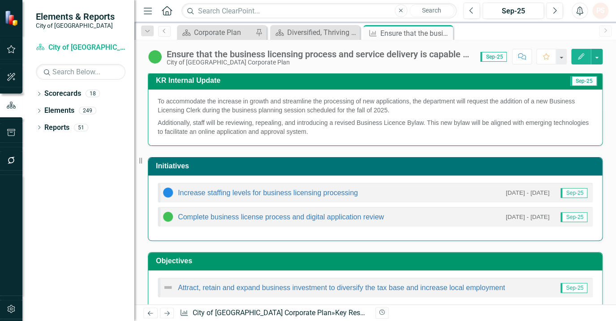
scroll to position [309, 0]
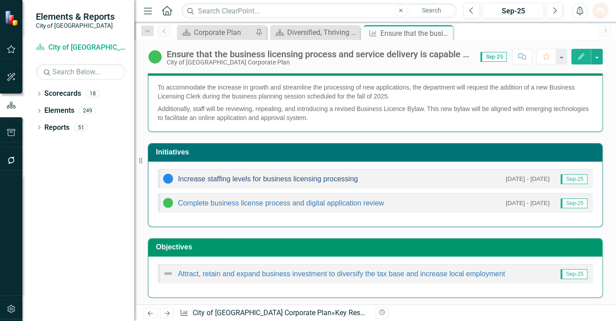
click at [327, 176] on link "Increase staffing levels for business licensing processing" at bounding box center [268, 179] width 180 height 8
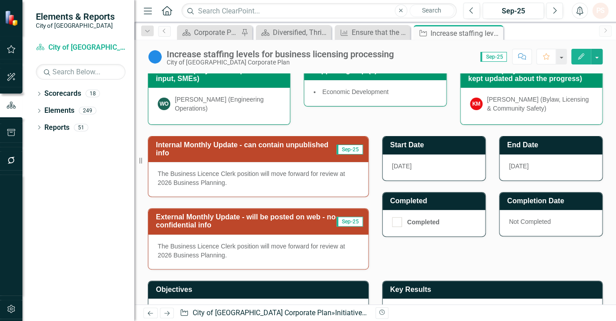
scroll to position [246, 0]
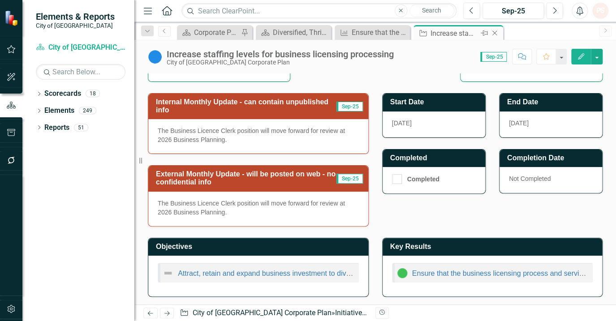
click at [495, 30] on icon "Close" at bounding box center [494, 33] width 9 height 7
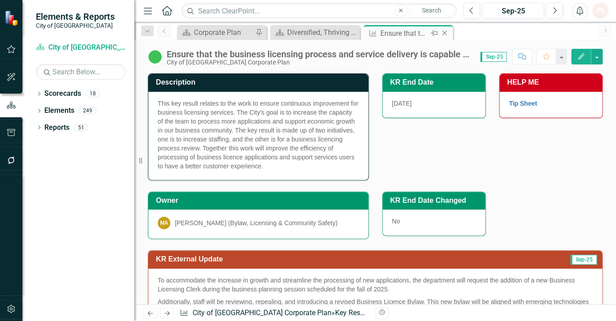
click at [444, 31] on icon "Close" at bounding box center [444, 33] width 9 height 7
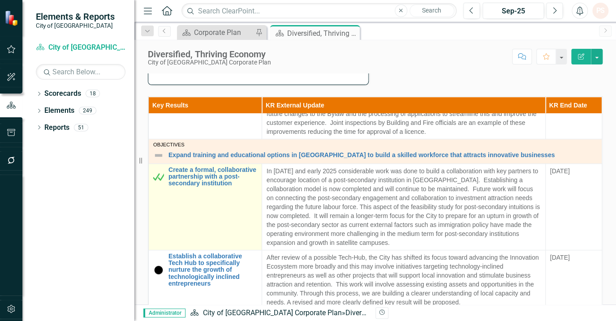
scroll to position [285, 0]
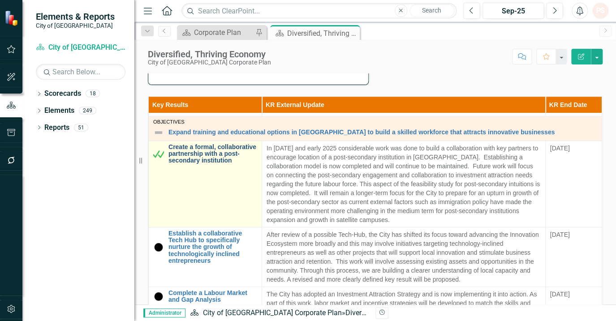
click at [201, 152] on link "Create a formal, collaborative partnership with a post-secondary institution" at bounding box center [212, 154] width 89 height 21
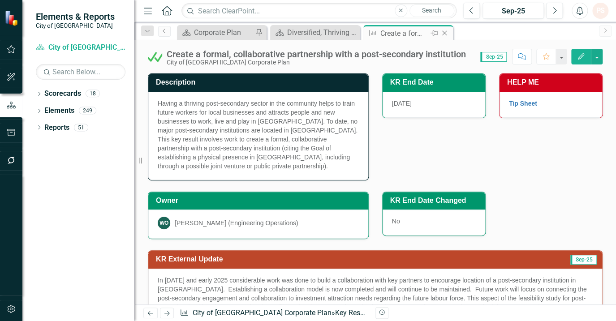
click at [447, 32] on icon "Close" at bounding box center [444, 33] width 9 height 7
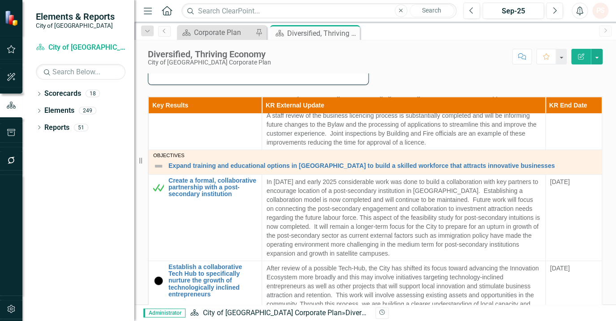
scroll to position [366, 0]
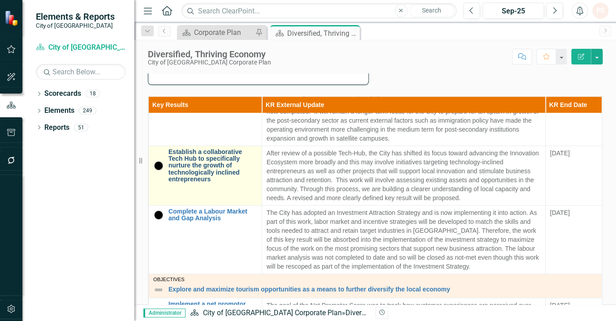
click at [199, 161] on link "Establish a collaborative Tech Hub to specifically nurture the growth of techno…" at bounding box center [212, 166] width 89 height 34
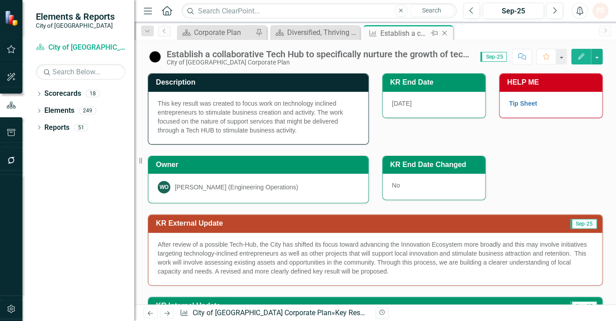
click at [440, 30] on icon "Close" at bounding box center [444, 33] width 9 height 7
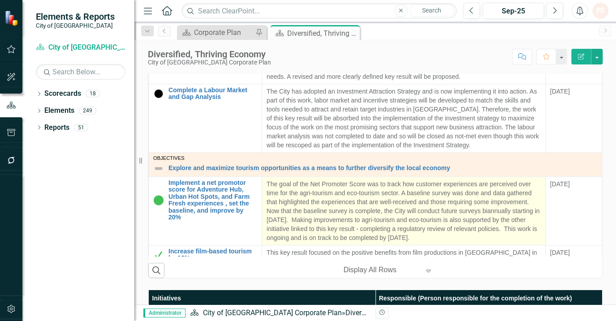
scroll to position [407, 0]
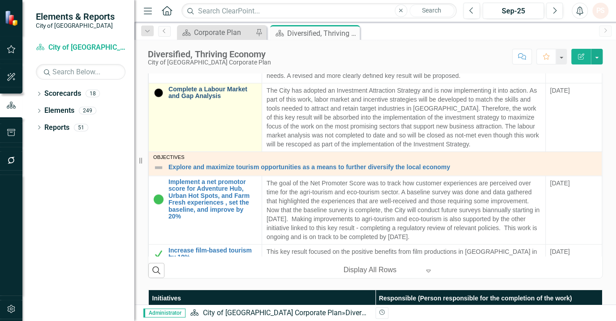
click at [201, 90] on link "Complete a Labour Market and Gap Analysis" at bounding box center [212, 93] width 89 height 14
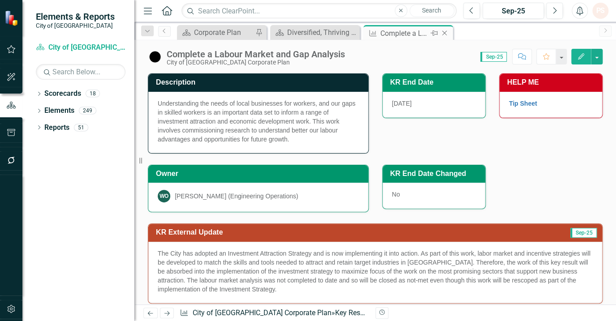
click at [443, 30] on icon "Close" at bounding box center [444, 33] width 9 height 7
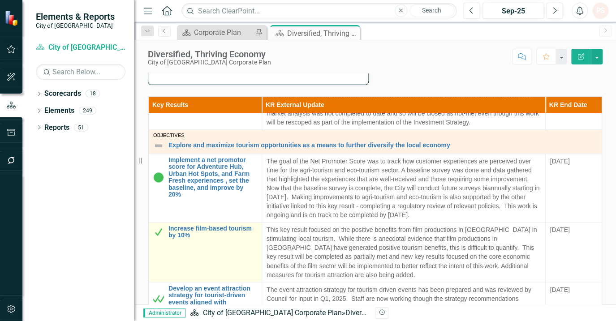
scroll to position [529, 0]
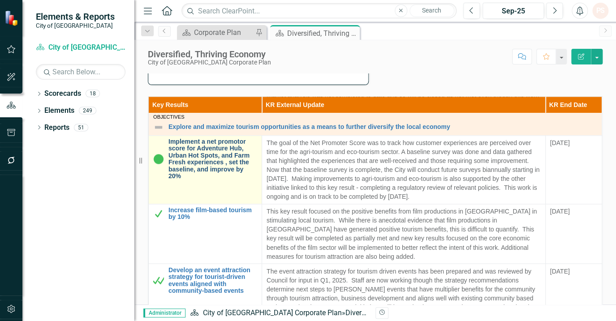
click at [199, 159] on link "Implement a net promotor score for Adventure Hub, Urban Hot Spots, and Farm Fre…" at bounding box center [212, 158] width 89 height 41
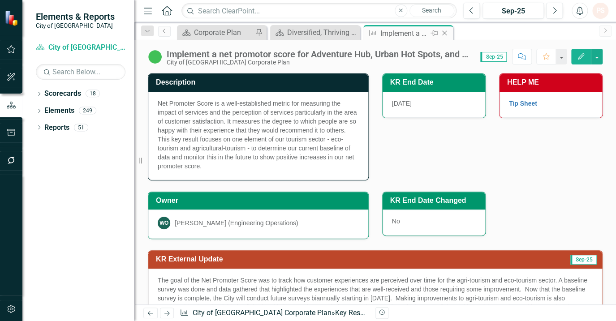
click at [445, 30] on icon "Close" at bounding box center [444, 33] width 9 height 7
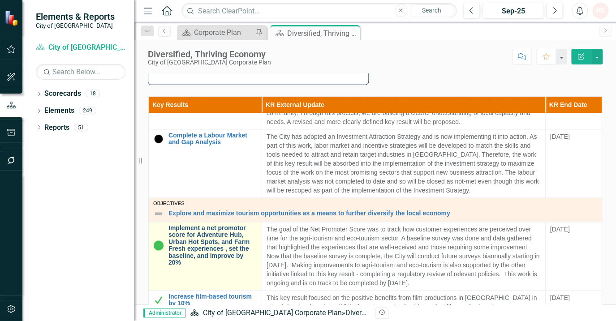
scroll to position [488, 0]
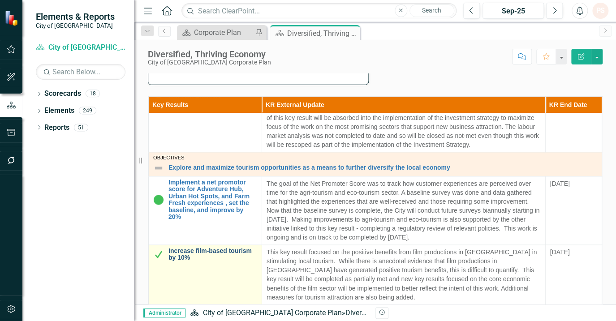
click at [192, 249] on link "Increase film-based tourism by 10%" at bounding box center [212, 255] width 89 height 14
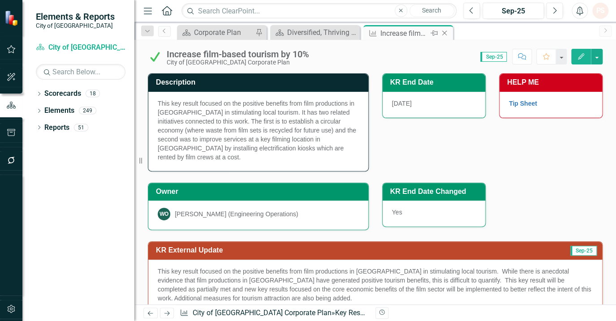
click at [445, 30] on icon "Close" at bounding box center [444, 33] width 9 height 7
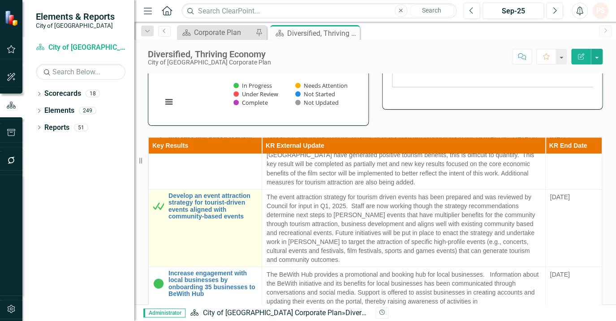
scroll to position [651, 0]
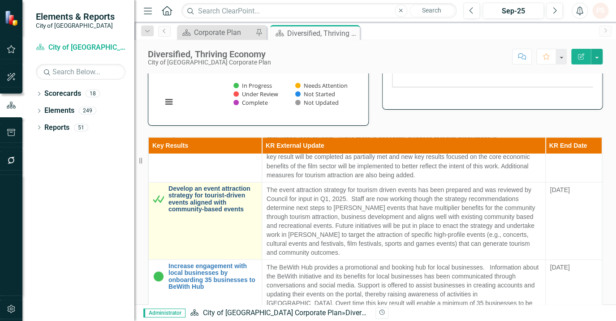
click at [179, 192] on link "Develop an event attraction strategy for tourist-driven events aligned with com…" at bounding box center [212, 199] width 89 height 28
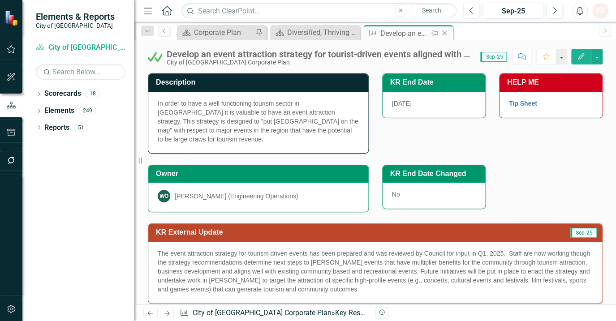
click at [444, 33] on icon at bounding box center [444, 33] width 5 height 5
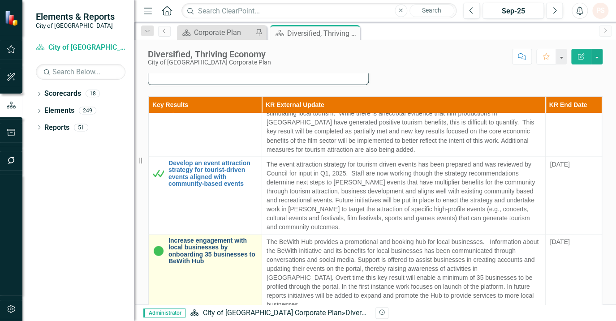
scroll to position [651, 0]
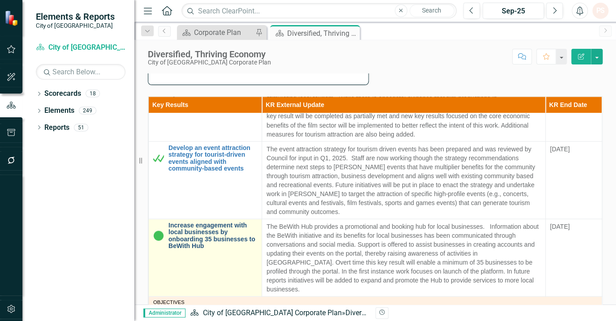
click at [205, 234] on link "Increase engagement with local businesses by onboarding 35 businesses to BeWith…" at bounding box center [212, 236] width 89 height 28
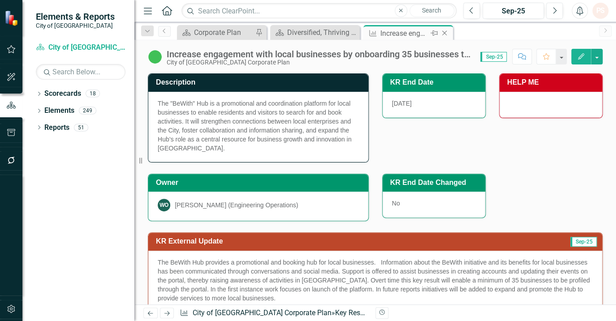
click at [445, 34] on icon "Close" at bounding box center [444, 33] width 9 height 7
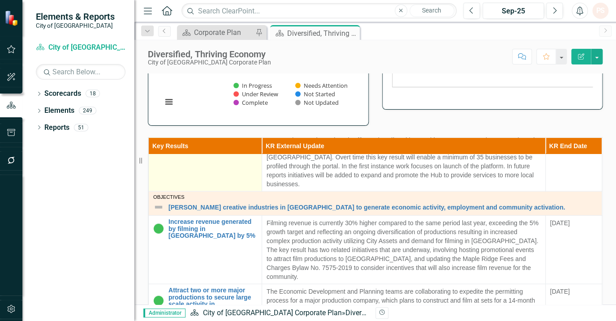
scroll to position [814, 0]
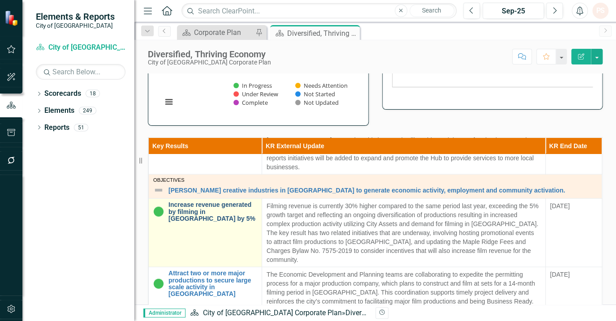
click at [189, 206] on link "Increase revenue generated by filming in [GEOGRAPHIC_DATA] by 5%" at bounding box center [212, 211] width 89 height 21
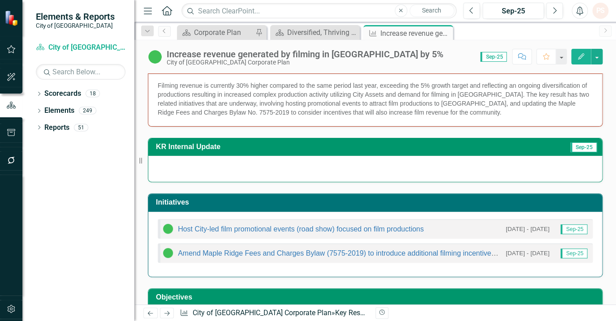
scroll to position [163, 0]
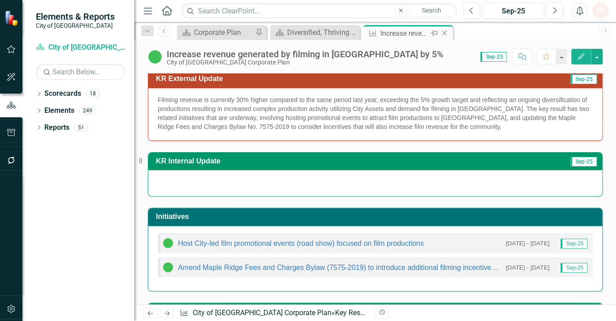
click at [445, 31] on icon "Close" at bounding box center [444, 33] width 9 height 7
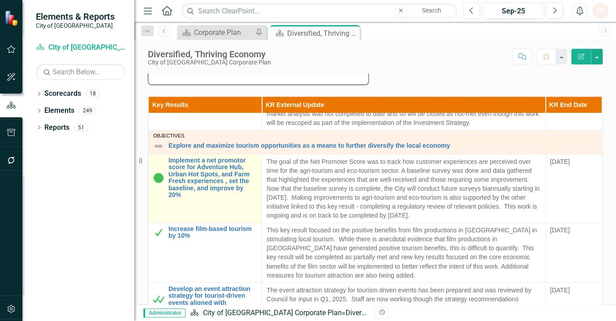
scroll to position [582, 0]
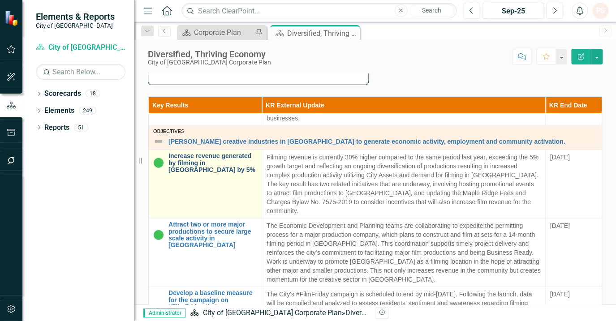
scroll to position [855, 0]
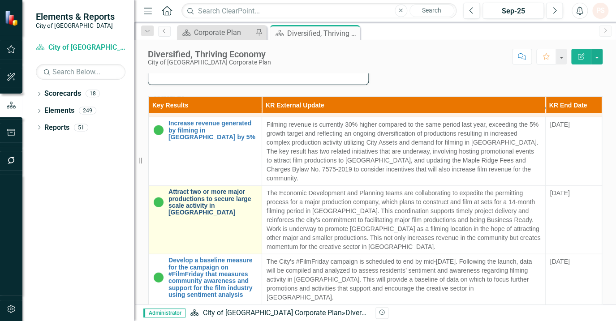
click at [212, 194] on link "Attract two or more major productions to secure large scale activity in [GEOGRA…" at bounding box center [212, 202] width 89 height 28
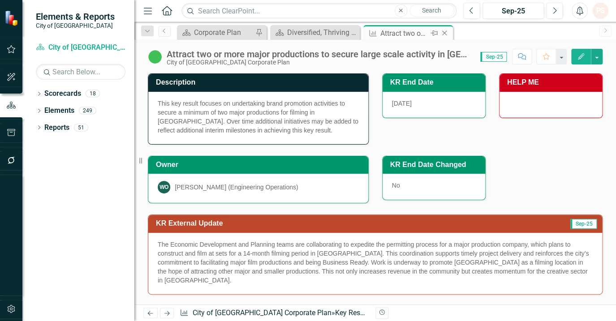
click at [444, 32] on icon "Close" at bounding box center [444, 33] width 9 height 7
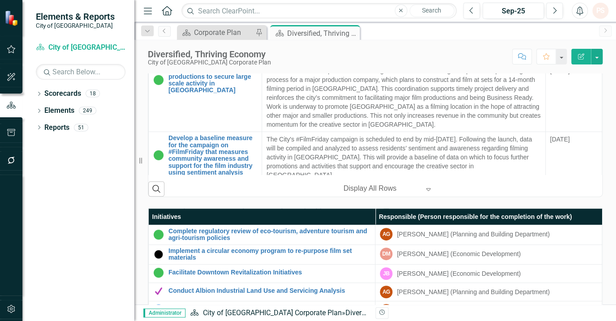
scroll to position [855, 0]
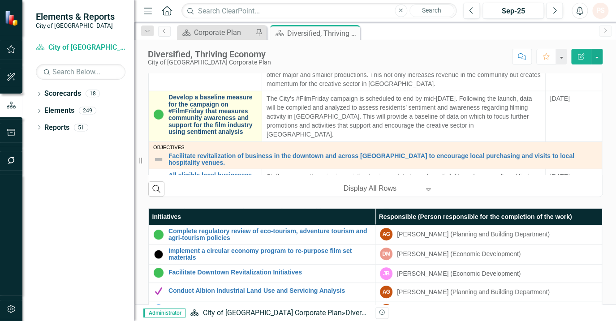
click at [219, 116] on link "Develop a baseline measure for the campaign on #FilmFriday that measures commun…" at bounding box center [212, 114] width 89 height 41
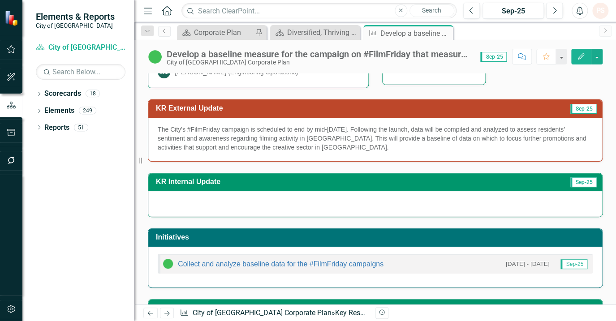
scroll to position [168, 0]
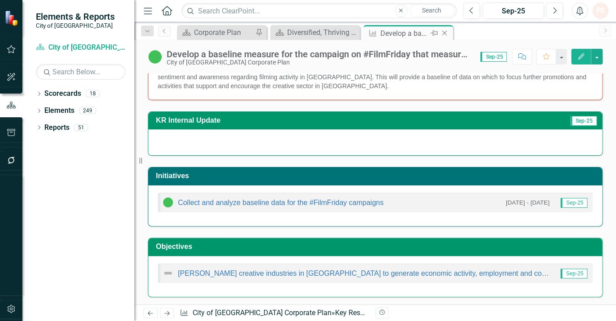
click at [447, 32] on icon "Close" at bounding box center [444, 33] width 9 height 7
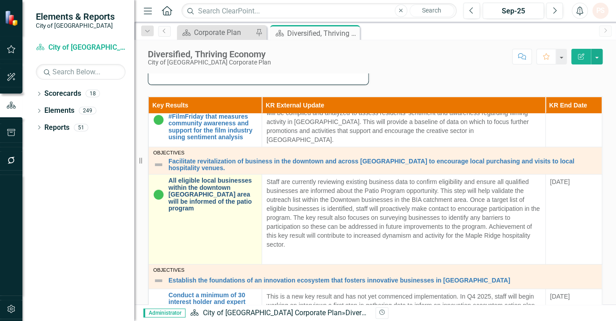
scroll to position [1018, 0]
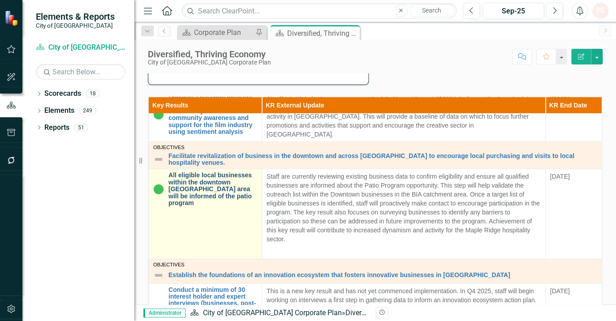
click at [195, 175] on link "All eligible local businesses within the downtown [GEOGRAPHIC_DATA] area will b…" at bounding box center [212, 189] width 89 height 34
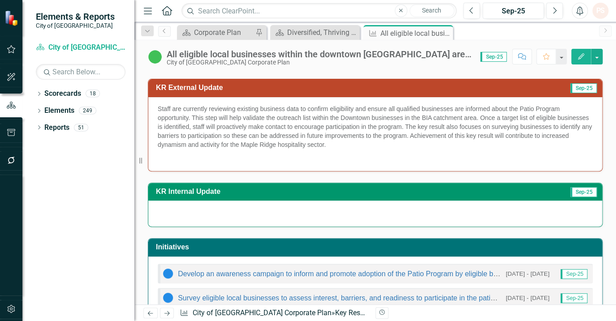
scroll to position [203, 0]
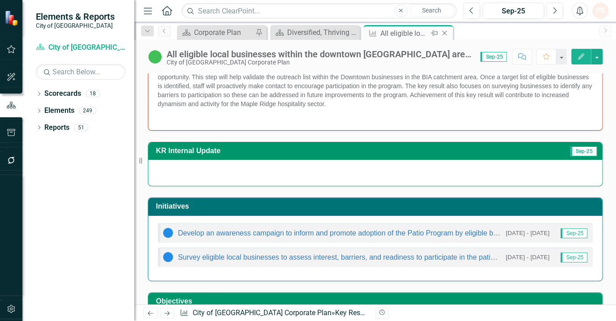
click at [442, 31] on icon "Close" at bounding box center [444, 33] width 9 height 7
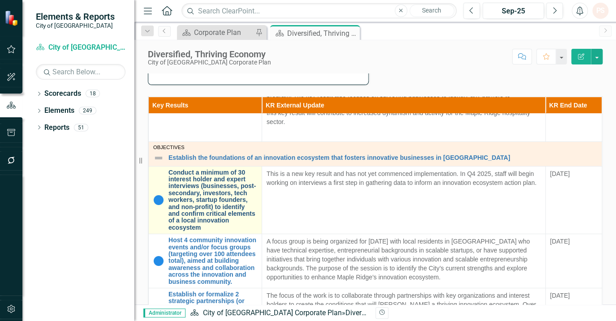
scroll to position [1140, 0]
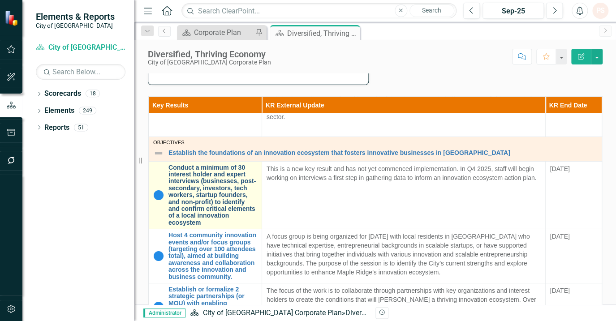
click at [205, 186] on link "Conduct a minimum of 30 interest holder and expert interviews (businesses, post…" at bounding box center [212, 195] width 89 height 62
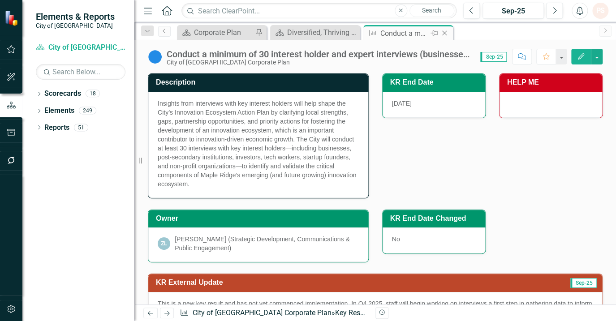
click at [445, 30] on icon "Close" at bounding box center [444, 33] width 9 height 7
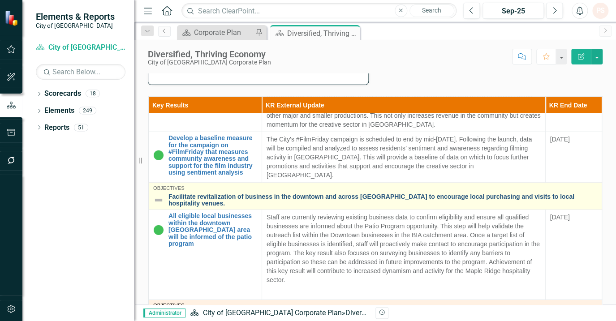
scroll to position [1140, 0]
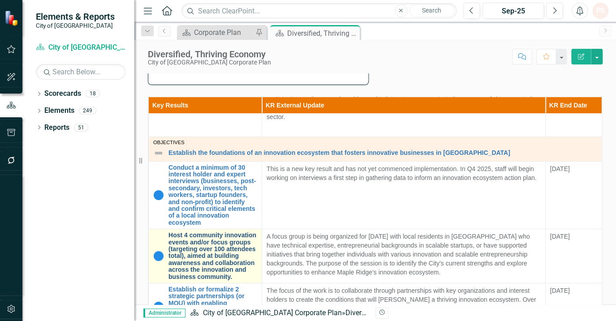
click at [216, 232] on link "Host 4 community innovation events and/or focus groups (targeting over 100 atte…" at bounding box center [212, 256] width 89 height 48
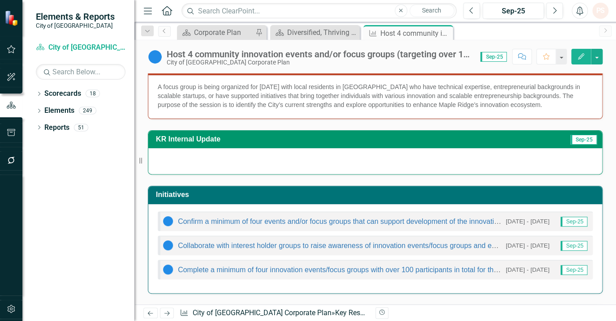
scroll to position [203, 0]
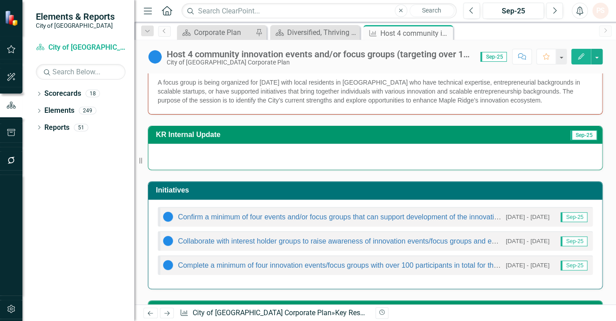
click at [0, 0] on icon "Close" at bounding box center [0, 0] width 0 height 0
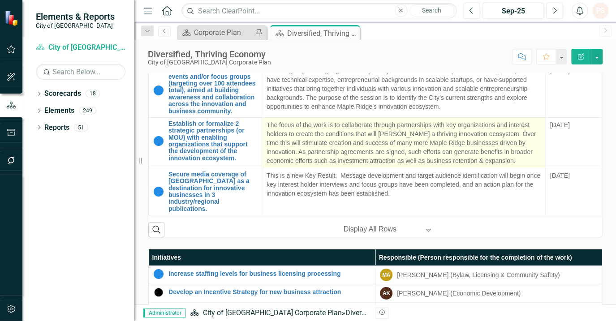
scroll to position [1187, 0]
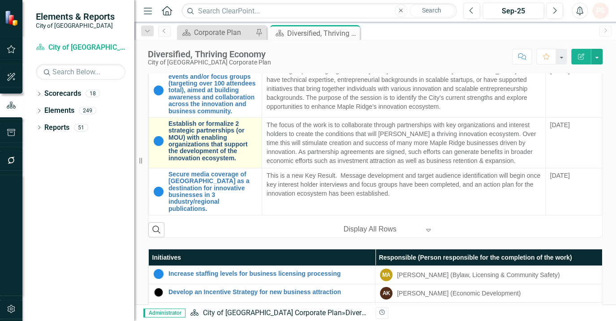
click at [205, 133] on link "Establish or formalize 2 strategic partnerships (or MOU) with enabling organiza…" at bounding box center [212, 140] width 89 height 41
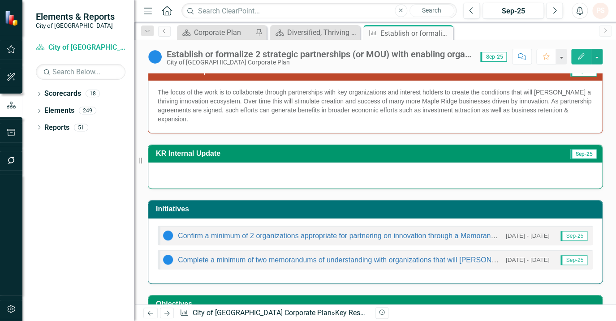
scroll to position [203, 0]
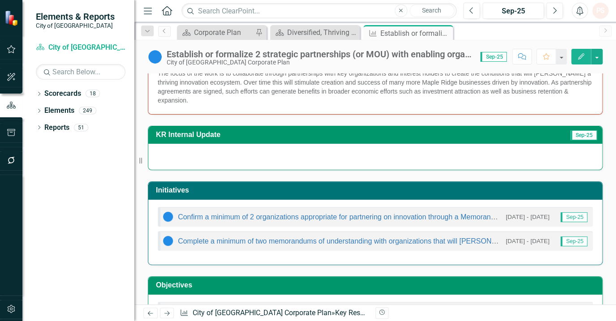
drag, startPoint x: 445, startPoint y: 32, endPoint x: 441, endPoint y: 36, distance: 6.0
click at [0, 0] on icon "Close" at bounding box center [0, 0] width 0 height 0
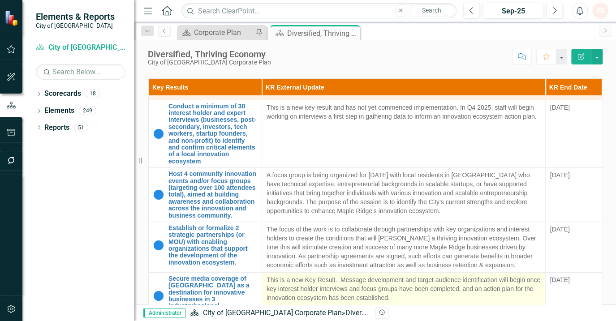
scroll to position [407, 0]
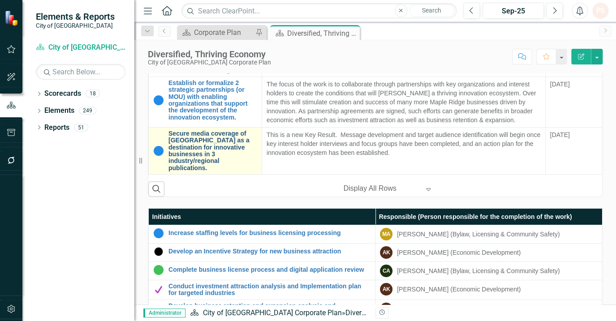
click at [198, 142] on link "Secure media coverage of [GEOGRAPHIC_DATA] as a destination for innovative busi…" at bounding box center [212, 150] width 89 height 41
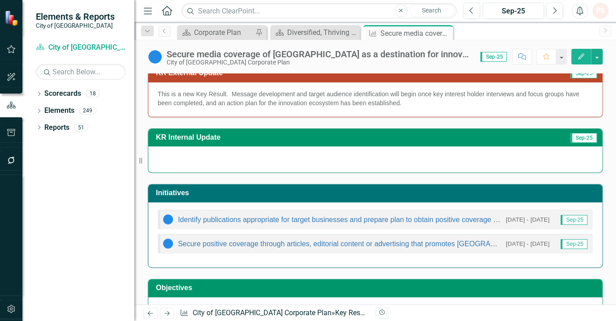
scroll to position [201, 0]
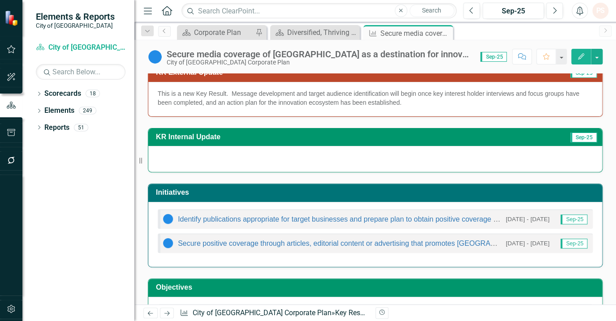
click at [0, 0] on icon "Close" at bounding box center [0, 0] width 0 height 0
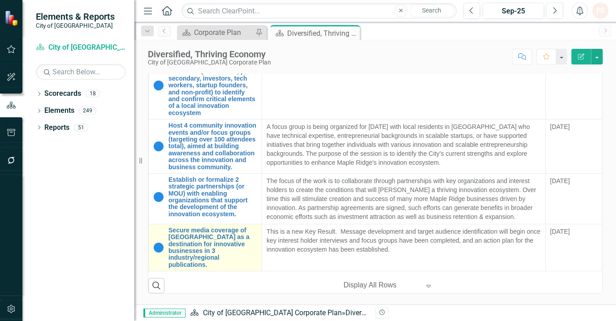
scroll to position [448, 0]
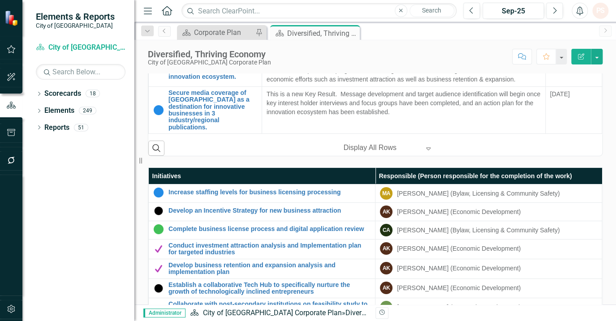
drag, startPoint x: 350, startPoint y: 31, endPoint x: 351, endPoint y: 52, distance: 20.2
click at [0, 0] on icon "Close" at bounding box center [0, 0] width 0 height 0
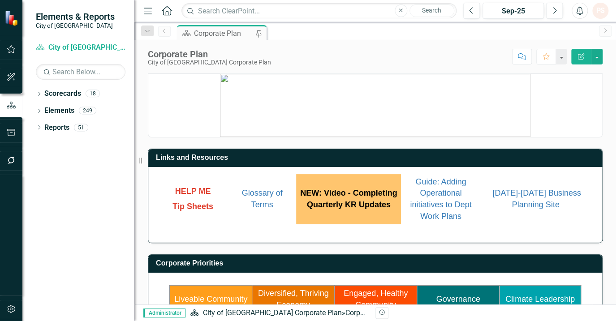
click at [382, 293] on link "Engaged, Healthy Community" at bounding box center [376, 299] width 64 height 21
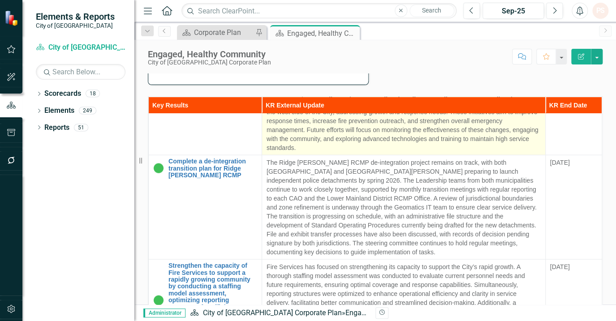
scroll to position [692, 0]
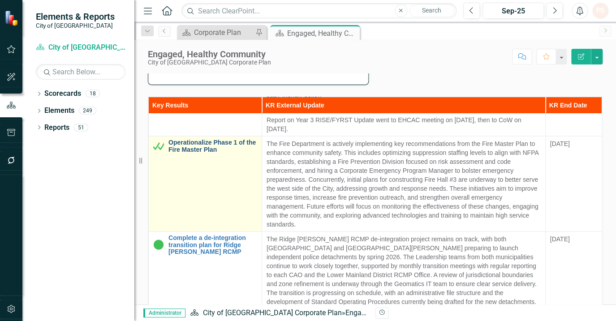
click at [213, 144] on link "Operationalize Phase 1 of the Fire Master Plan" at bounding box center [212, 146] width 89 height 14
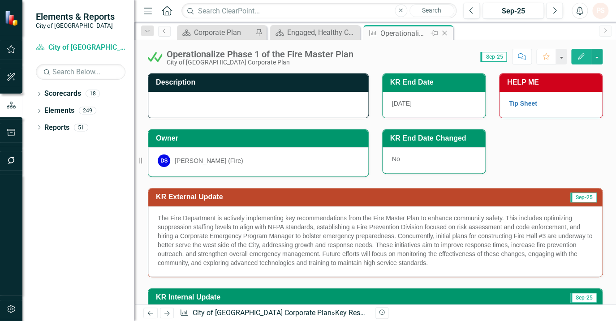
click at [444, 31] on icon "Close" at bounding box center [444, 33] width 9 height 7
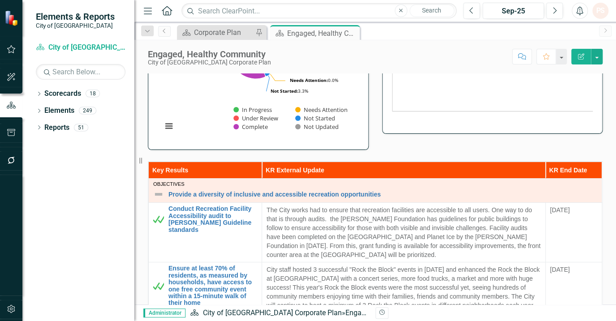
scroll to position [163, 0]
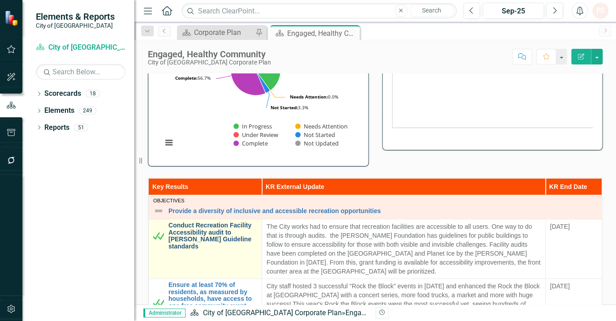
click at [190, 236] on link "Conduct Recreation Facility Accessibility audit to [PERSON_NAME] Guideline stan…" at bounding box center [212, 236] width 89 height 28
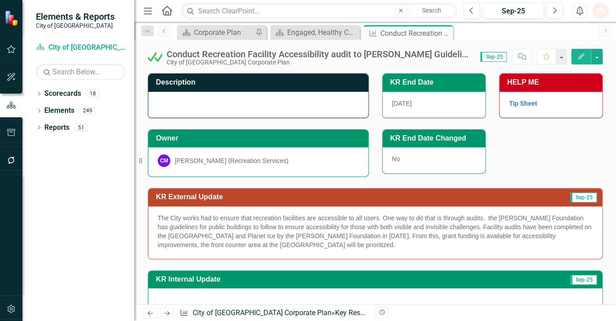
click at [181, 102] on div at bounding box center [258, 105] width 220 height 26
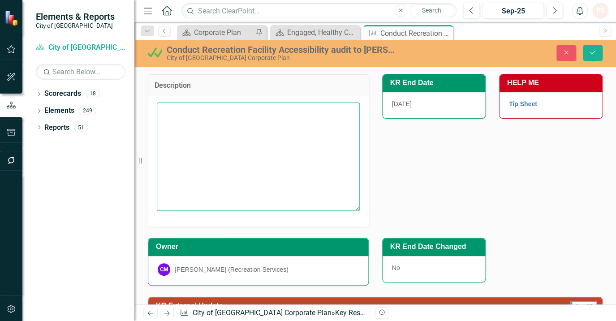
click at [186, 117] on textarea at bounding box center [258, 157] width 203 height 108
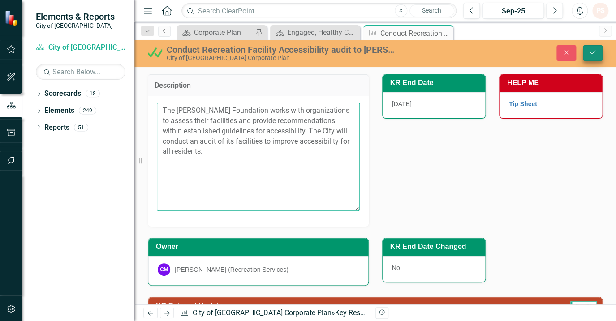
type textarea "The Rick Hansen Foundation works with organizations to assess their facilities …"
click at [589, 51] on icon "Save" at bounding box center [593, 52] width 8 height 6
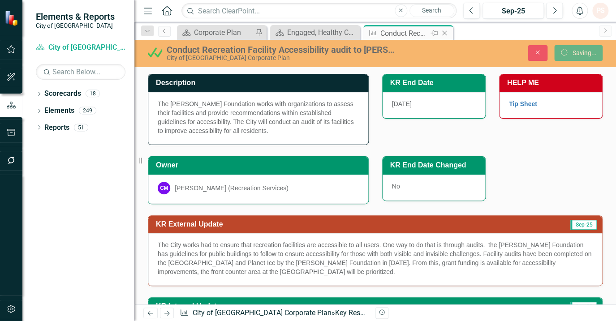
click at [443, 33] on icon at bounding box center [444, 33] width 5 height 5
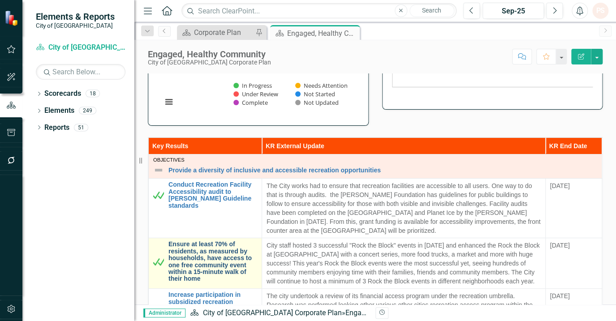
click at [203, 253] on link "Ensure at least 70% of residents, as measured by households, have access to one…" at bounding box center [212, 261] width 89 height 41
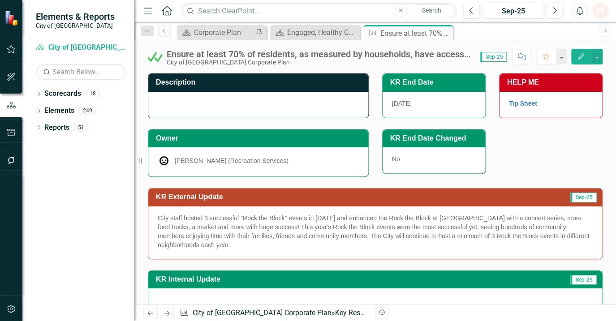
click at [163, 98] on div at bounding box center [258, 105] width 220 height 26
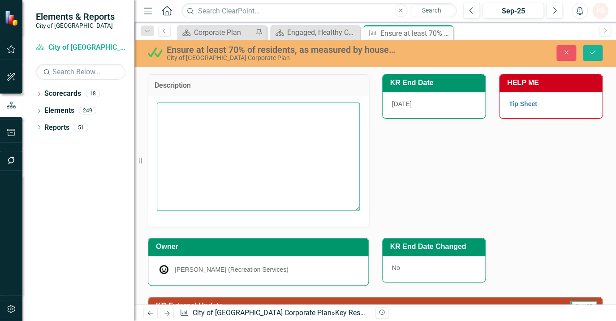
click at [168, 122] on textarea at bounding box center [258, 157] width 203 height 108
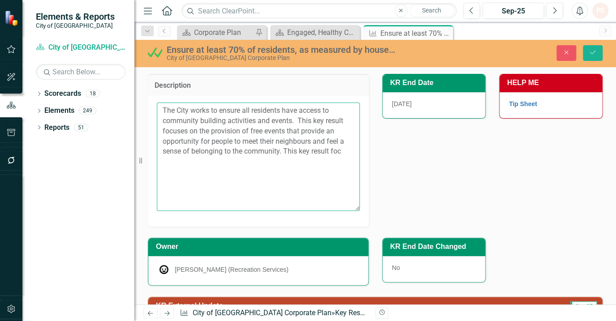
drag, startPoint x: 345, startPoint y: 152, endPoint x: 283, endPoint y: 152, distance: 62.3
click at [283, 152] on textarea "The City works to ensure all residents have access to community building activi…" at bounding box center [258, 157] width 203 height 108
type textarea "The City works to ensure all residents have access to community building activi…"
click at [591, 50] on icon "Save" at bounding box center [593, 52] width 8 height 6
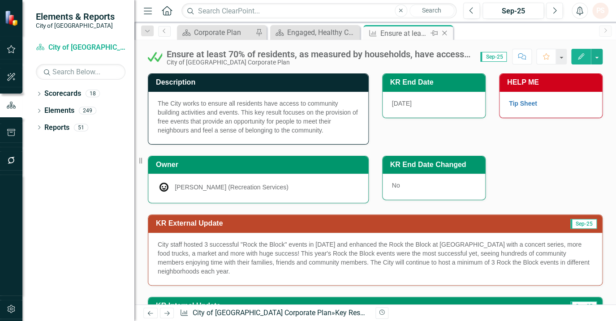
click at [444, 32] on icon "Close" at bounding box center [444, 33] width 9 height 7
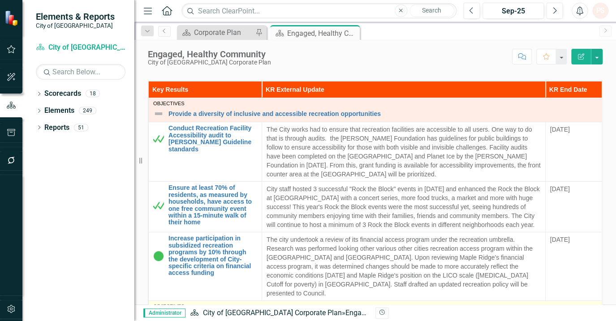
scroll to position [81, 0]
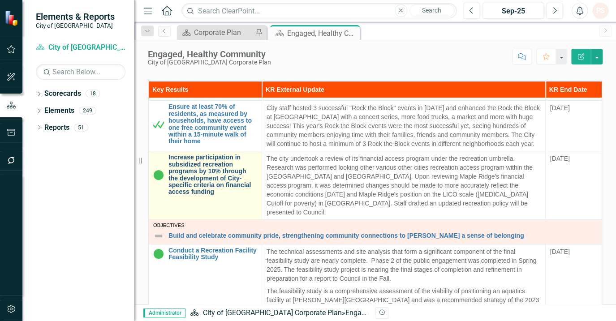
click at [198, 178] on link "Increase participation in subsidized recreation programs by 10% through the dev…" at bounding box center [212, 174] width 89 height 41
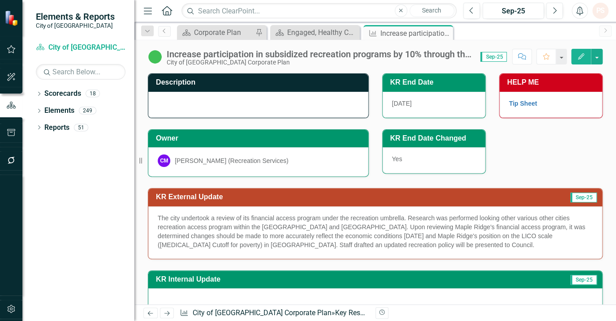
click at [180, 103] on div at bounding box center [258, 105] width 220 height 26
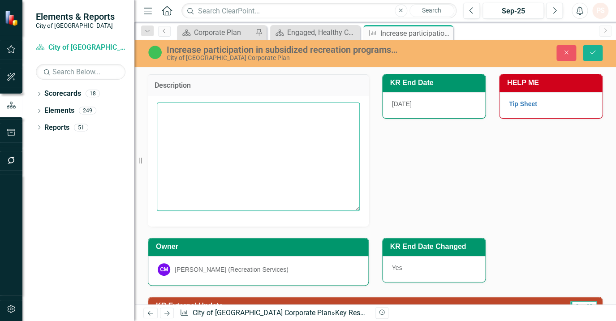
click at [172, 116] on textarea at bounding box center [258, 157] width 203 height 108
click at [227, 125] on textarea "The City offers special passes for low- and fixed-income residents to help" at bounding box center [258, 157] width 203 height 108
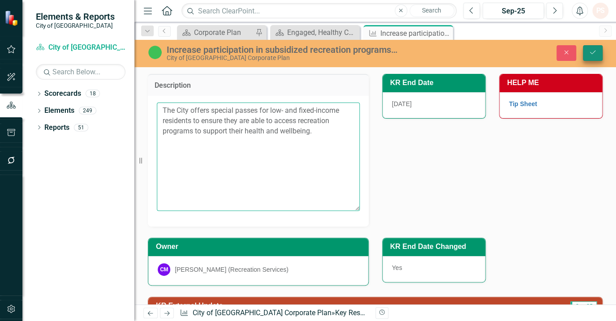
type textarea "The City offers special passes for low- and fixed-income residents to ensure th…"
click at [595, 52] on icon "Save" at bounding box center [593, 52] width 8 height 6
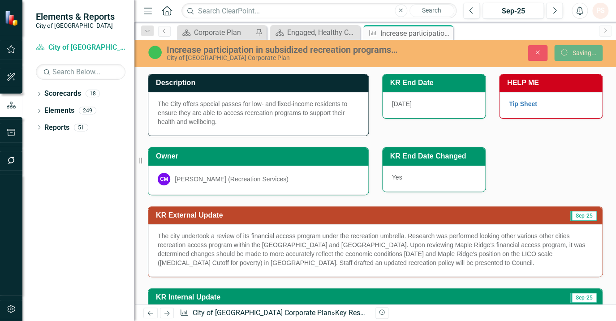
click at [233, 23] on div "Dropdown Search Scorecard Corporate Plan Pin Scorecard Engaged, Healthy Communi…" at bounding box center [375, 31] width 482 height 18
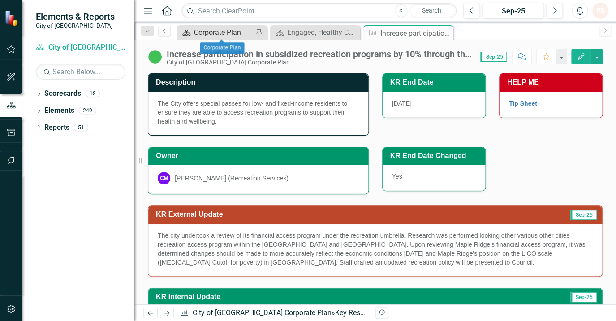
click at [233, 31] on div "Corporate Plan" at bounding box center [223, 32] width 59 height 11
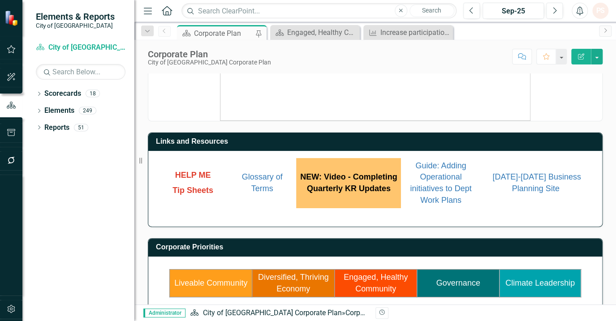
scroll to position [40, 0]
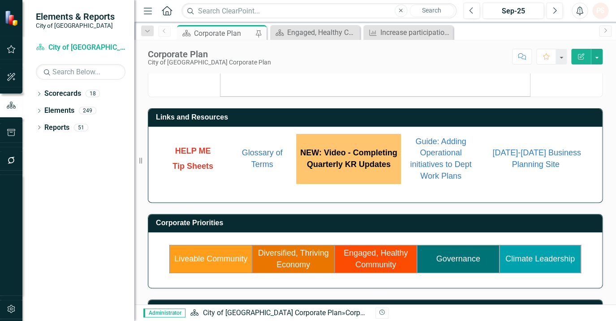
click at [435, 248] on td "Governance" at bounding box center [458, 259] width 82 height 28
click at [436, 254] on link "Governance" at bounding box center [458, 258] width 44 height 9
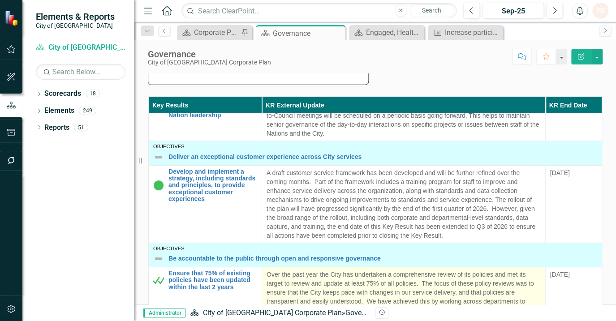
scroll to position [122, 0]
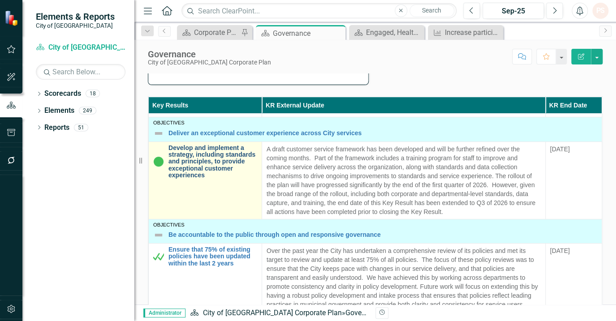
click at [188, 168] on link "Develop and implement a strategy, including standards and principles, to provid…" at bounding box center [212, 162] width 89 height 34
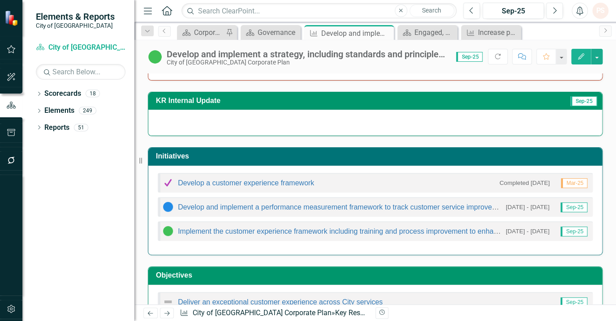
scroll to position [293, 0]
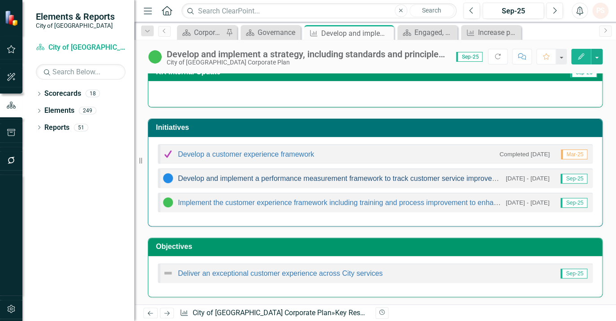
click at [282, 179] on link "Develop and implement a performance measurement framework to track customer ser…" at bounding box center [358, 179] width 361 height 8
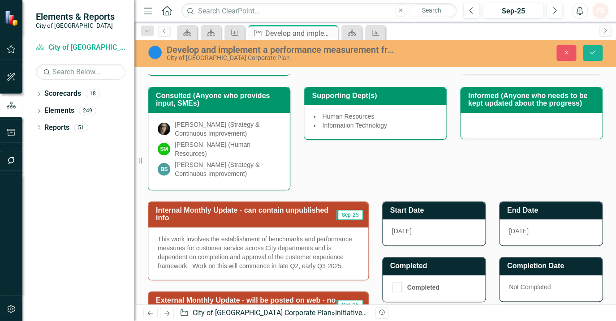
scroll to position [203, 0]
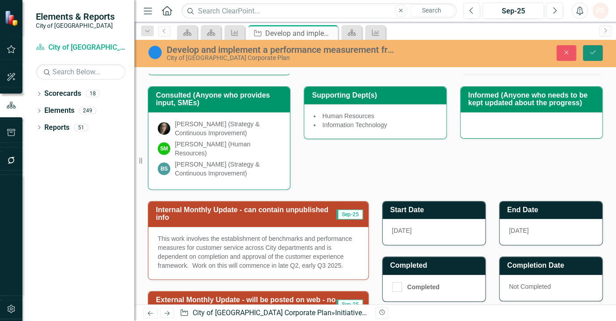
click at [597, 52] on button "Save" at bounding box center [593, 53] width 20 height 16
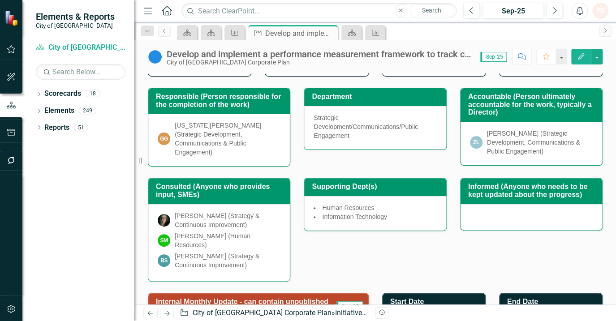
scroll to position [0, 0]
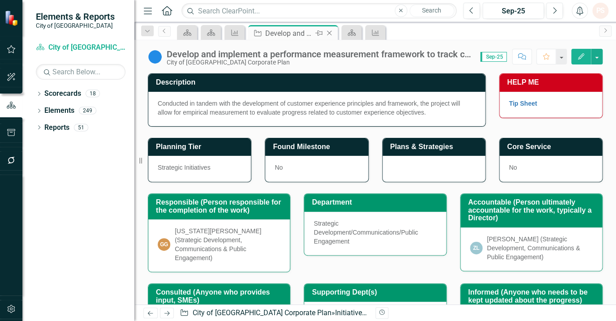
click at [330, 34] on icon at bounding box center [329, 33] width 5 height 5
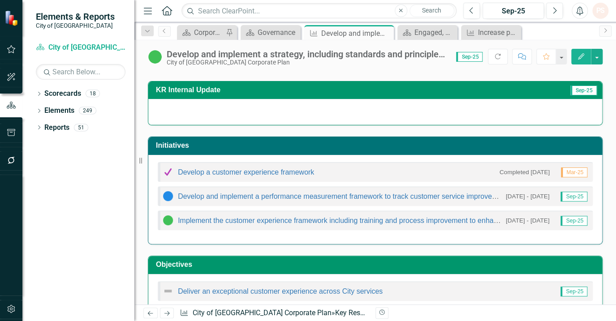
scroll to position [285, 0]
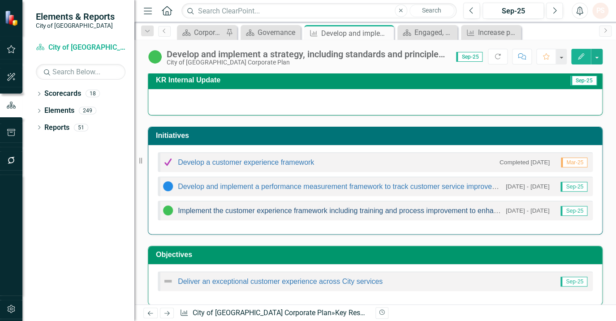
click at [389, 212] on link "Implement the customer experience framework including training and process impr…" at bounding box center [367, 211] width 378 height 8
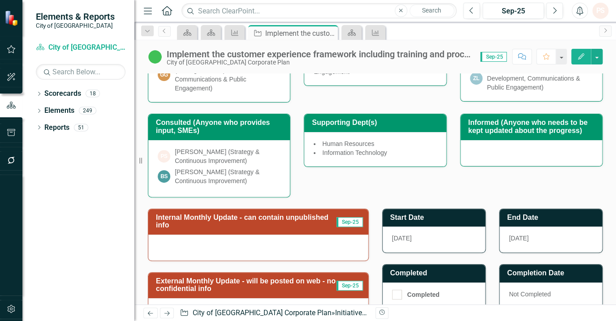
scroll to position [163, 0]
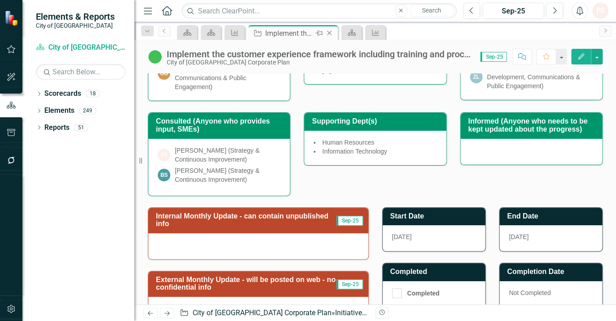
click at [327, 33] on icon "Close" at bounding box center [329, 33] width 9 height 7
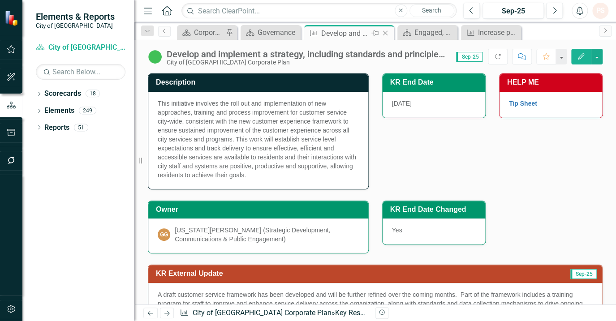
click at [386, 31] on icon "Close" at bounding box center [385, 33] width 9 height 7
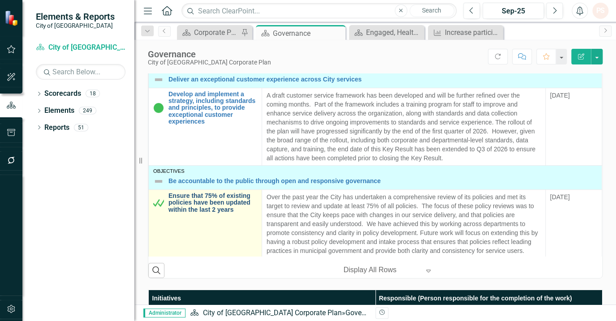
scroll to position [40, 0]
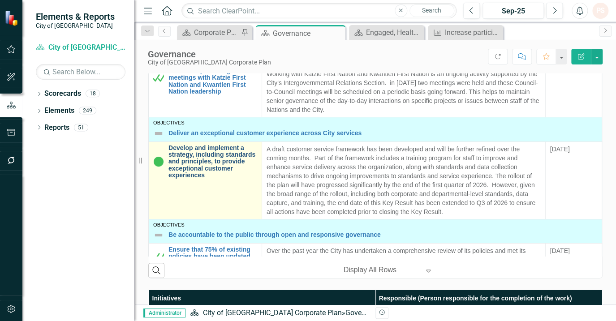
click at [203, 164] on link "Develop and implement a strategy, including standards and principles, to provid…" at bounding box center [212, 162] width 89 height 34
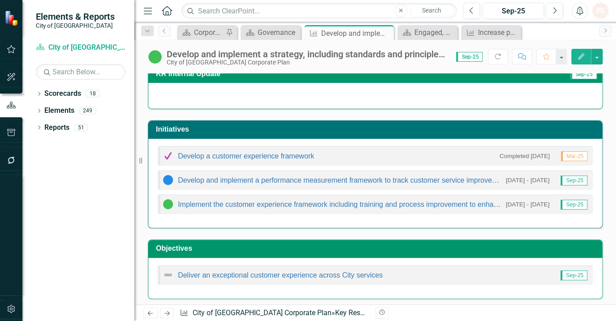
scroll to position [293, 0]
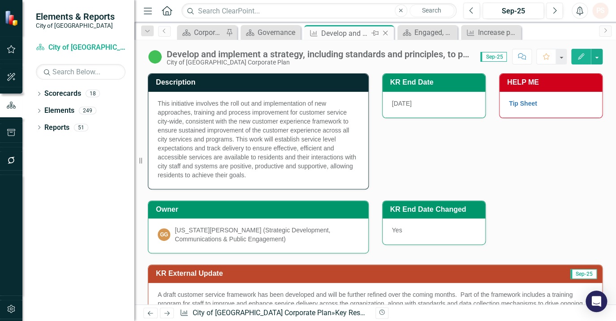
click at [387, 30] on icon "Close" at bounding box center [385, 33] width 9 height 7
